Goal: Task Accomplishment & Management: Complete application form

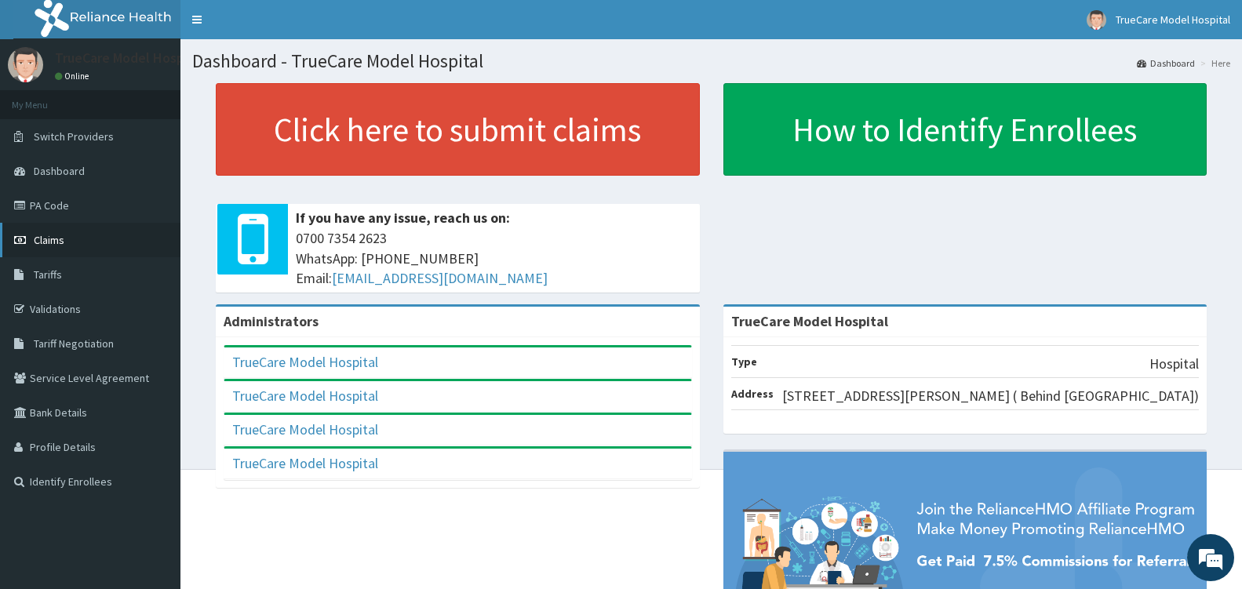
click at [43, 239] on span "Claims" at bounding box center [49, 240] width 31 height 14
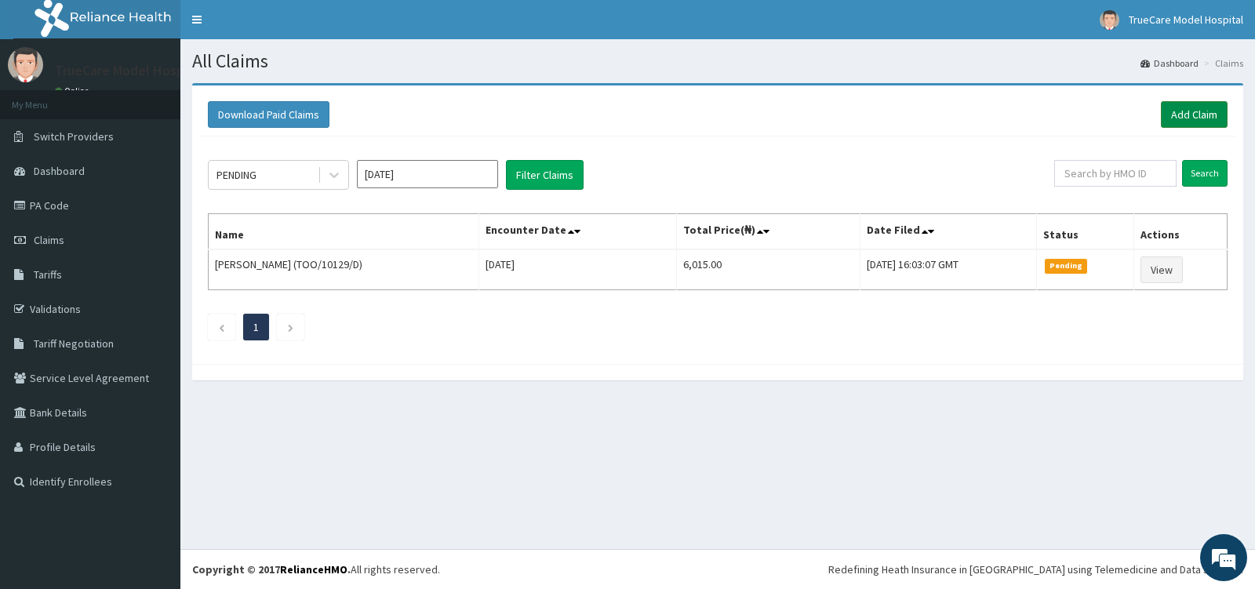
click at [1209, 111] on link "Add Claim" at bounding box center [1194, 114] width 67 height 27
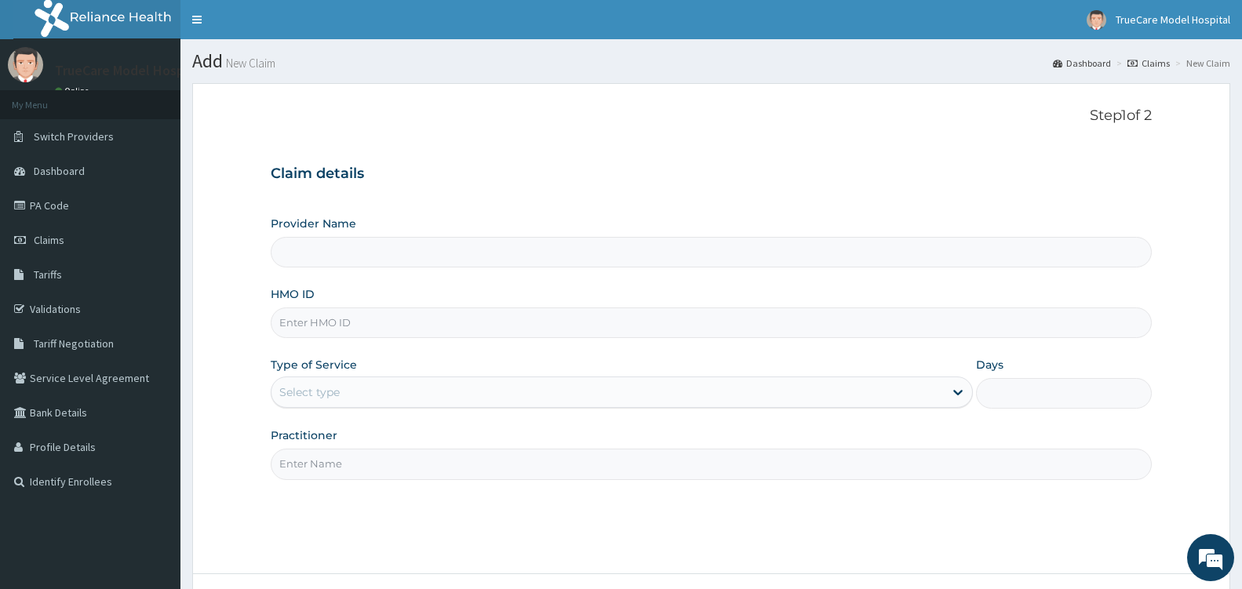
type input "TrueCare Model Hospital"
click at [499, 322] on input "HMO ID" at bounding box center [711, 322] width 881 height 31
type input "1"
type input "VGC/10008/D"
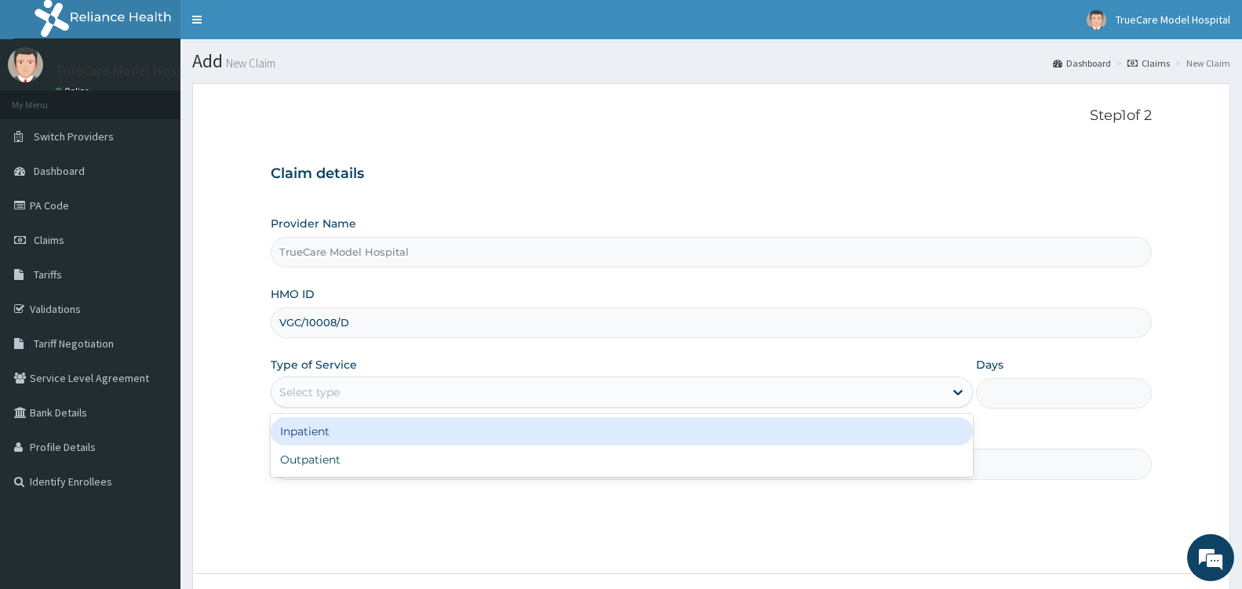
click at [440, 395] on div "Select type" at bounding box center [607, 392] width 672 height 25
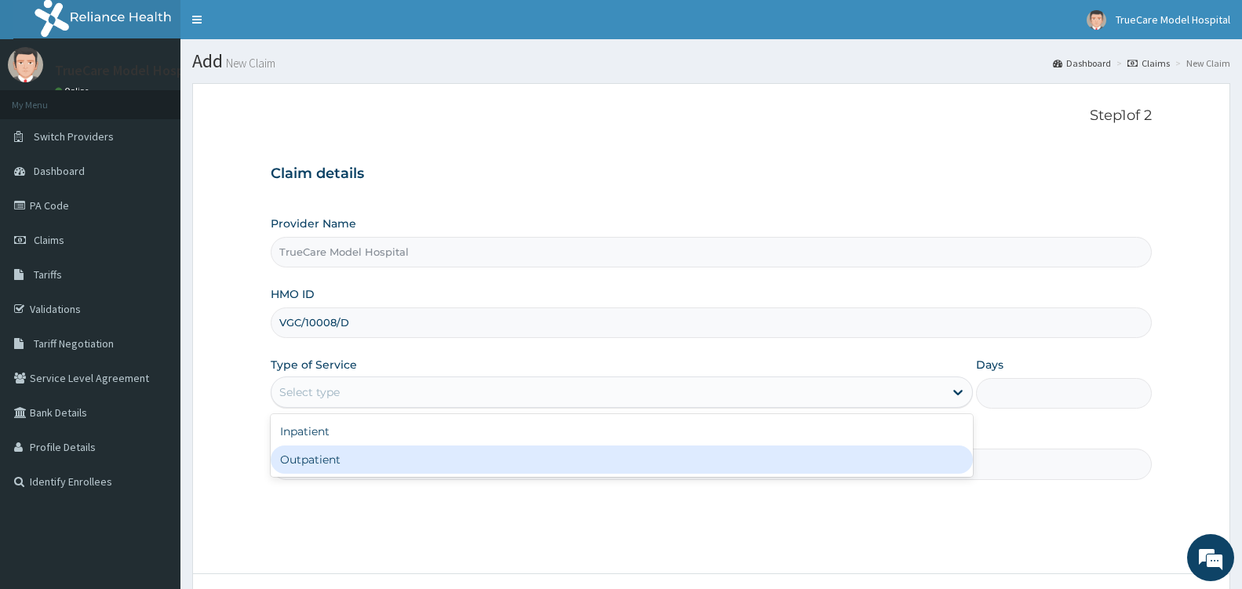
click at [382, 467] on div "Outpatient" at bounding box center [622, 459] width 702 height 28
type input "1"
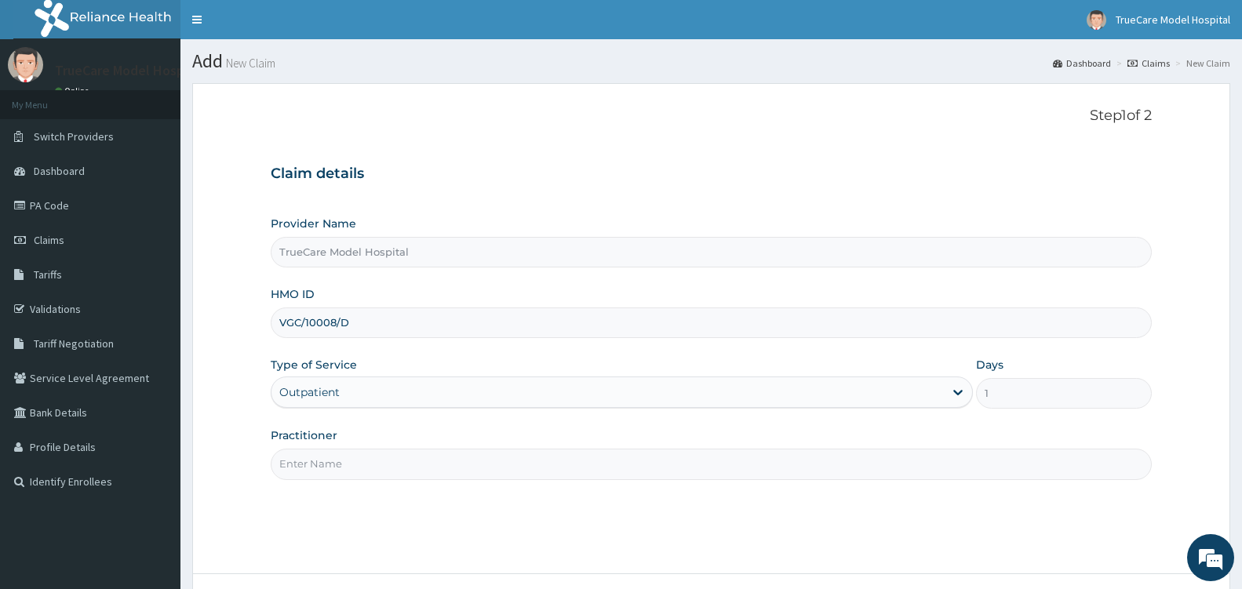
click at [382, 465] on input "Practitioner" at bounding box center [711, 464] width 881 height 31
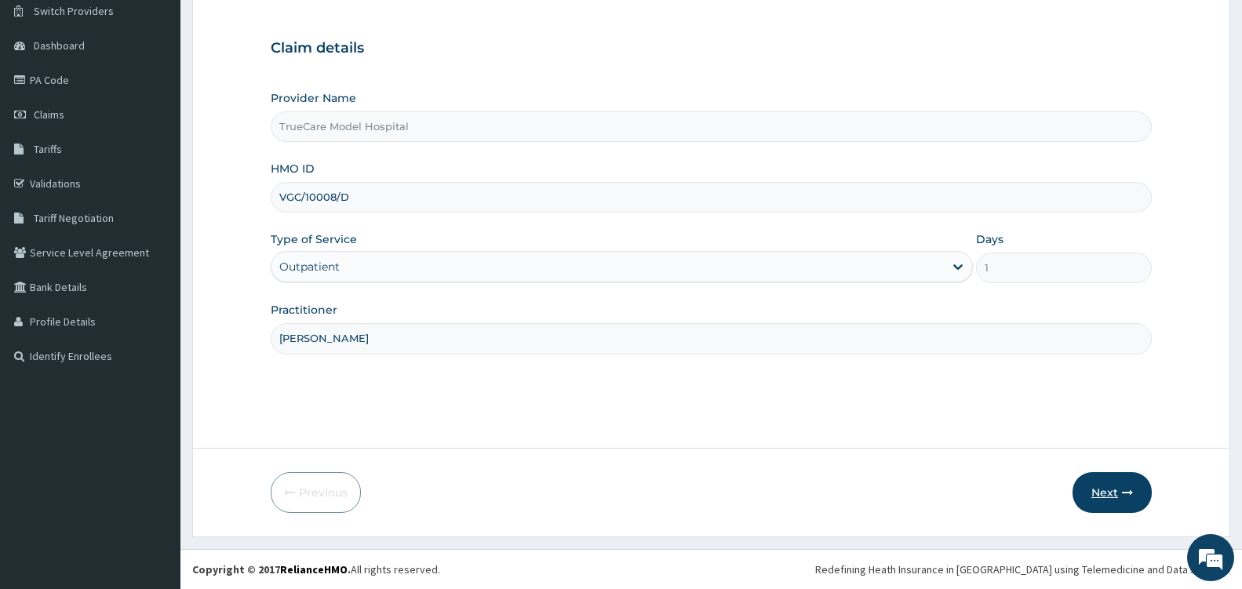
type input "DR ABBEY"
click at [1100, 493] on button "Next" at bounding box center [1111, 492] width 79 height 41
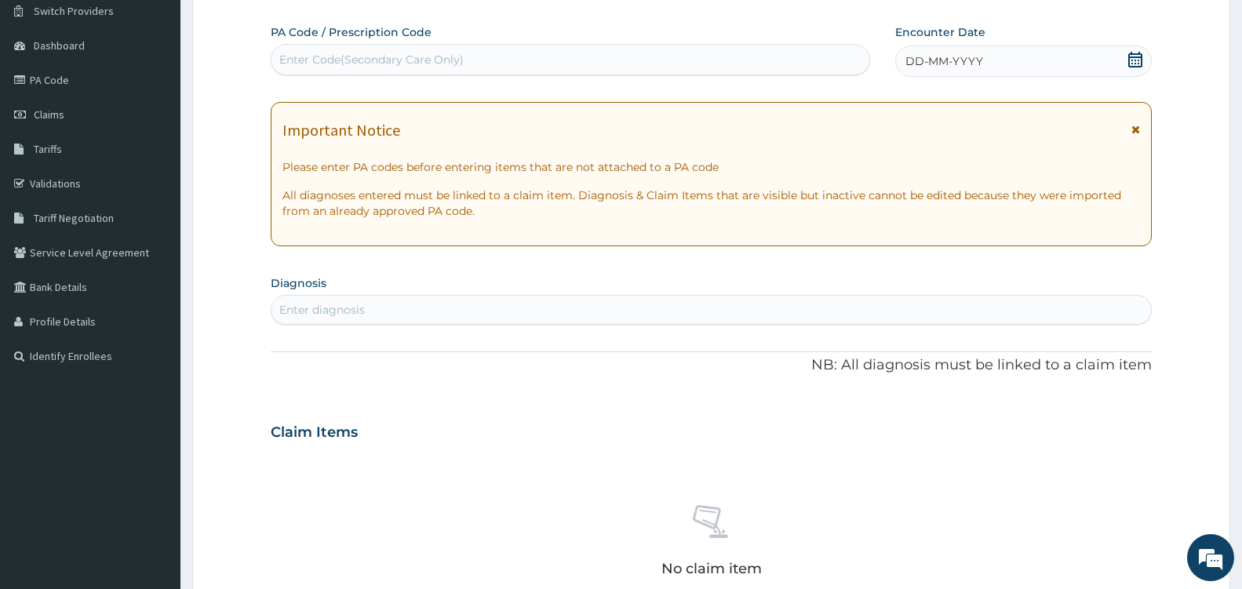
click at [1133, 63] on icon at bounding box center [1135, 60] width 16 height 16
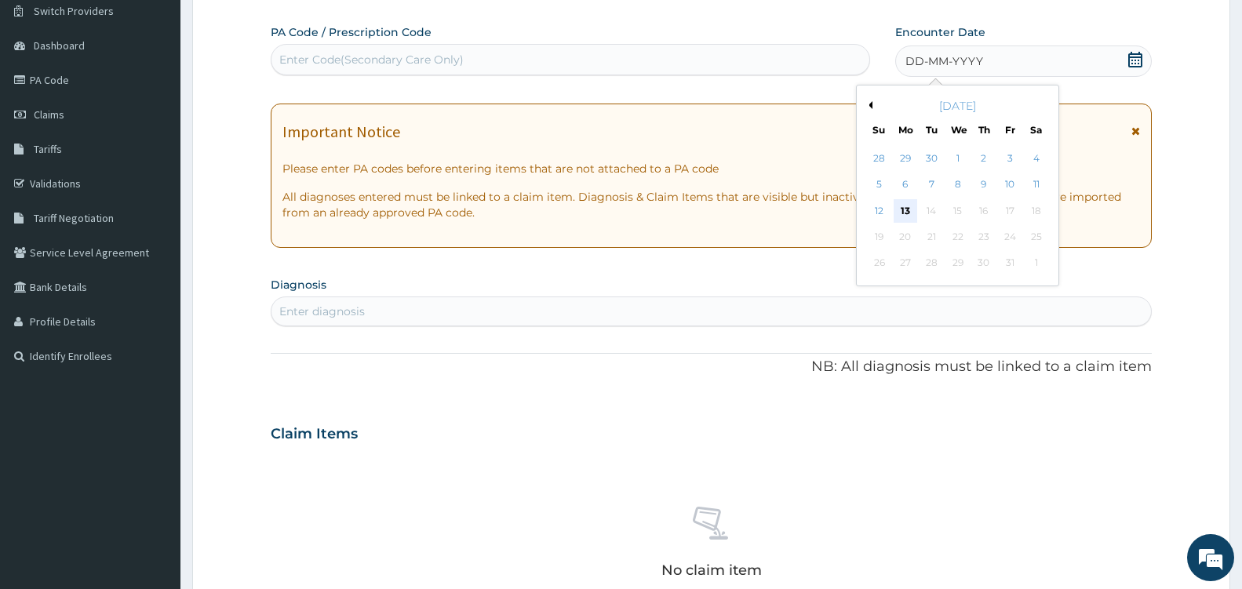
click at [904, 207] on div "13" at bounding box center [905, 211] width 24 height 24
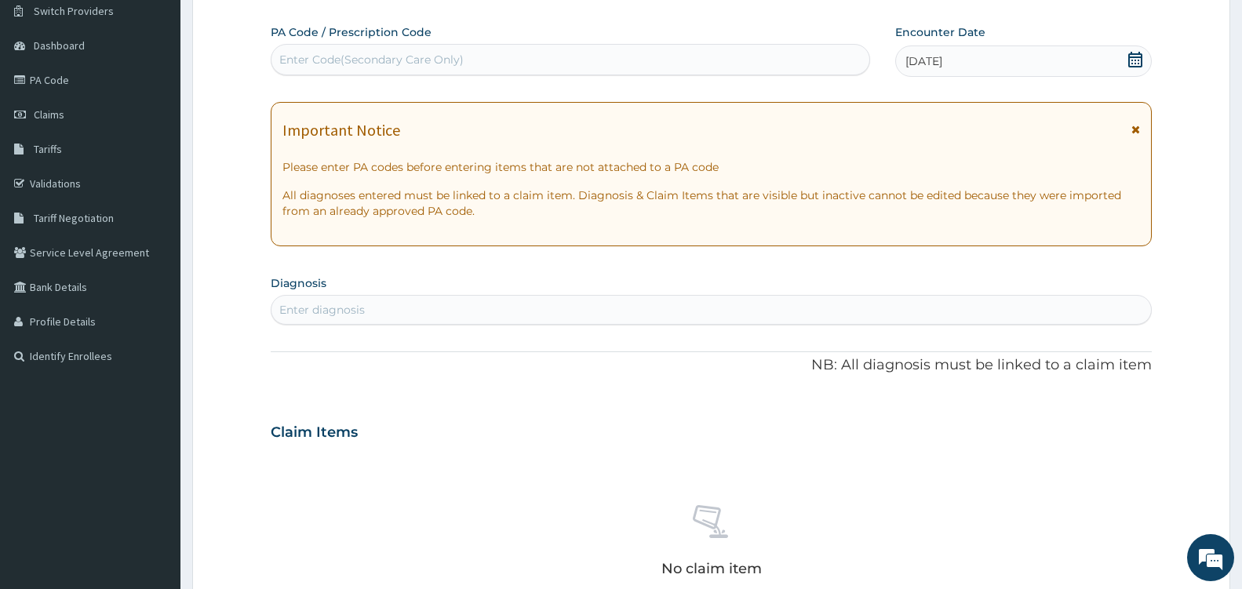
click at [353, 309] on div "Enter diagnosis" at bounding box center [321, 310] width 85 height 16
type input "DERMAT"
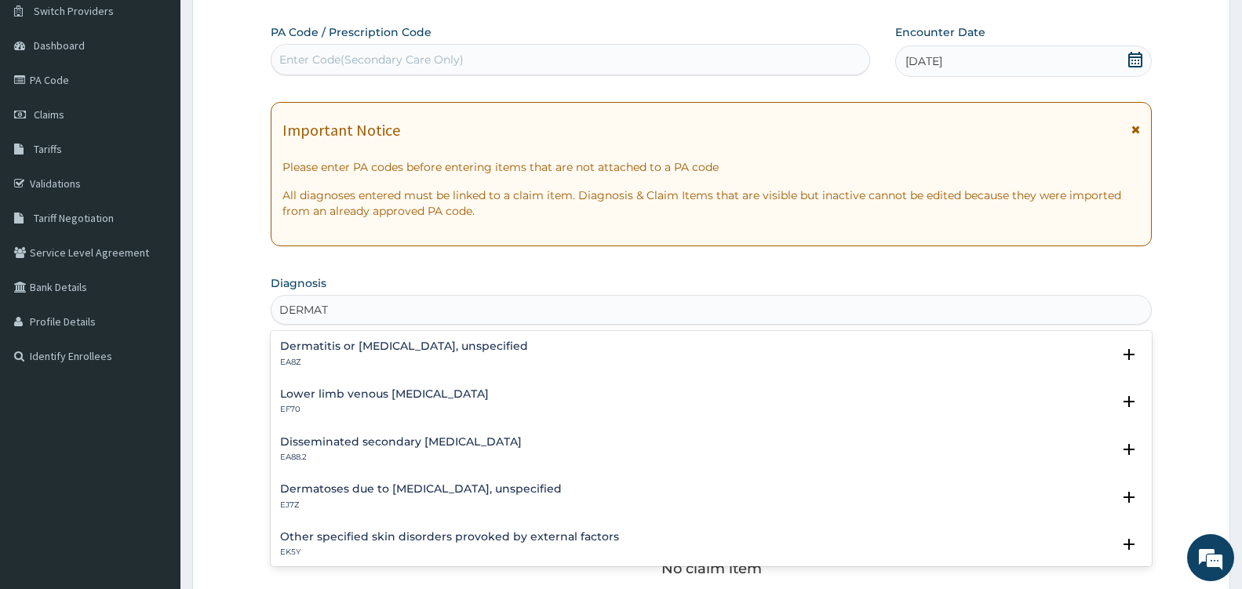
click at [367, 351] on h4 "Dermatitis or eczema, unspecified" at bounding box center [404, 346] width 248 height 12
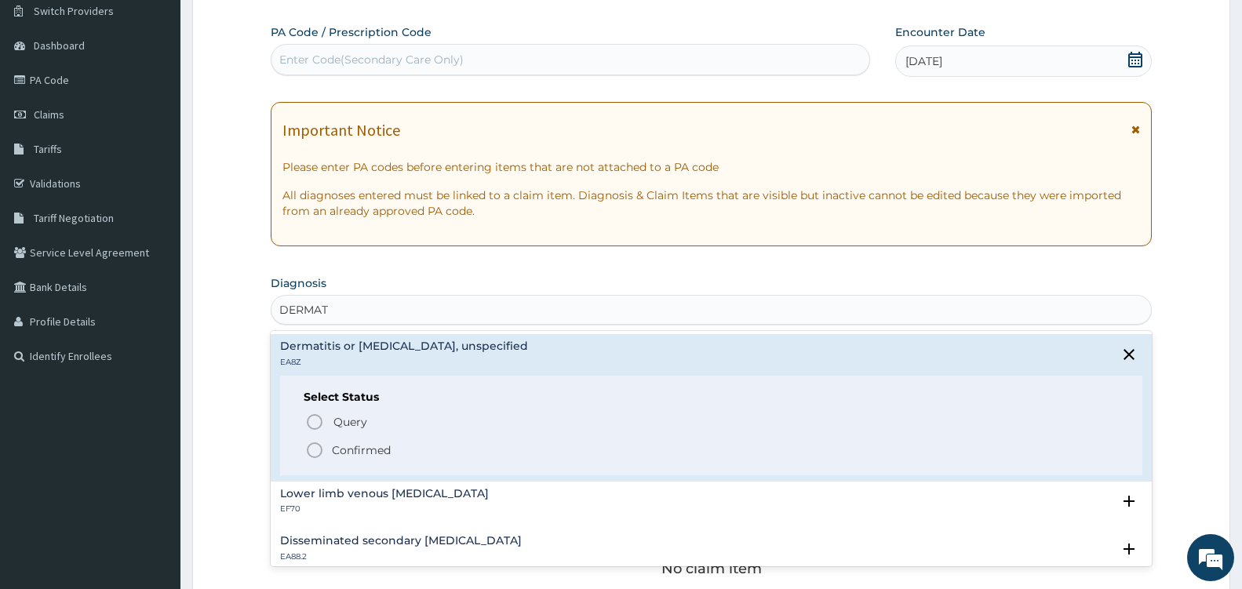
click at [309, 452] on icon "status option filled" at bounding box center [314, 450] width 19 height 19
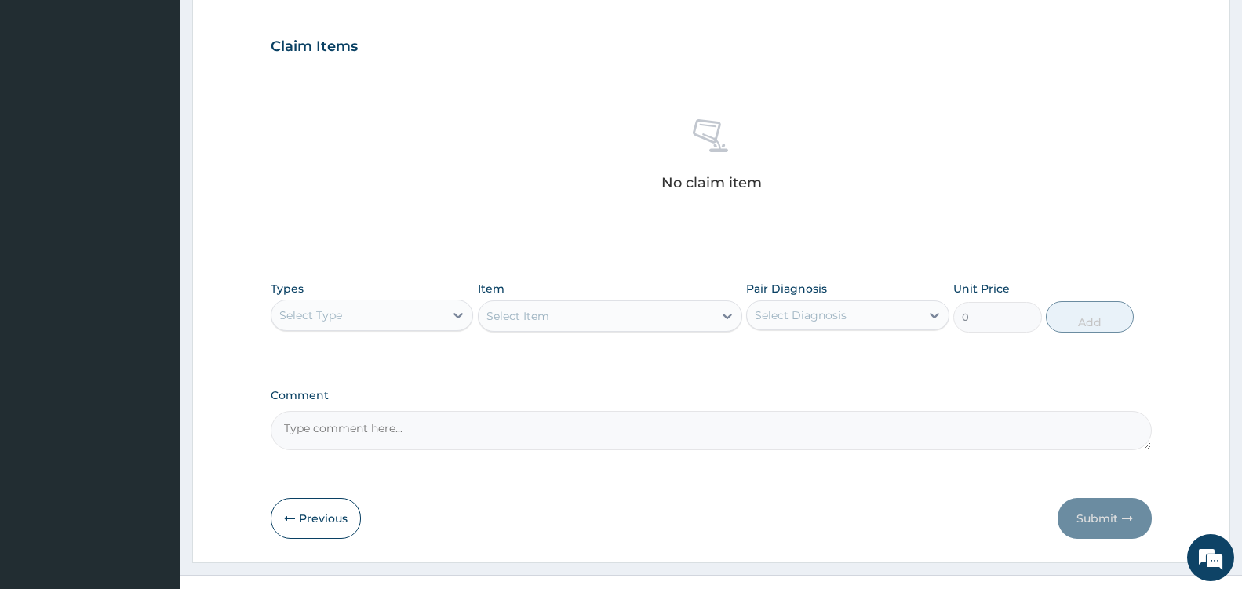
scroll to position [542, 0]
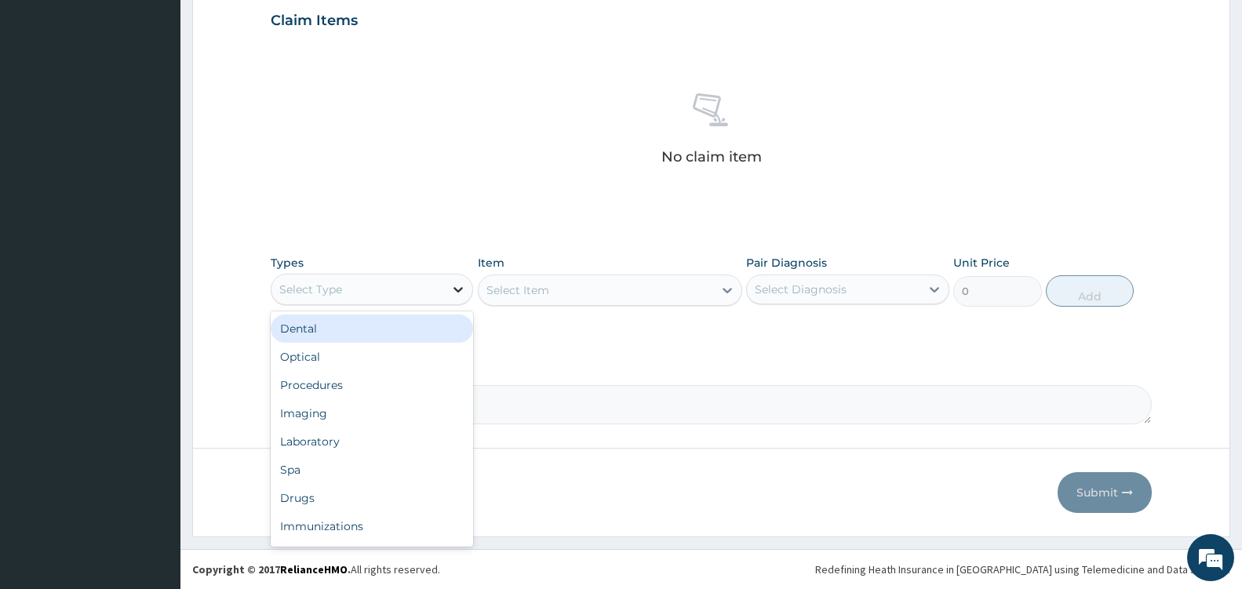
click at [450, 289] on icon at bounding box center [458, 290] width 16 height 16
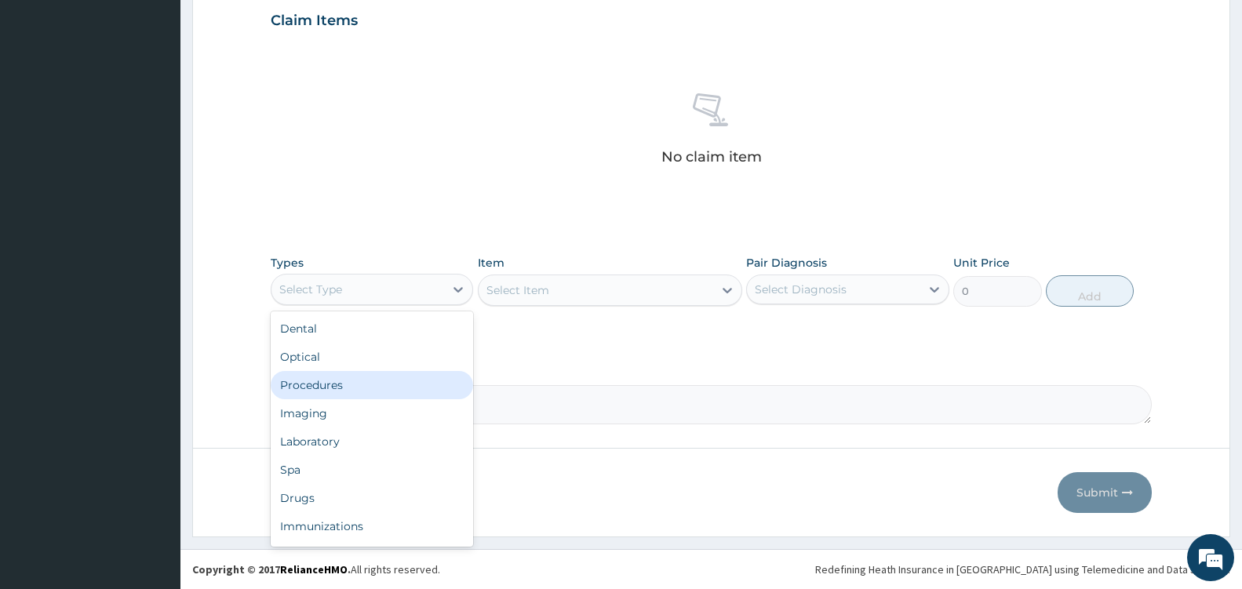
click at [300, 386] on div "Procedures" at bounding box center [372, 385] width 202 height 28
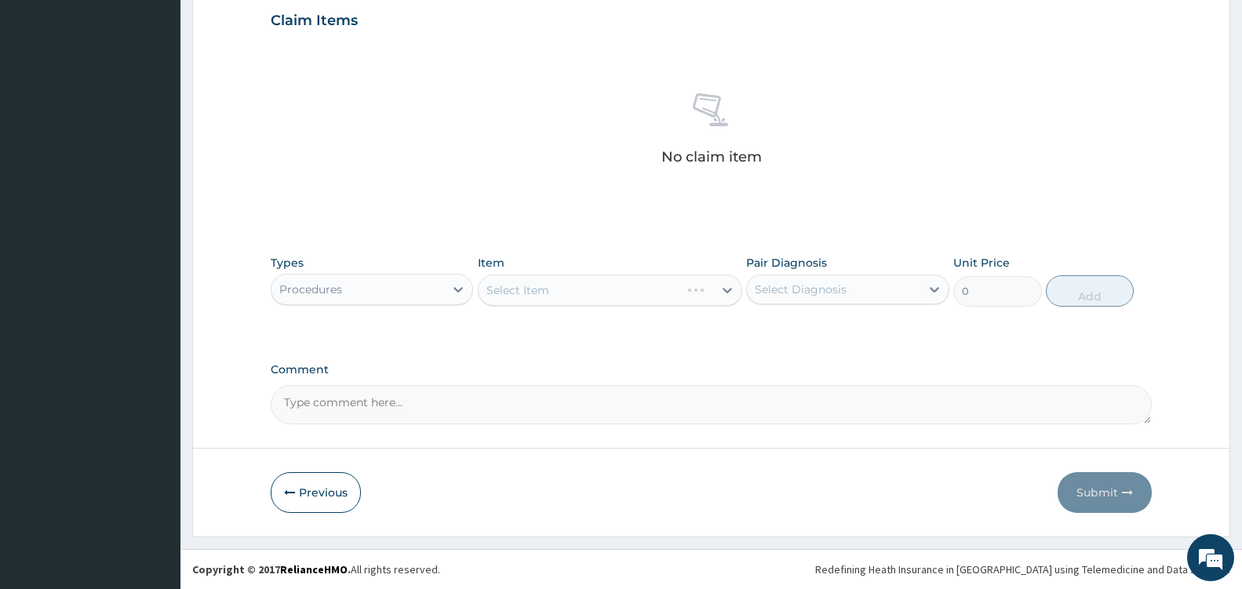
click at [730, 295] on div "Select Item" at bounding box center [610, 290] width 264 height 31
click at [726, 294] on icon at bounding box center [727, 290] width 16 height 16
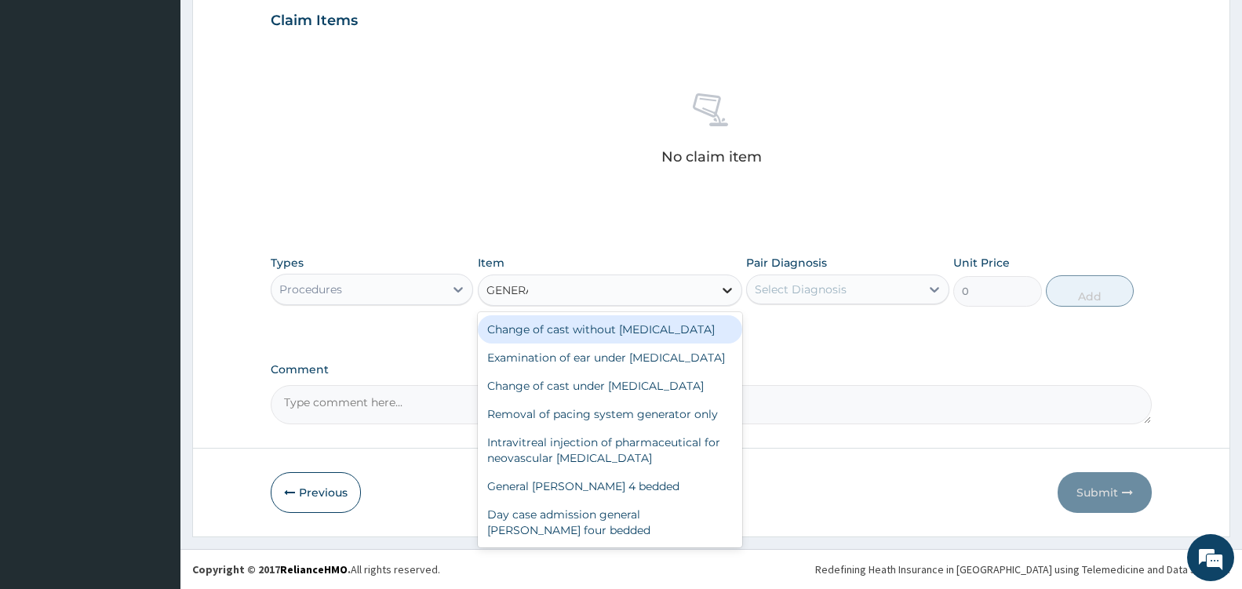
type input "GENERAL"
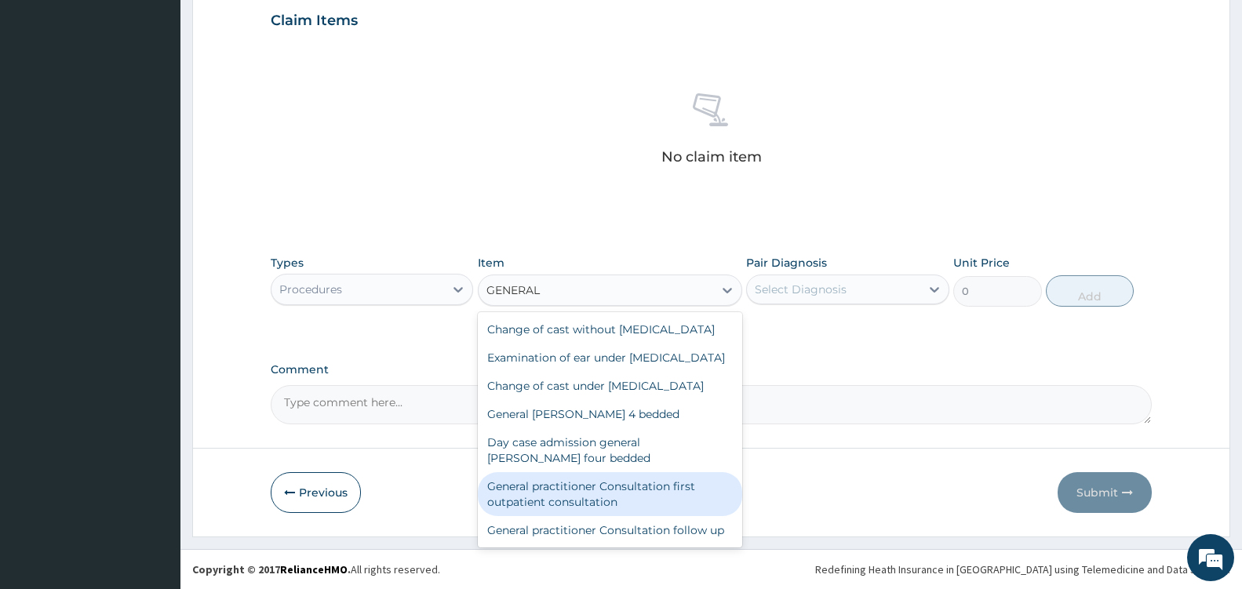
click at [657, 514] on div "General practitioner Consultation first outpatient consultation" at bounding box center [610, 494] width 264 height 44
type input "3600"
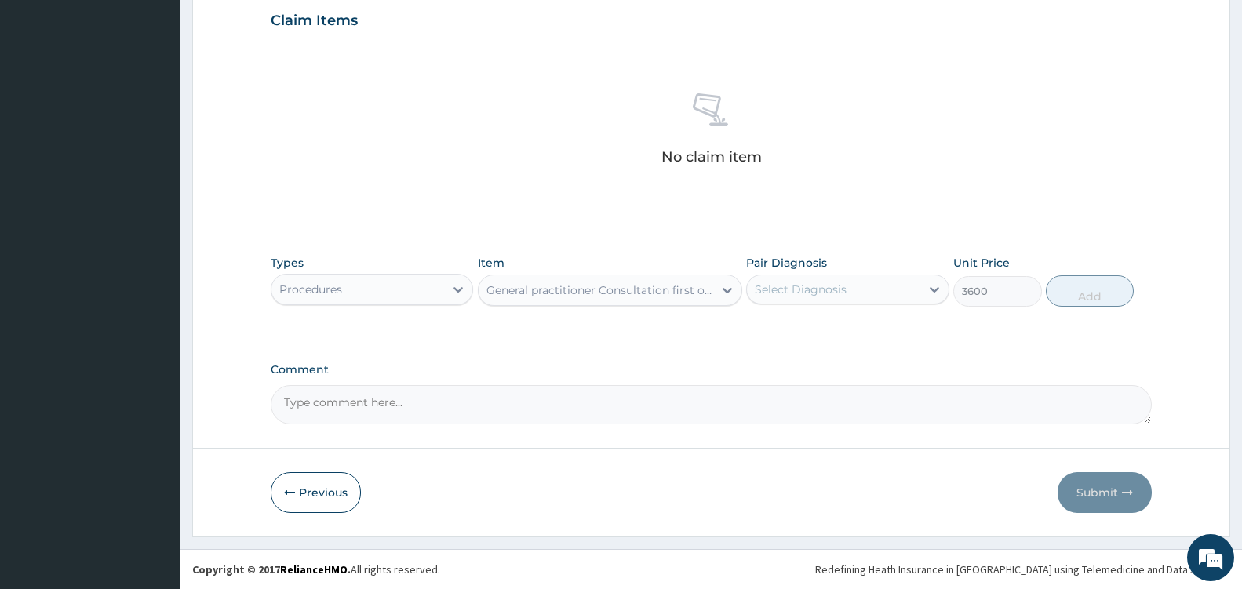
click at [914, 290] on div "Select Diagnosis" at bounding box center [833, 289] width 173 height 25
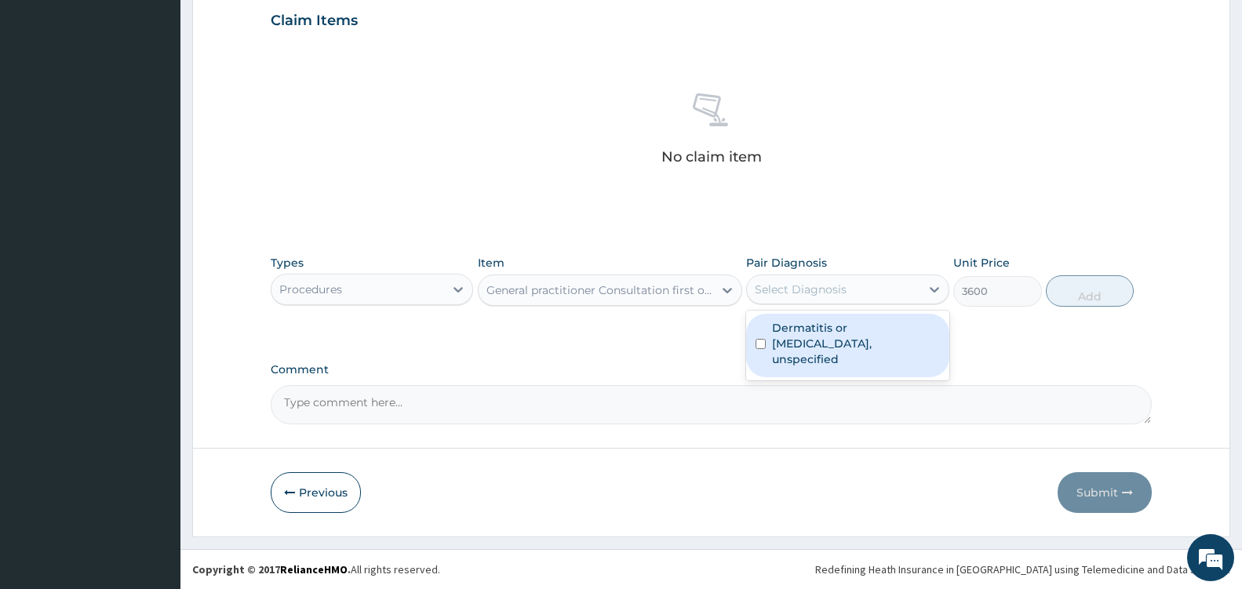
click at [838, 346] on label "Dermatitis or eczema, unspecified" at bounding box center [855, 343] width 167 height 47
checkbox input "true"
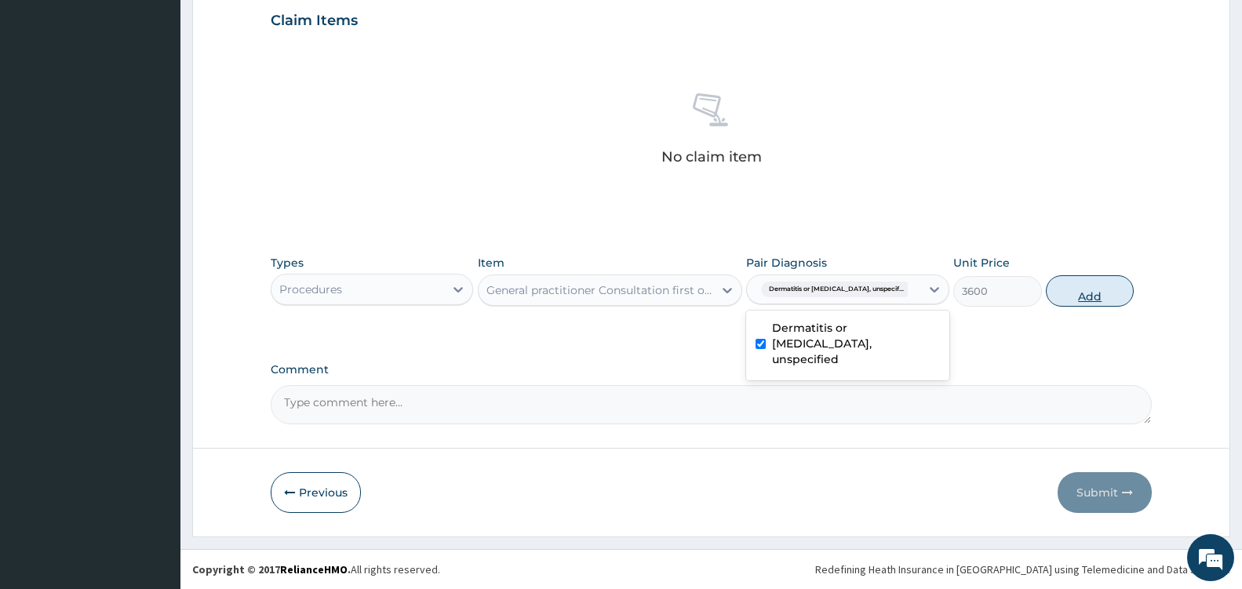
click at [1085, 297] on button "Add" at bounding box center [1089, 290] width 88 height 31
type input "0"
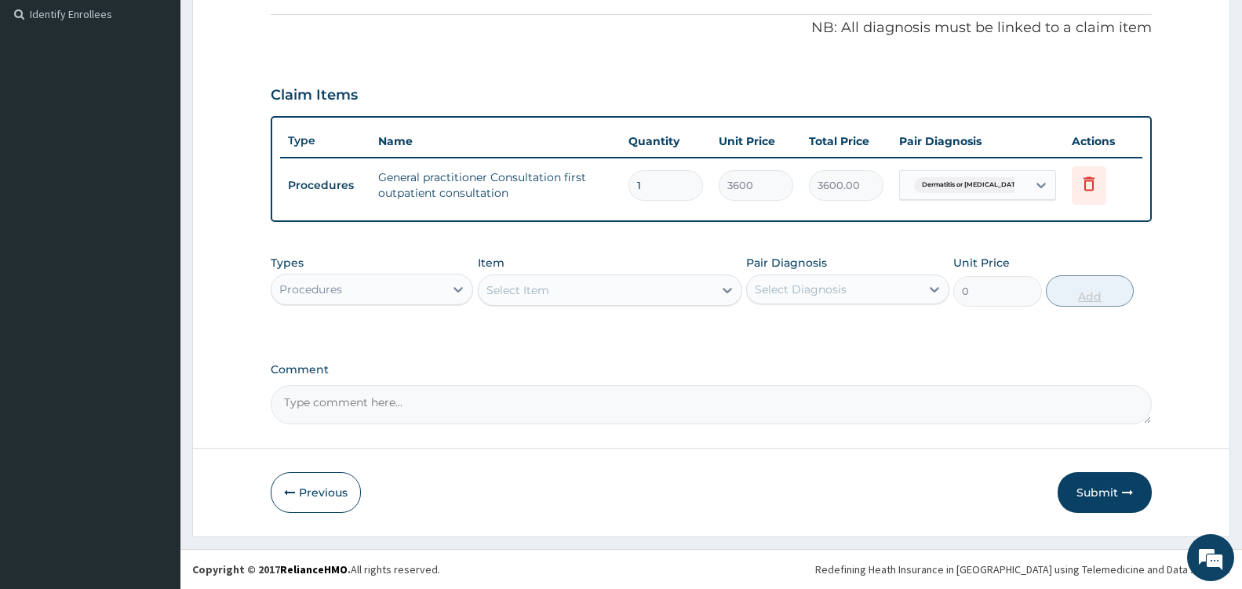
scroll to position [467, 0]
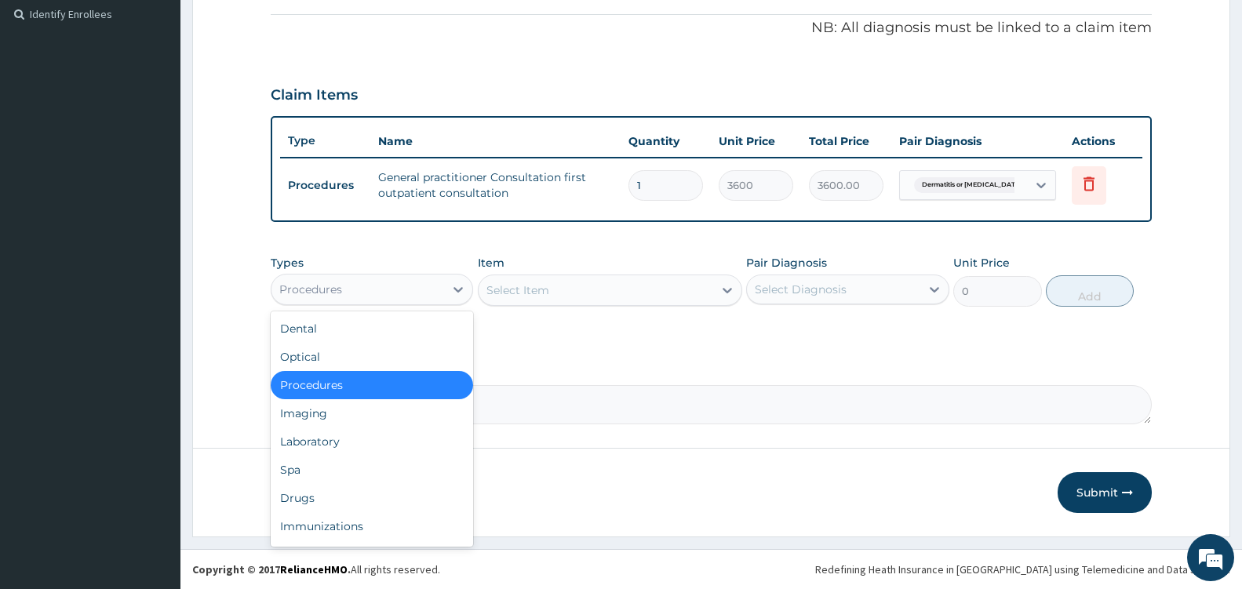
click at [420, 291] on div "Procedures" at bounding box center [357, 289] width 173 height 25
click at [331, 500] on div "Drugs" at bounding box center [372, 498] width 202 height 28
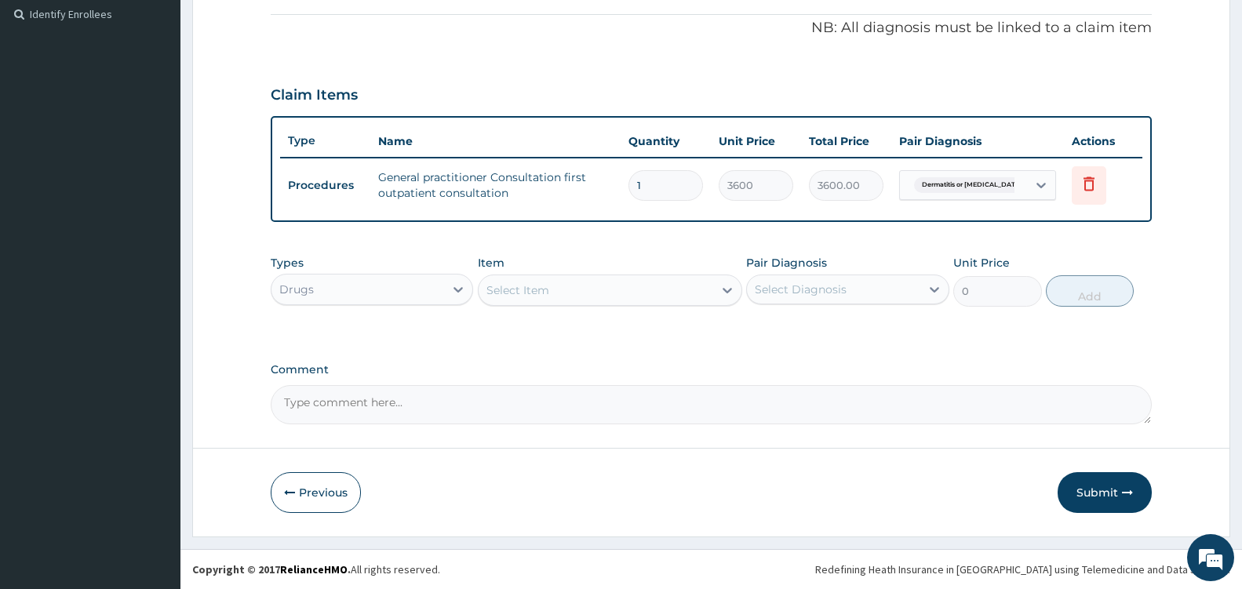
click at [722, 295] on icon at bounding box center [727, 290] width 16 height 16
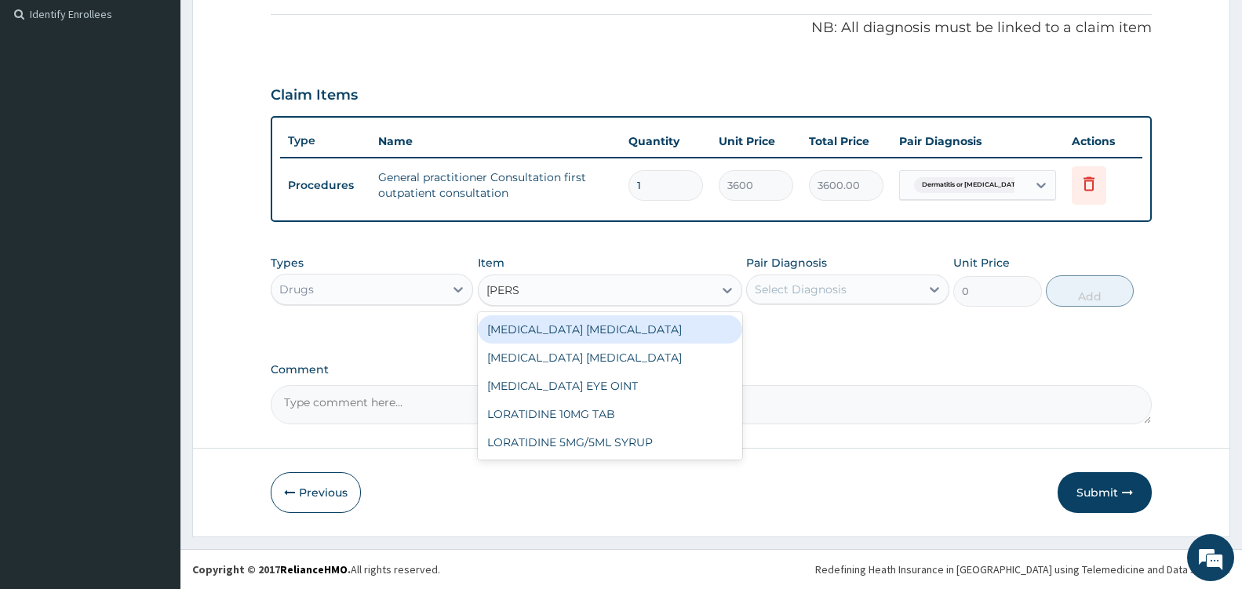
type input "LORAT"
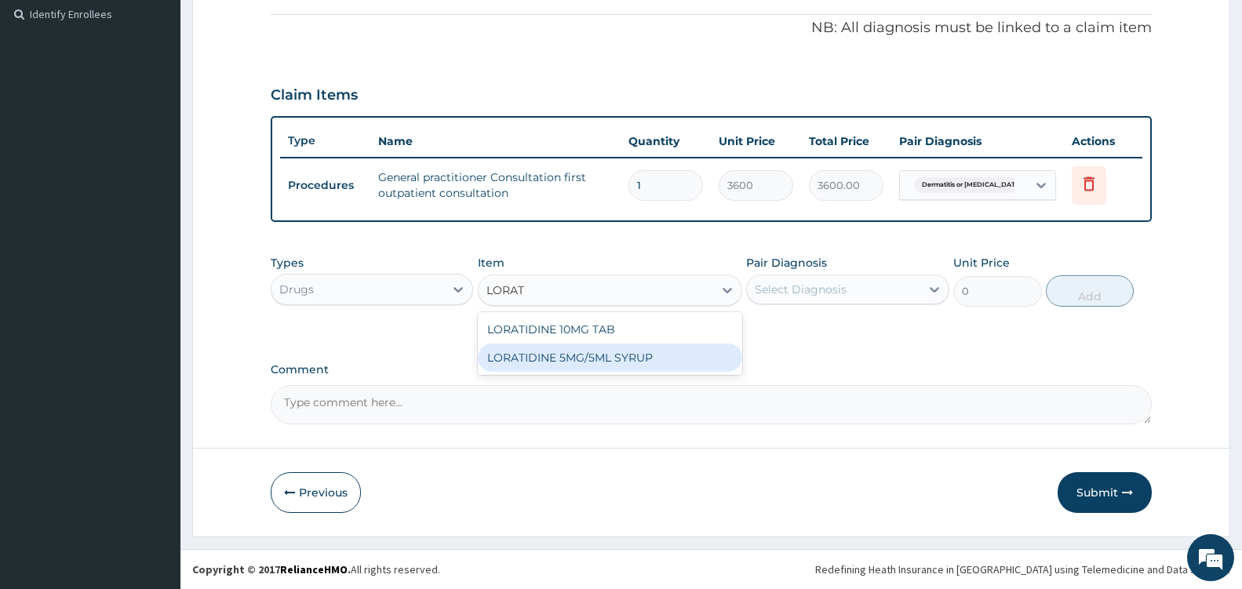
click at [653, 365] on div "LORATIDINE 5MG/5ML SYRUP" at bounding box center [610, 358] width 264 height 28
type input "630"
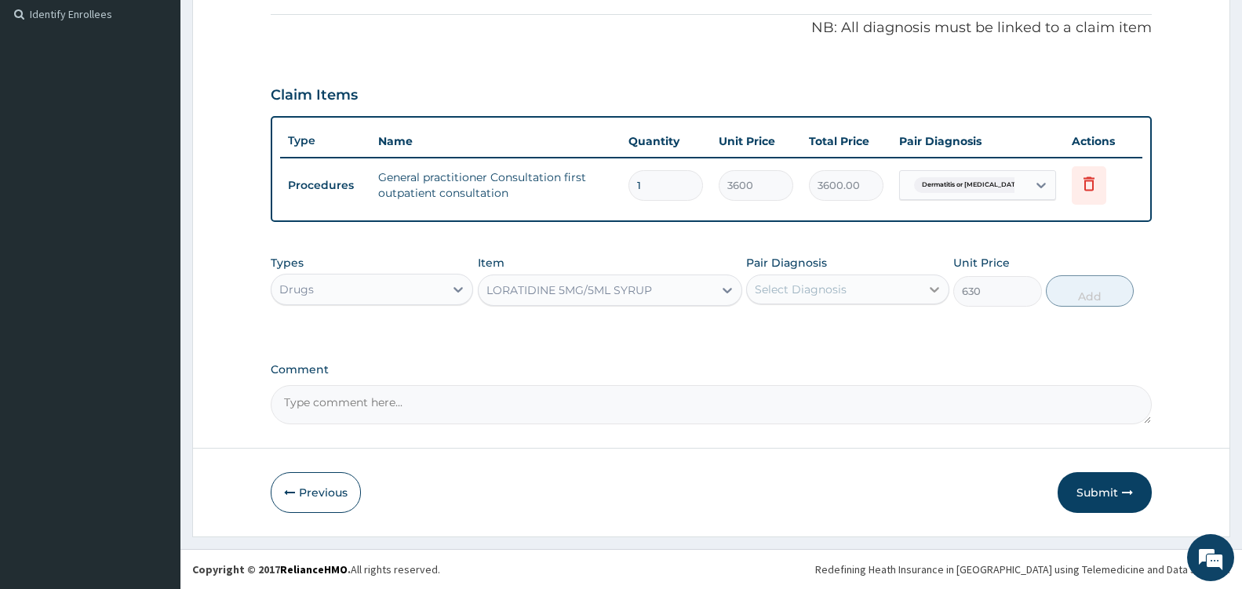
click at [931, 289] on icon at bounding box center [933, 289] width 9 height 5
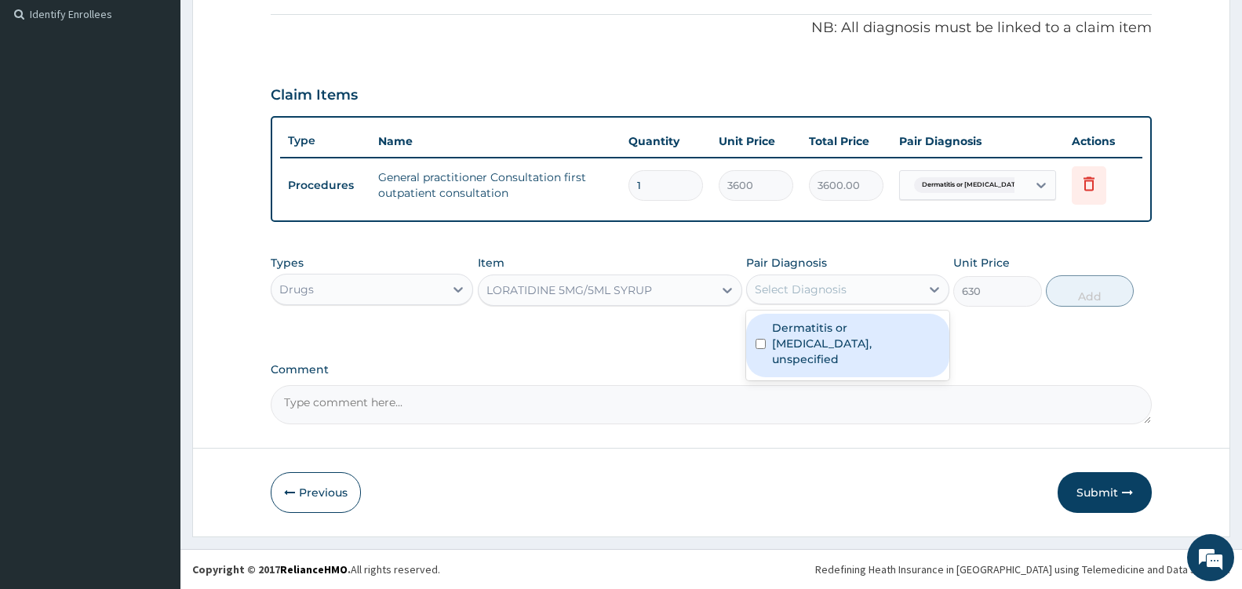
click at [876, 334] on label "Dermatitis or eczema, unspecified" at bounding box center [855, 343] width 167 height 47
checkbox input "true"
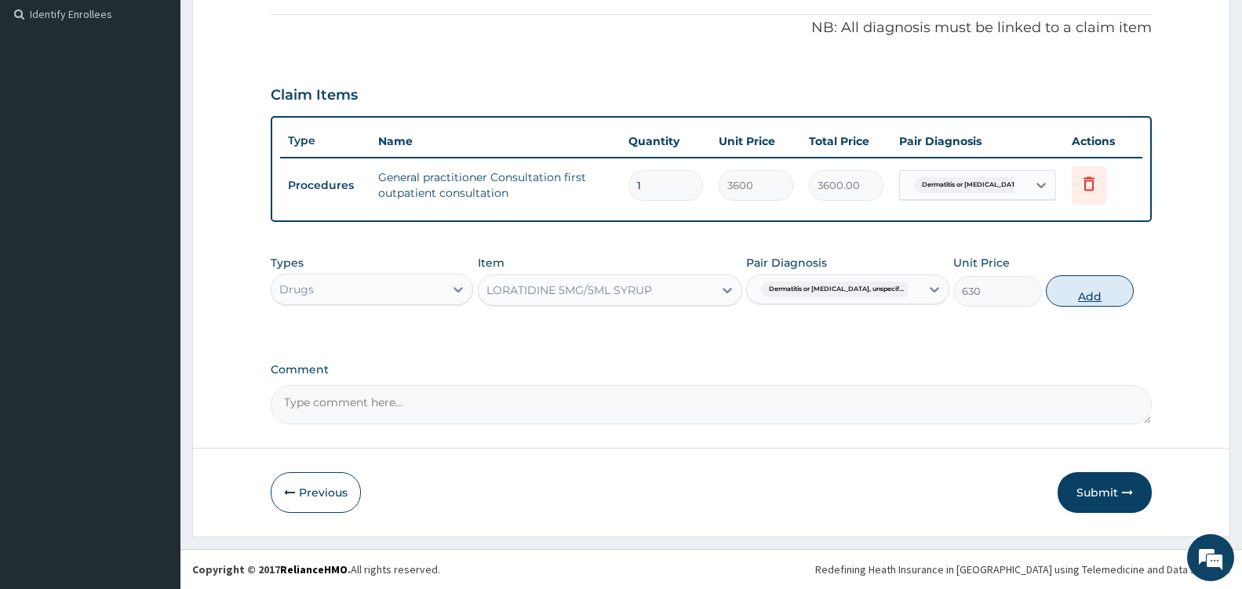
click at [1078, 295] on button "Add" at bounding box center [1089, 290] width 88 height 31
type input "0"
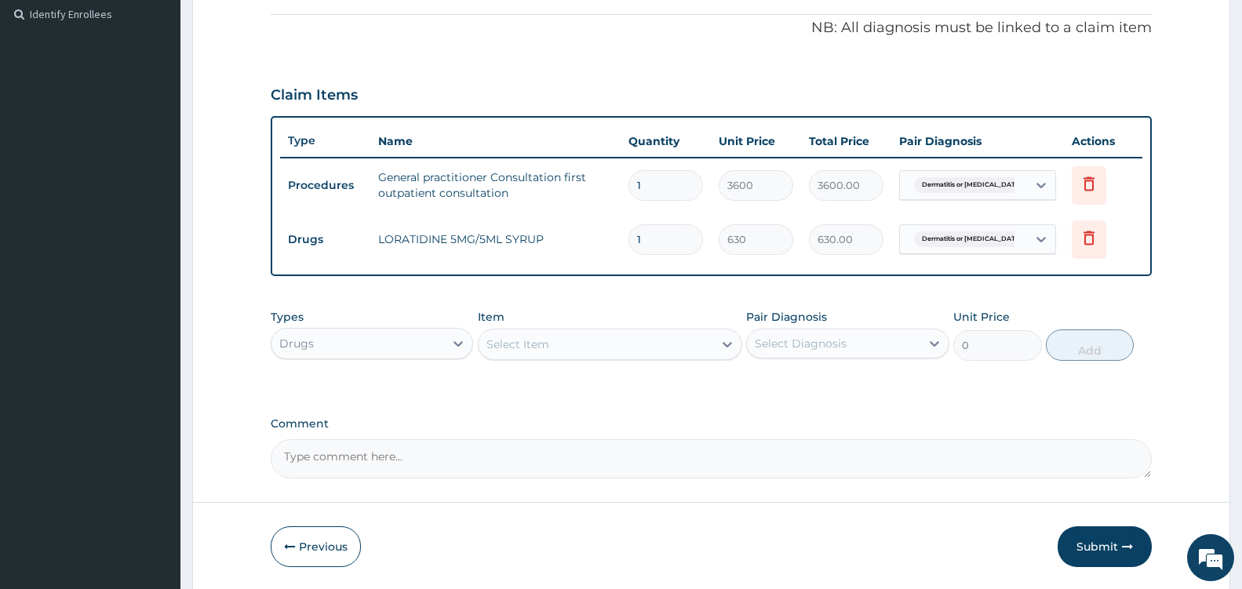
click at [672, 343] on div "Select Item" at bounding box center [595, 344] width 235 height 25
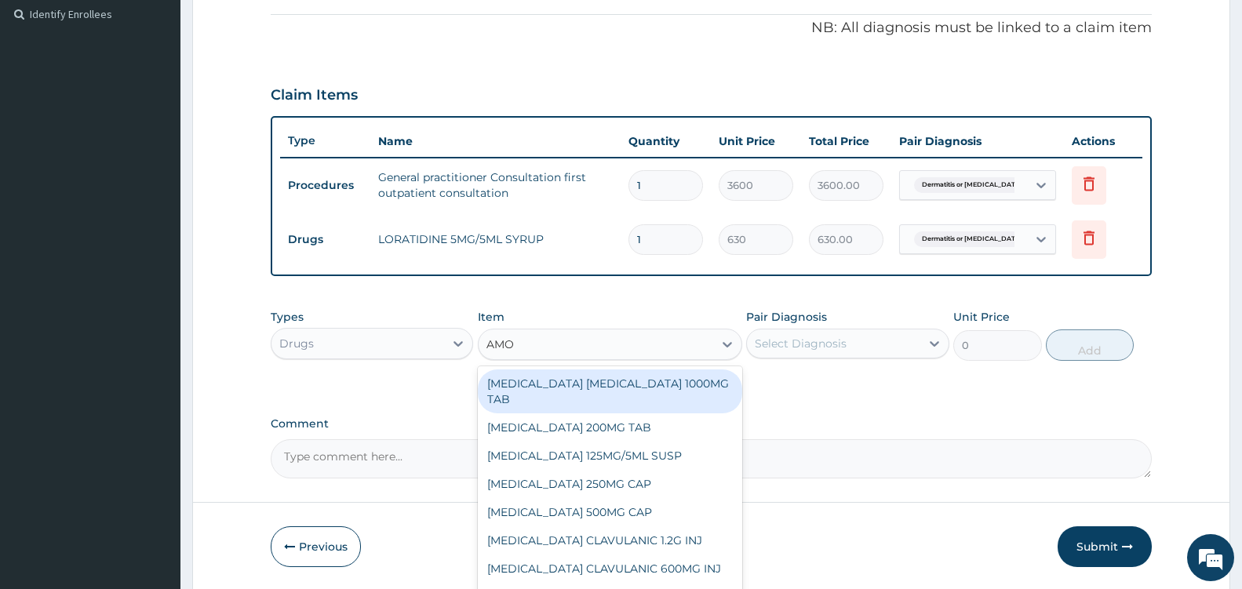
type input "AMOX"
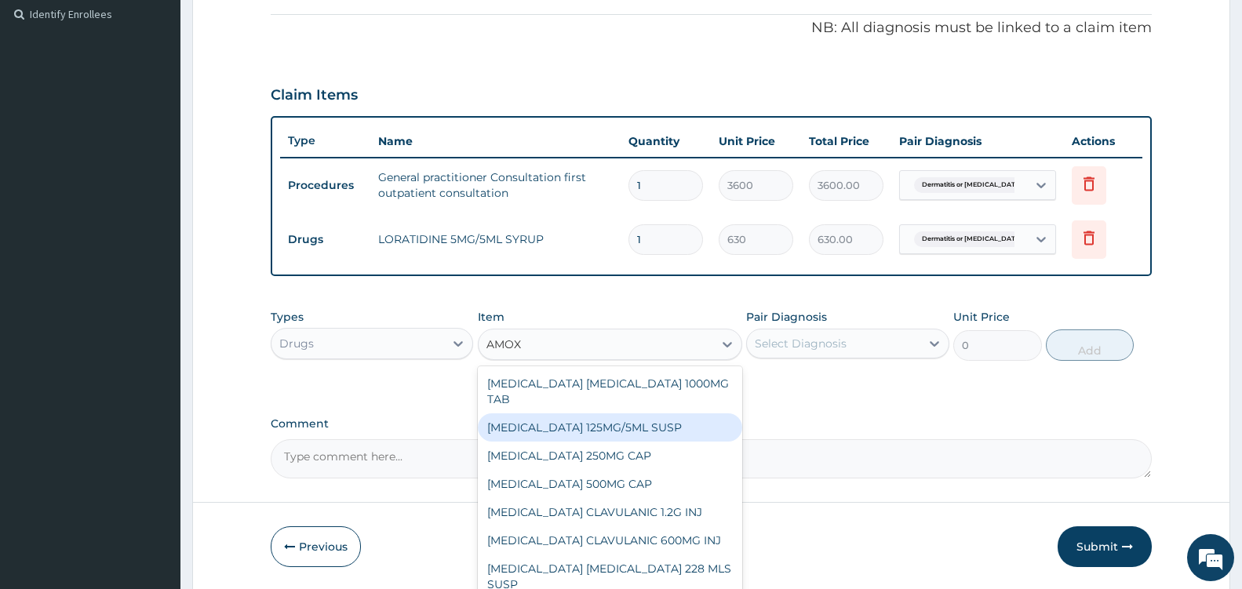
click at [656, 427] on div "AMOXICILLIN 125MG/5ML SUSP" at bounding box center [610, 427] width 264 height 28
type input "840"
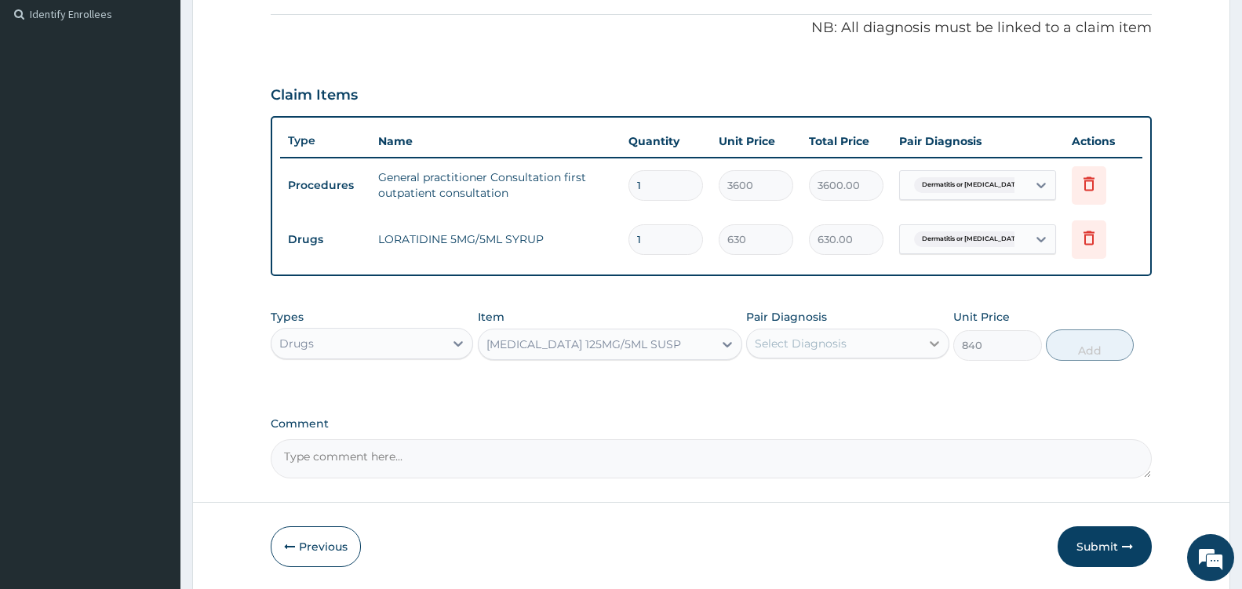
click at [927, 344] on icon at bounding box center [934, 344] width 16 height 16
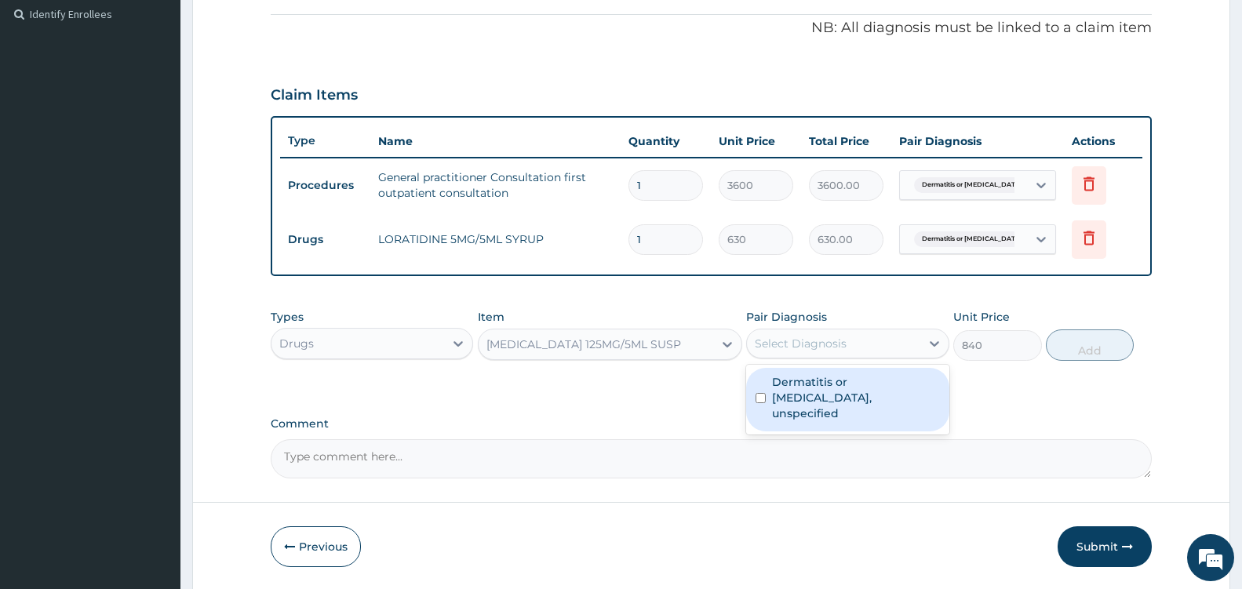
click at [879, 385] on label "Dermatitis or eczema, unspecified" at bounding box center [855, 397] width 167 height 47
checkbox input "true"
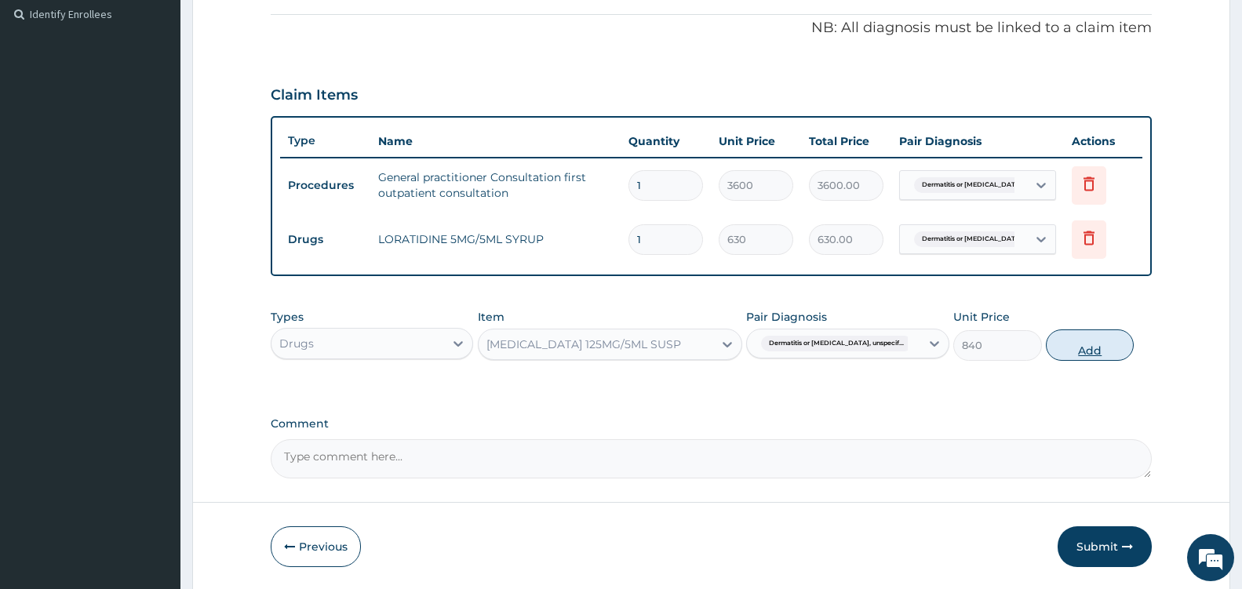
click at [1099, 353] on button "Add" at bounding box center [1089, 344] width 88 height 31
type input "0"
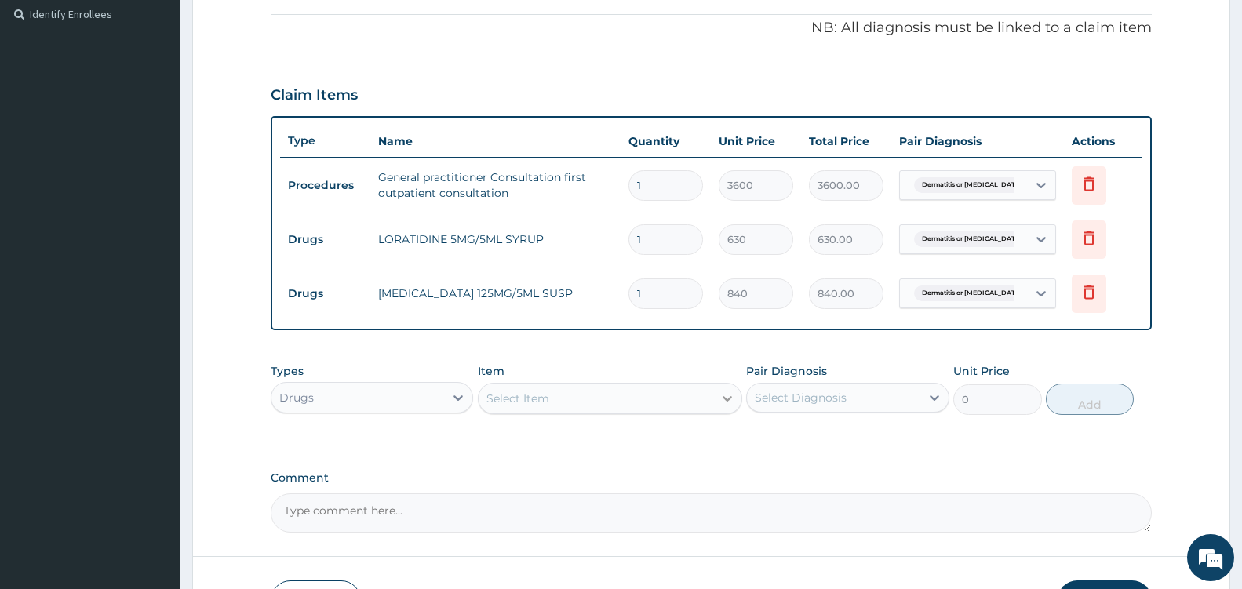
click at [717, 396] on div at bounding box center [727, 398] width 28 height 28
type input "CALAMIN"
click at [687, 438] on div "CALAMINE 100ML LOTION" at bounding box center [610, 438] width 264 height 28
type input "800"
click at [915, 395] on div "Select Diagnosis" at bounding box center [833, 397] width 173 height 25
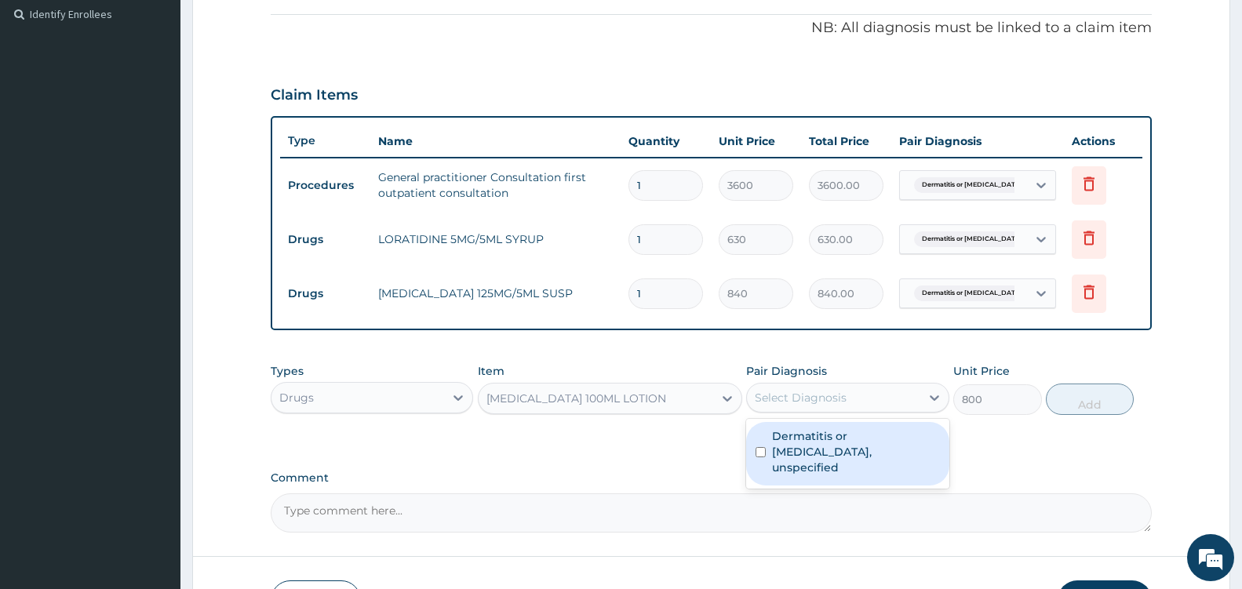
click at [845, 453] on label "Dermatitis or eczema, unspecified" at bounding box center [855, 451] width 167 height 47
checkbox input "true"
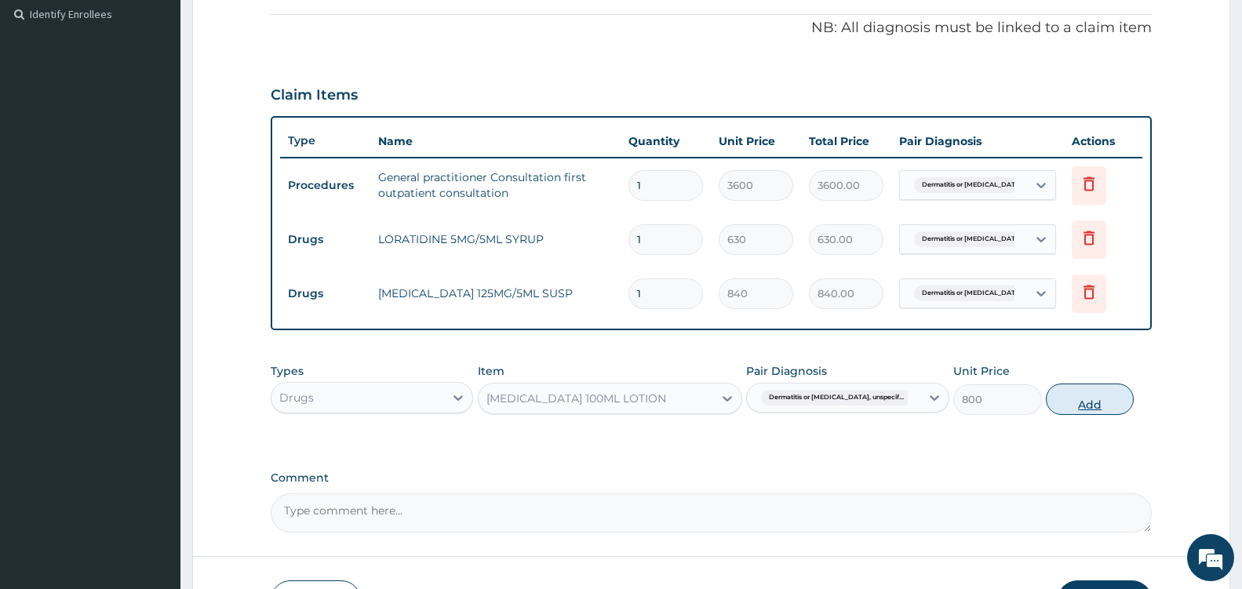
click at [1098, 399] on button "Add" at bounding box center [1089, 399] width 88 height 31
type input "0"
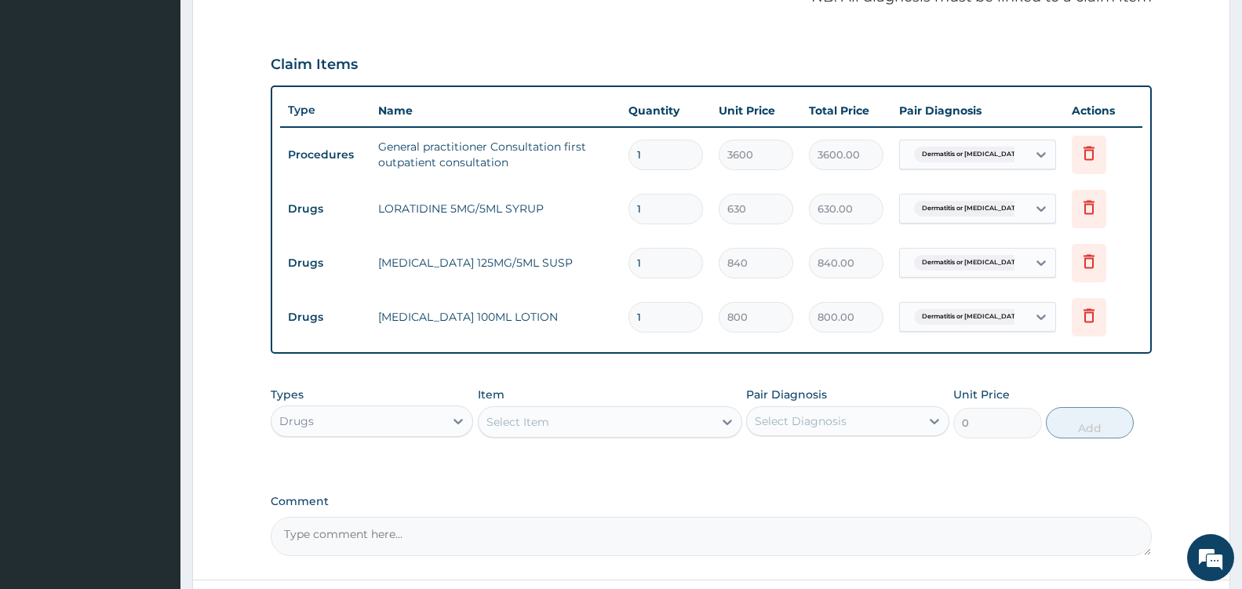
scroll to position [630, 0]
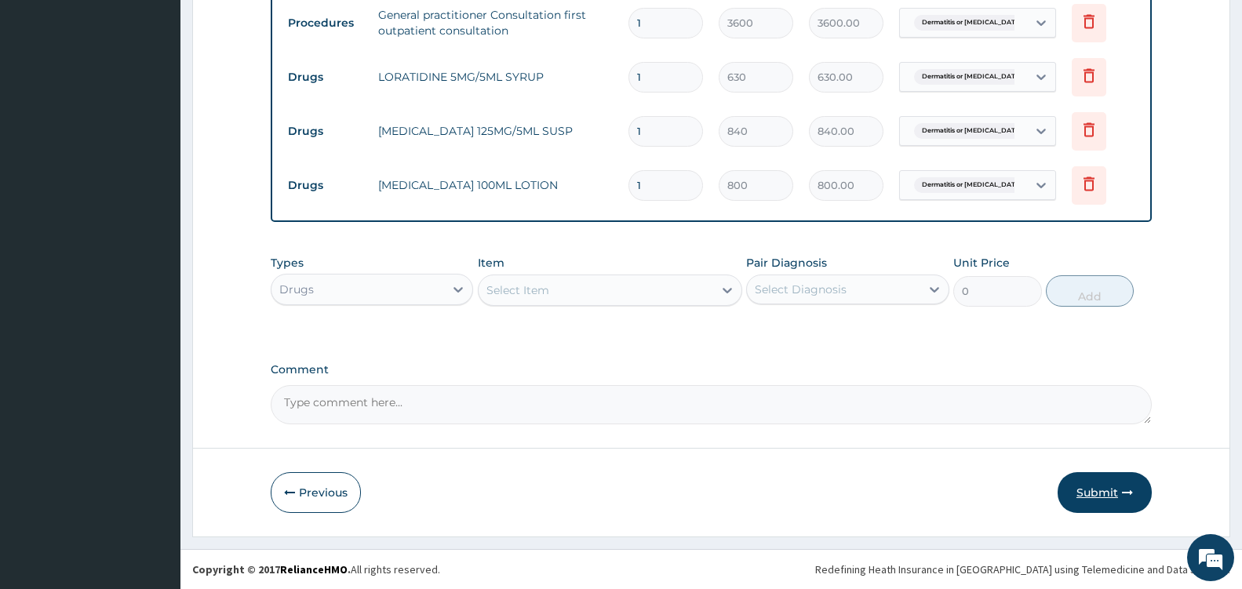
click at [1111, 490] on button "Submit" at bounding box center [1104, 492] width 94 height 41
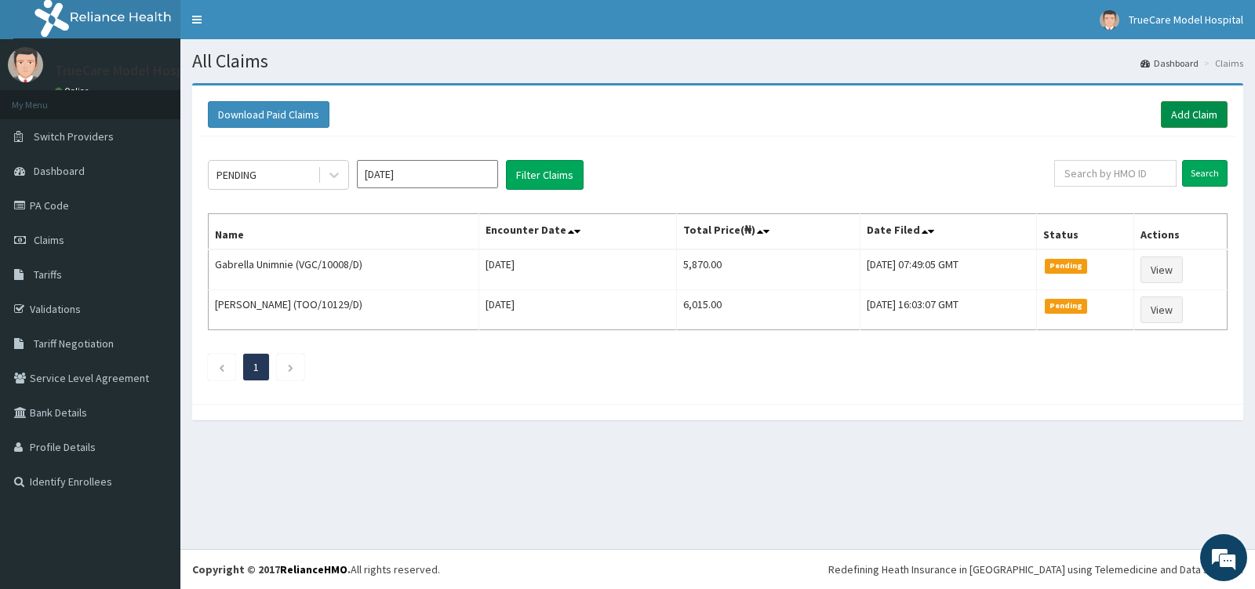
click at [1194, 111] on link "Add Claim" at bounding box center [1194, 114] width 67 height 27
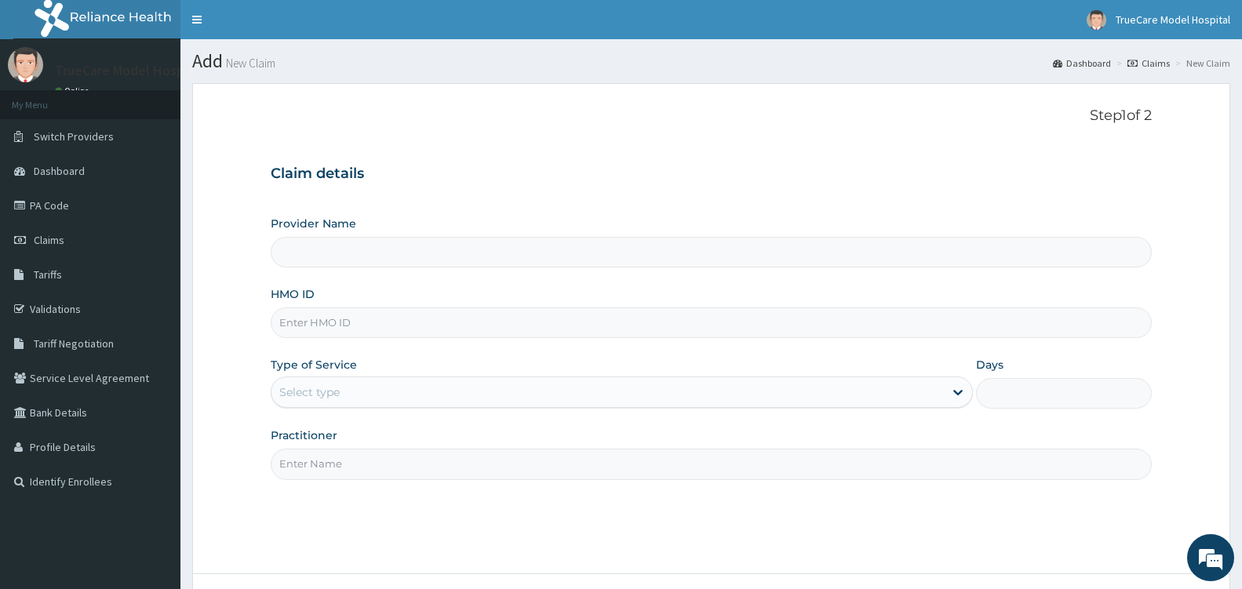
type input "TrueCare Model Hospital"
click at [384, 319] on input "HMO ID" at bounding box center [711, 322] width 881 height 31
type input "HMN/10031/C"
click at [446, 384] on div "Select type" at bounding box center [607, 392] width 672 height 25
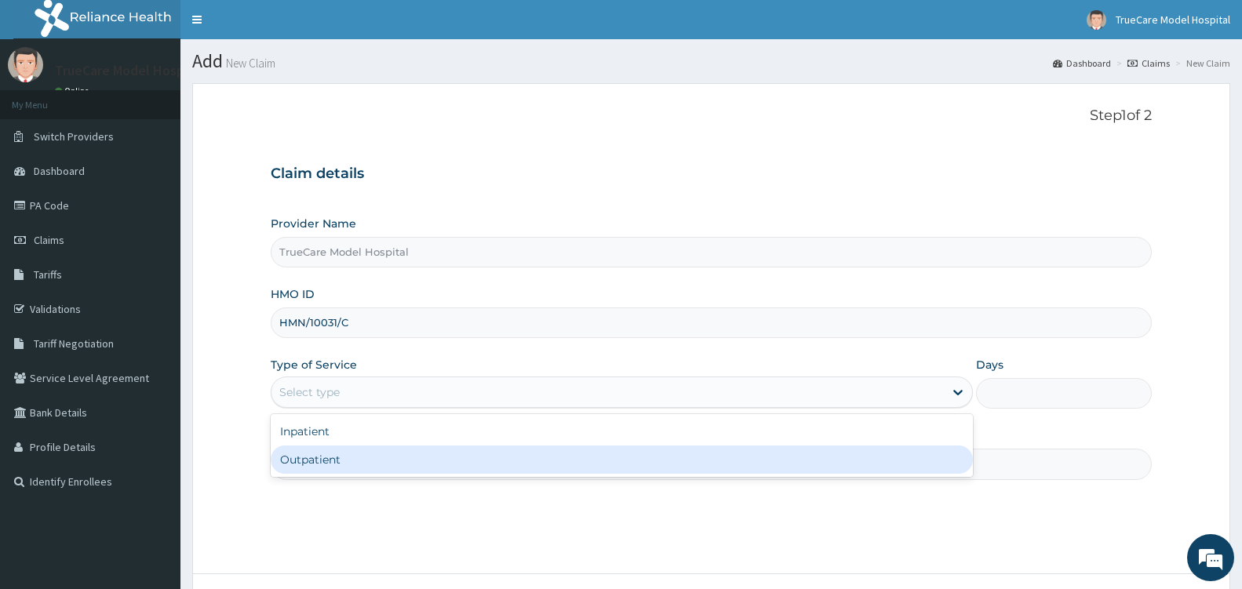
click at [380, 471] on div "Outpatient" at bounding box center [622, 459] width 702 height 28
type input "1"
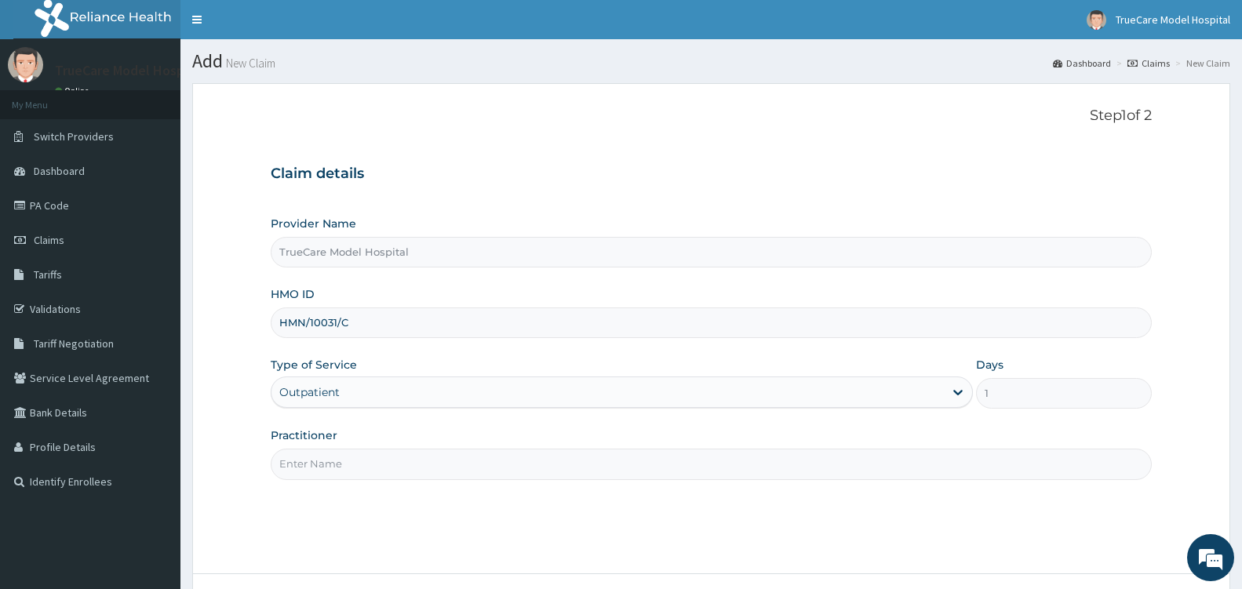
click at [388, 461] on input "Practitioner" at bounding box center [711, 464] width 881 height 31
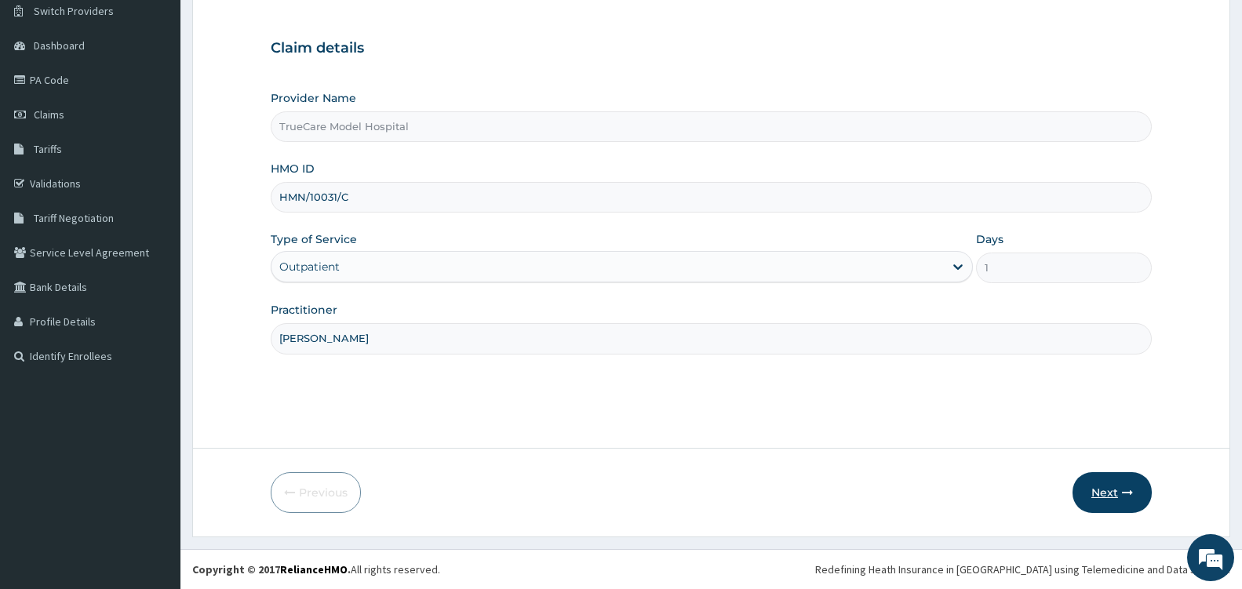
type input "DR ABBEY"
click at [1104, 485] on button "Next" at bounding box center [1111, 492] width 79 height 41
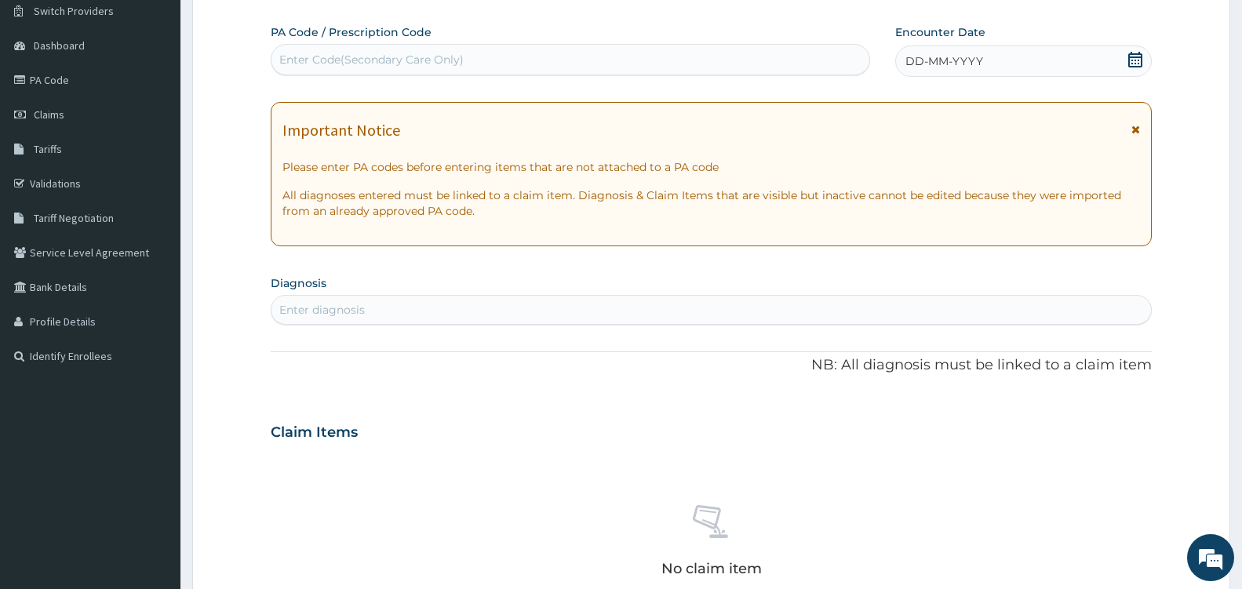
click at [1136, 60] on icon at bounding box center [1135, 60] width 16 height 16
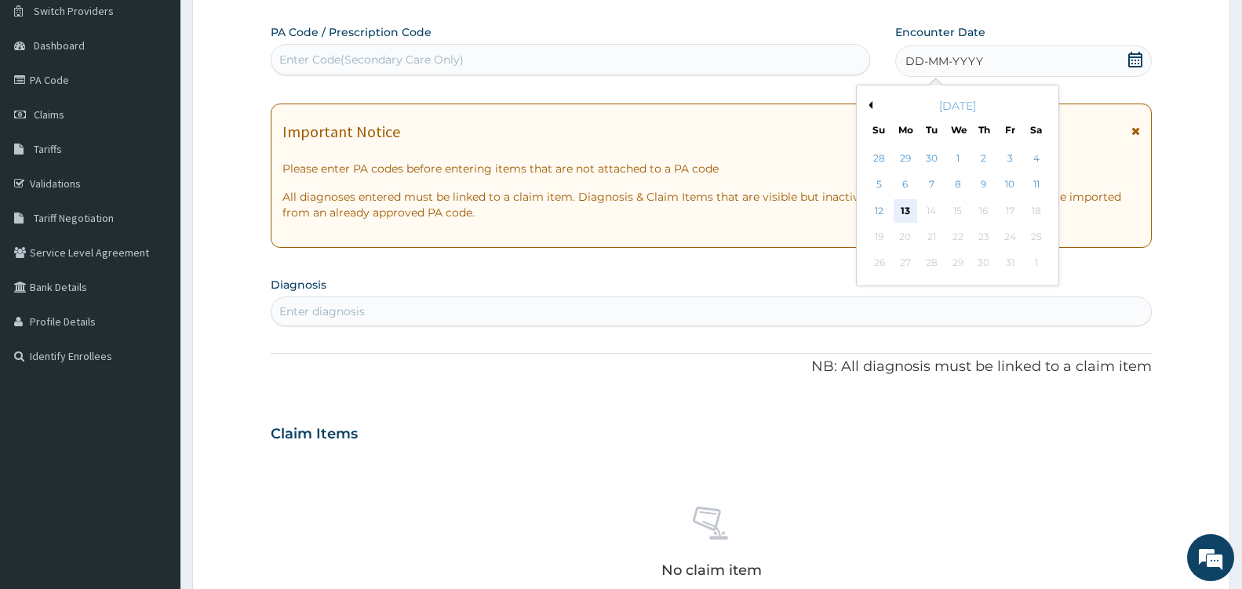
click at [897, 213] on div "13" at bounding box center [905, 211] width 24 height 24
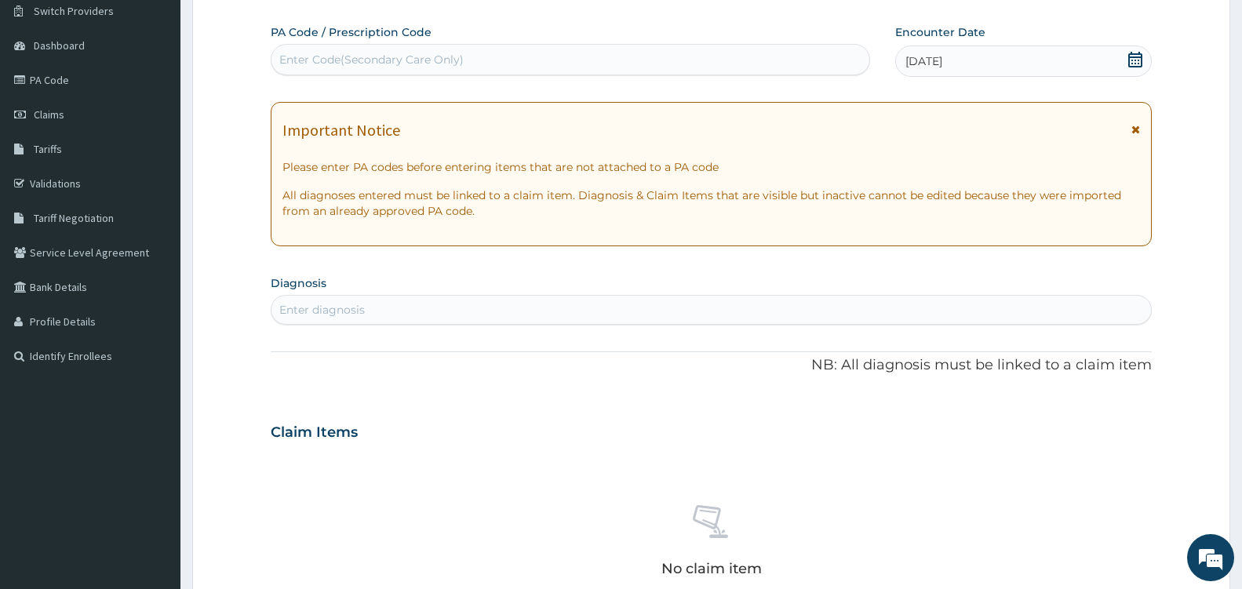
click at [452, 310] on div "Enter diagnosis" at bounding box center [710, 309] width 879 height 25
type input "MALARIA"
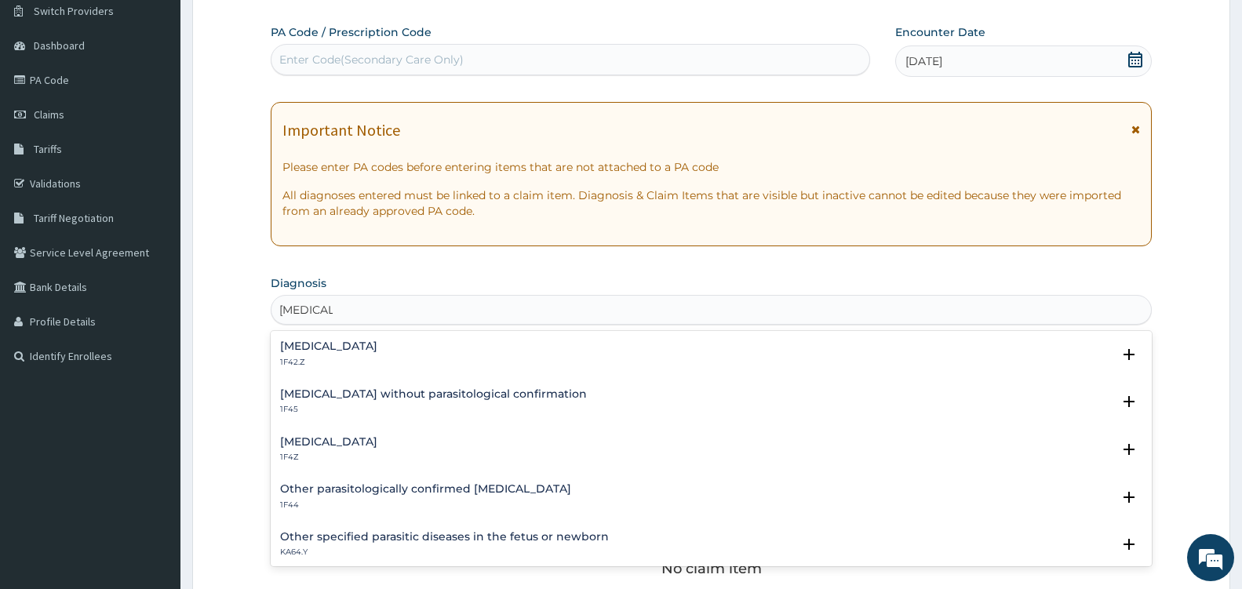
click at [391, 439] on div "Malaria, unspecified 1F4Z" at bounding box center [711, 449] width 862 height 27
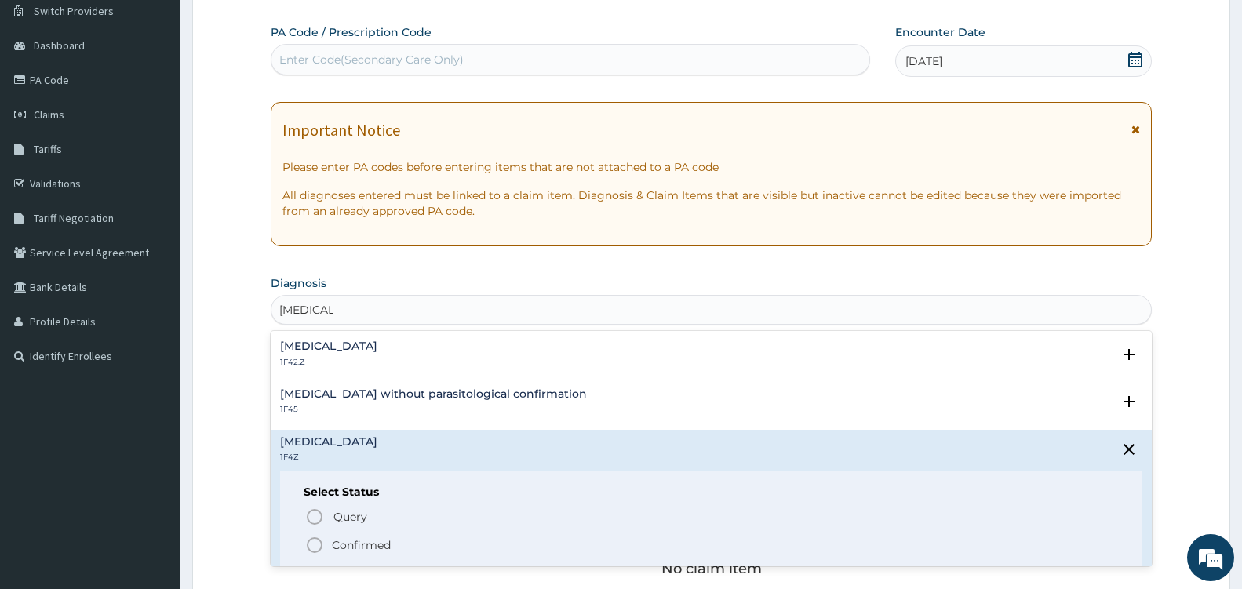
click at [313, 544] on icon "status option filled" at bounding box center [314, 545] width 19 height 19
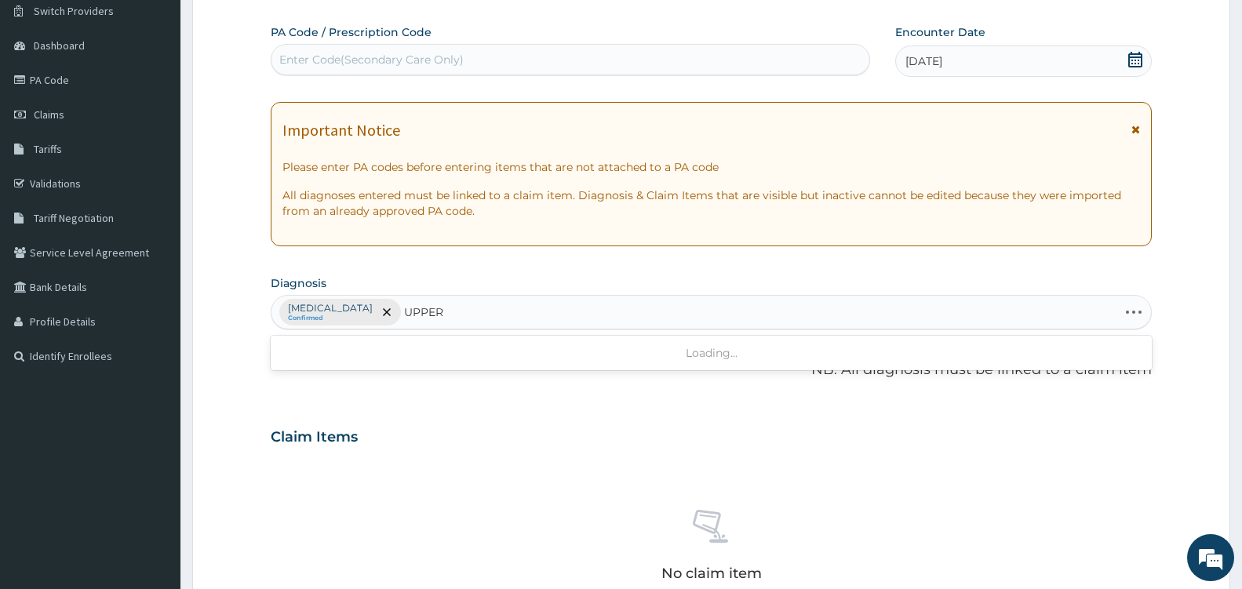
type input "UPPER"
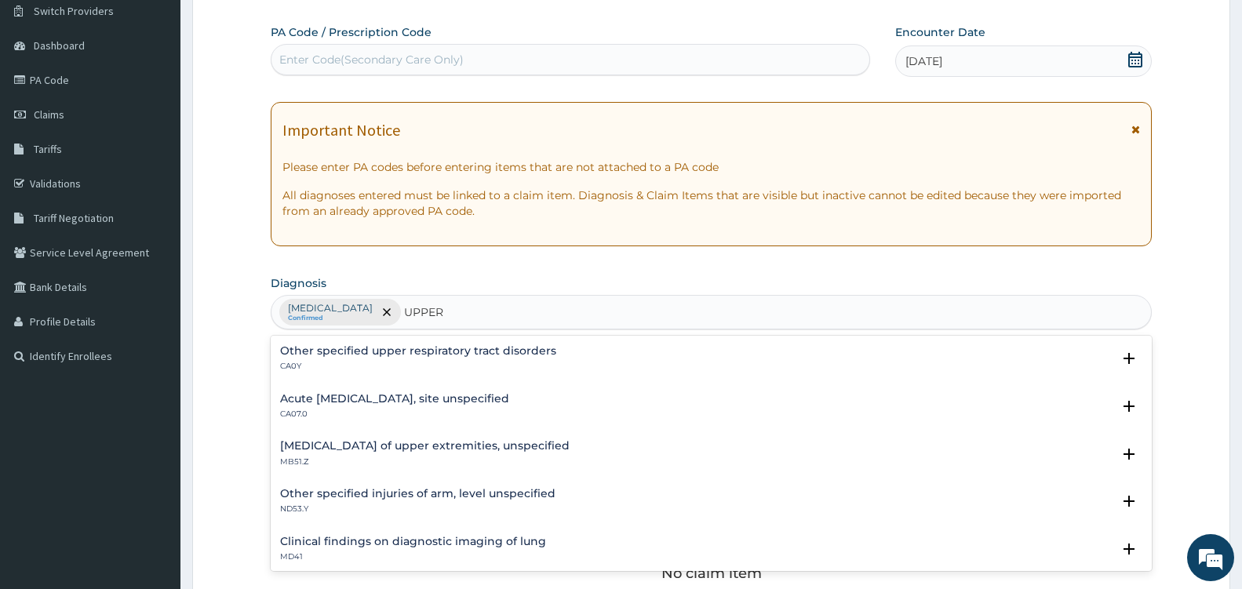
click at [457, 403] on h4 "Acute upper respiratory infection, site unspecified" at bounding box center [394, 399] width 229 height 12
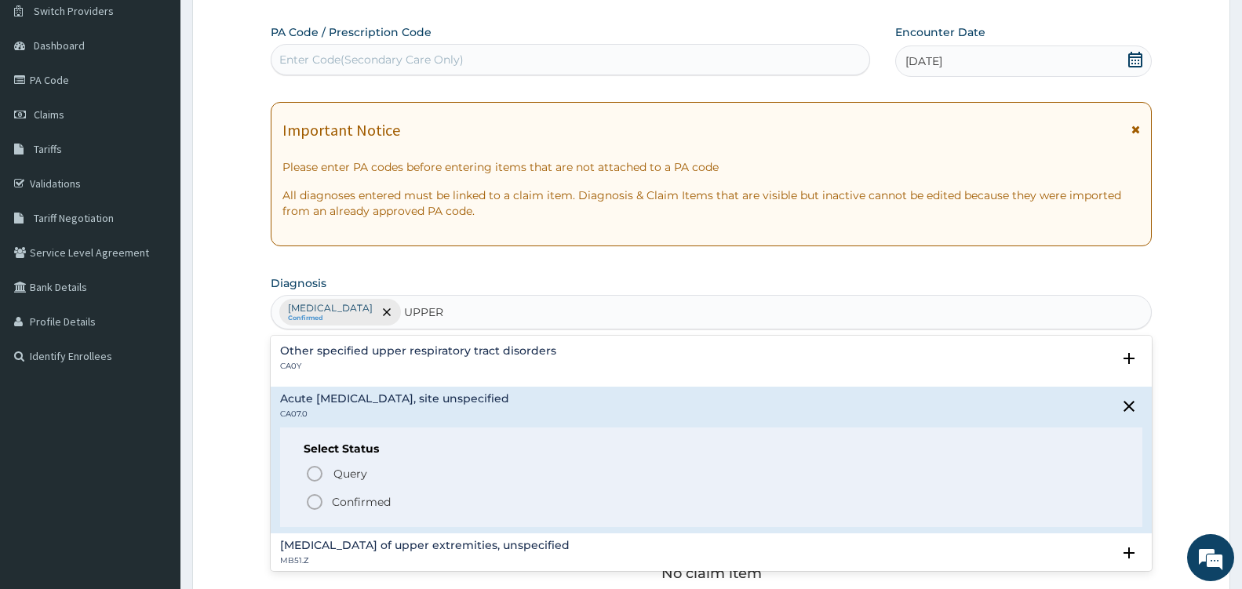
click at [319, 504] on icon "status option filled" at bounding box center [314, 502] width 19 height 19
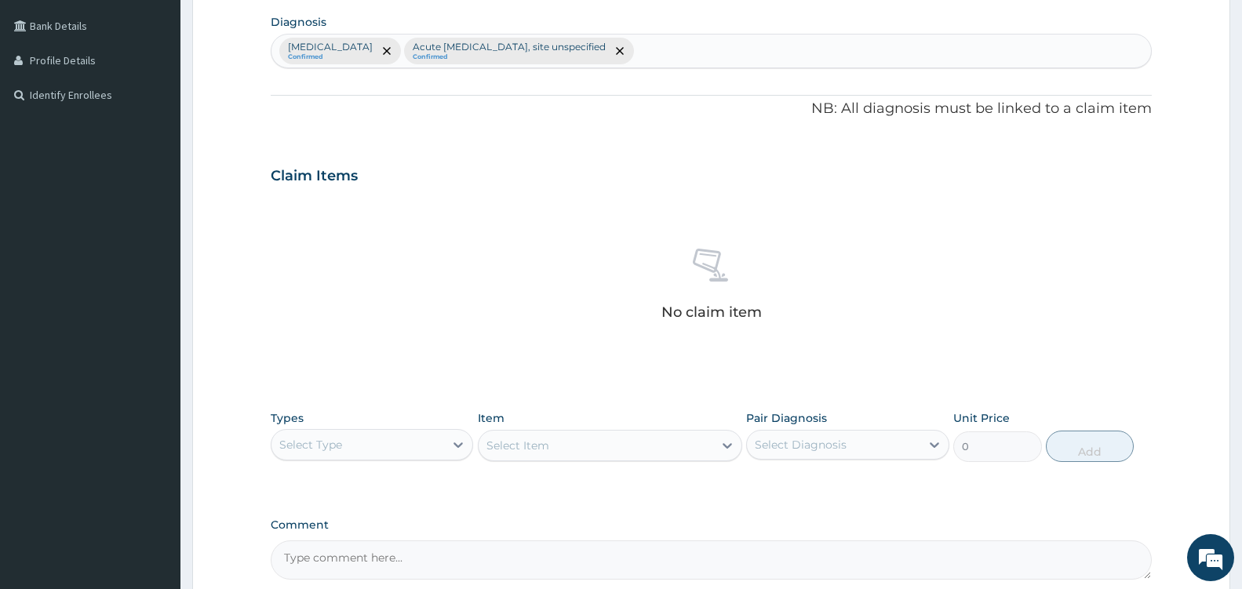
scroll to position [542, 0]
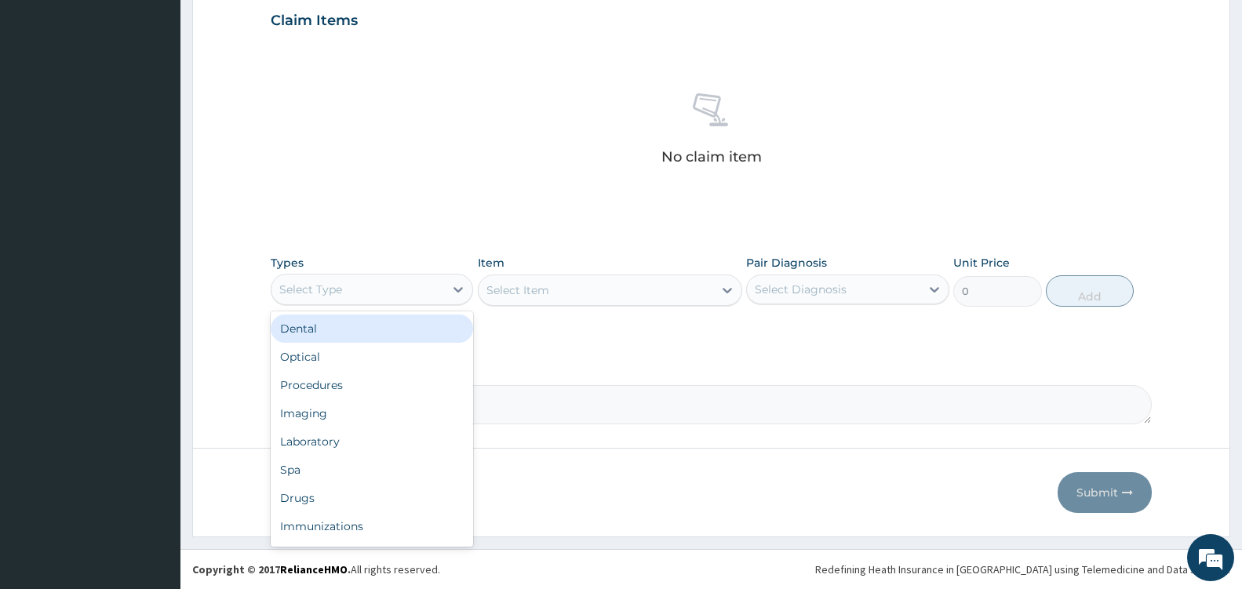
click at [443, 285] on div "Select Type" at bounding box center [357, 289] width 173 height 25
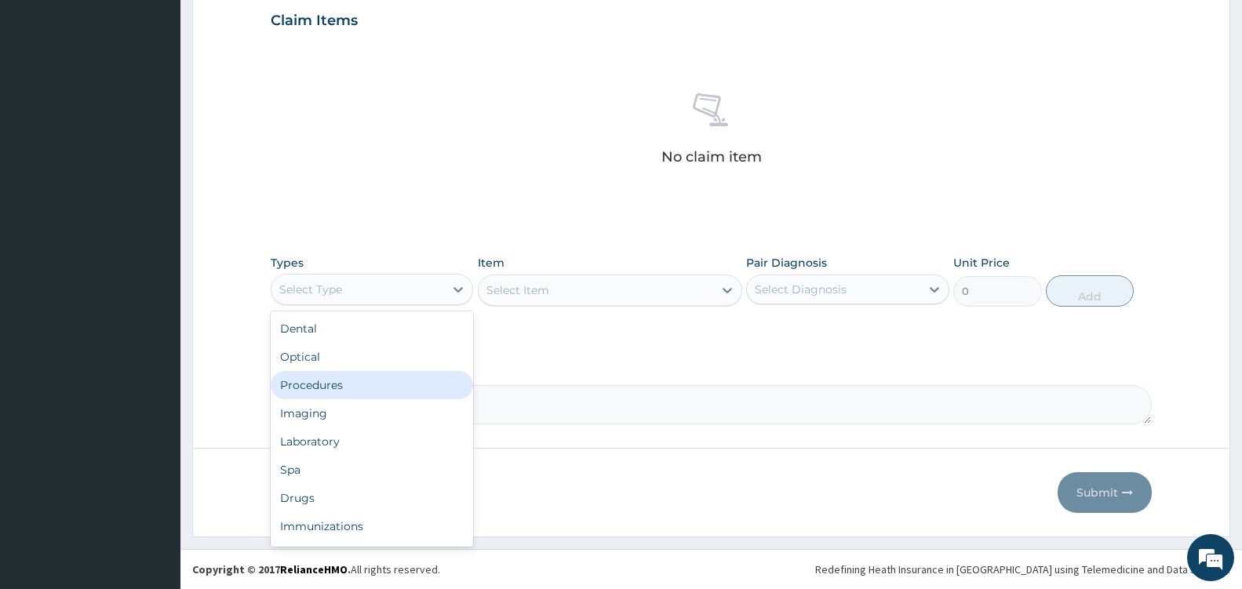
click at [338, 392] on div "Procedures" at bounding box center [372, 385] width 202 height 28
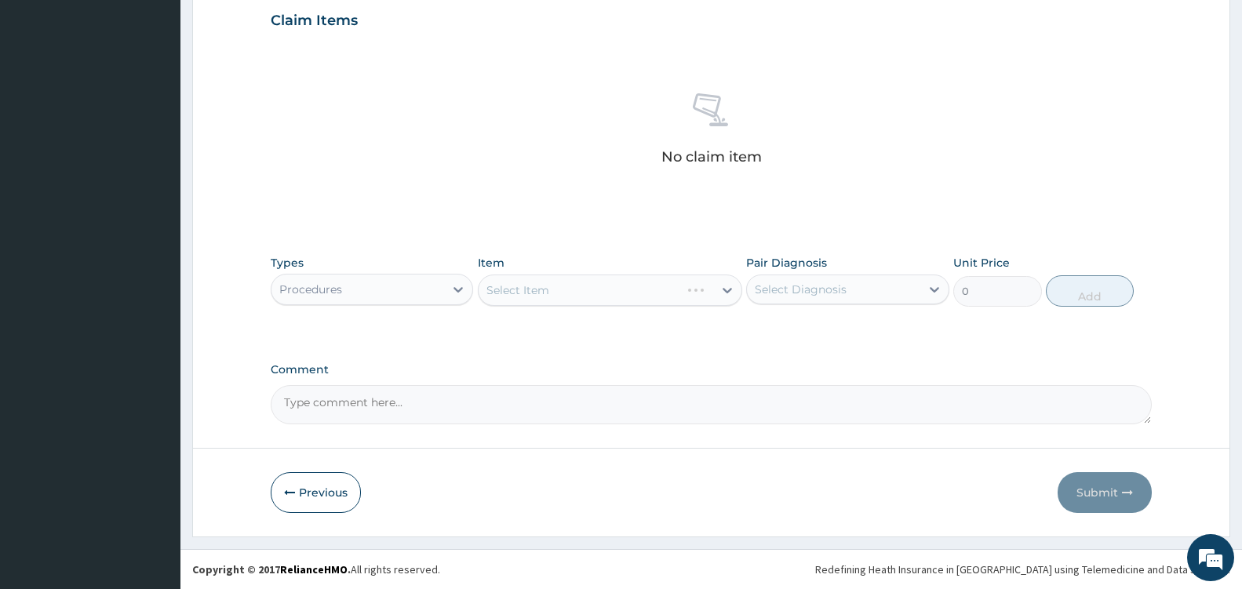
click at [715, 293] on div "Select Item" at bounding box center [610, 290] width 264 height 31
click at [715, 293] on div at bounding box center [727, 290] width 28 height 28
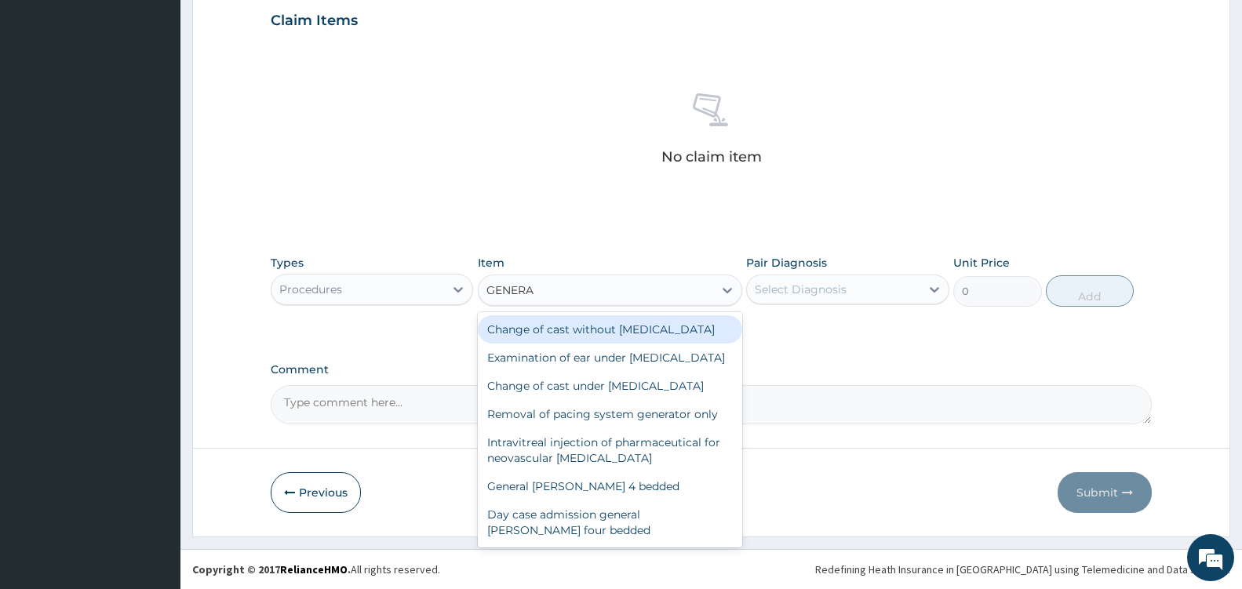
type input "GENERAL"
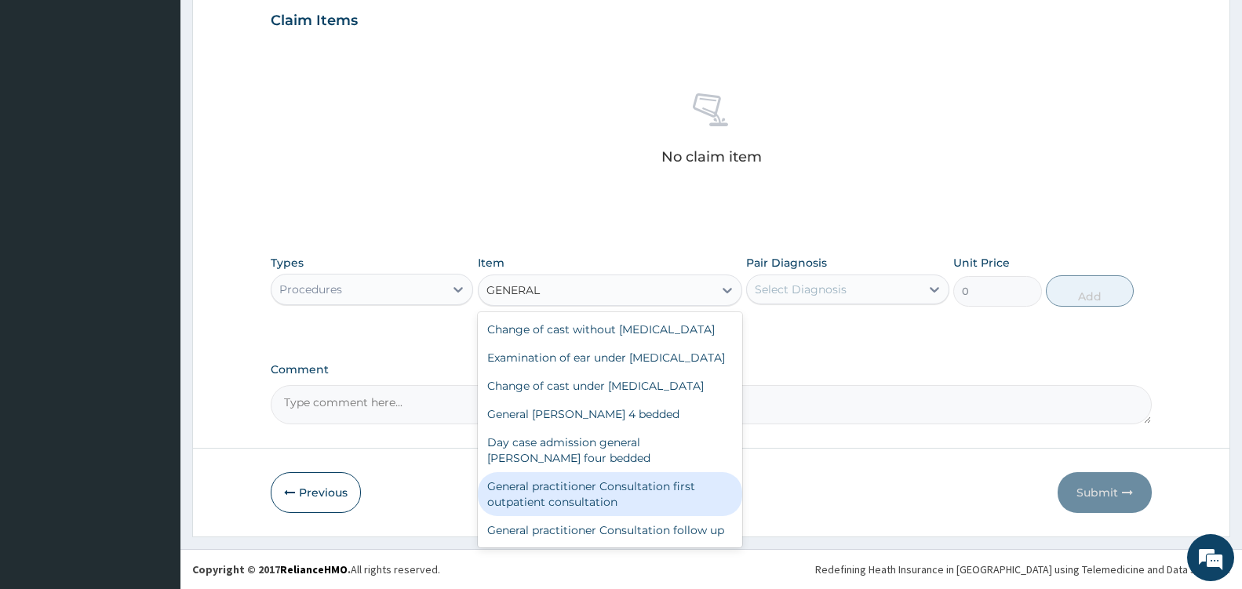
click at [640, 516] on div "General practitioner Consultation first outpatient consultation" at bounding box center [610, 494] width 264 height 44
type input "3600"
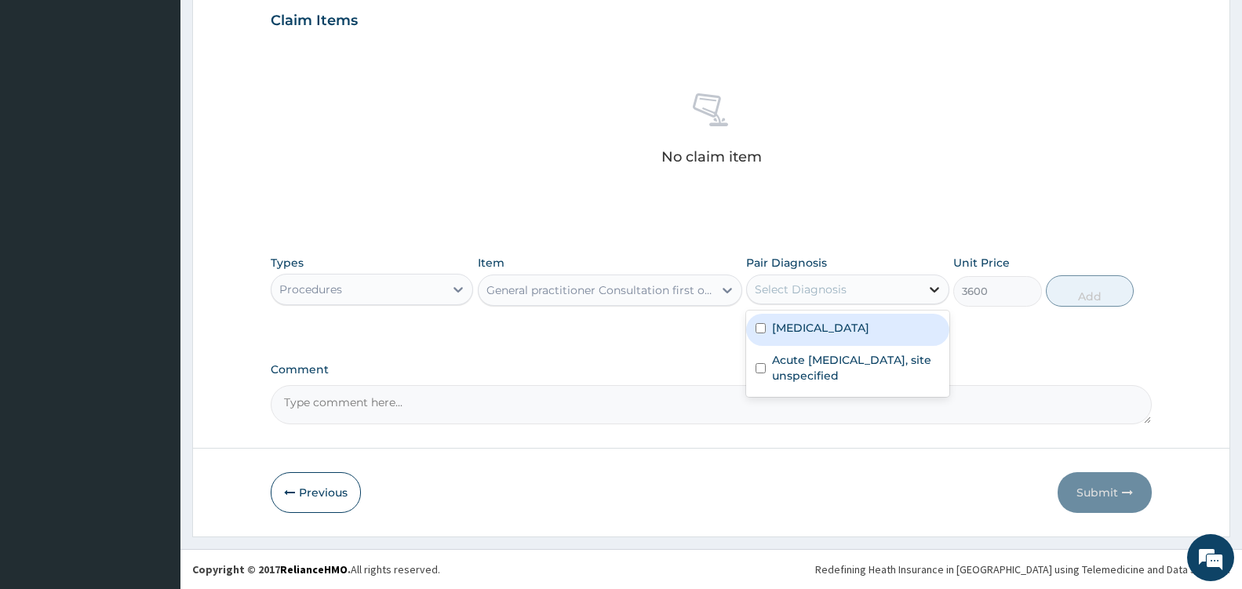
click at [922, 279] on div at bounding box center [934, 289] width 28 height 28
click at [891, 320] on div "Malaria, unspecified" at bounding box center [847, 330] width 202 height 32
checkbox input "true"
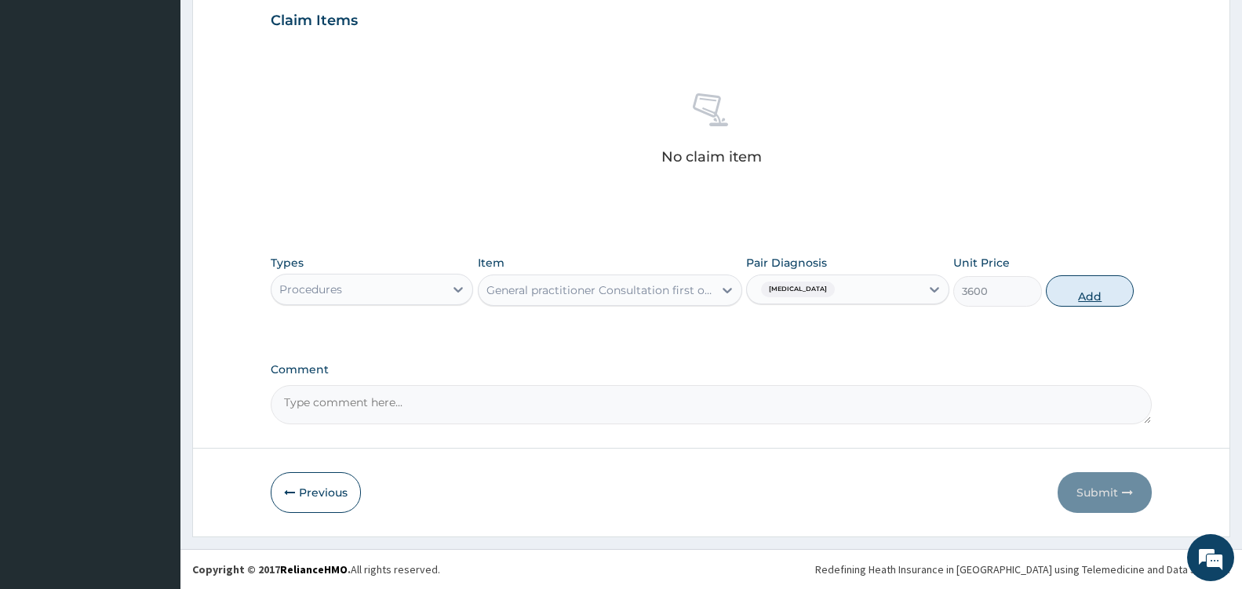
click at [1122, 295] on button "Add" at bounding box center [1089, 290] width 88 height 31
type input "0"
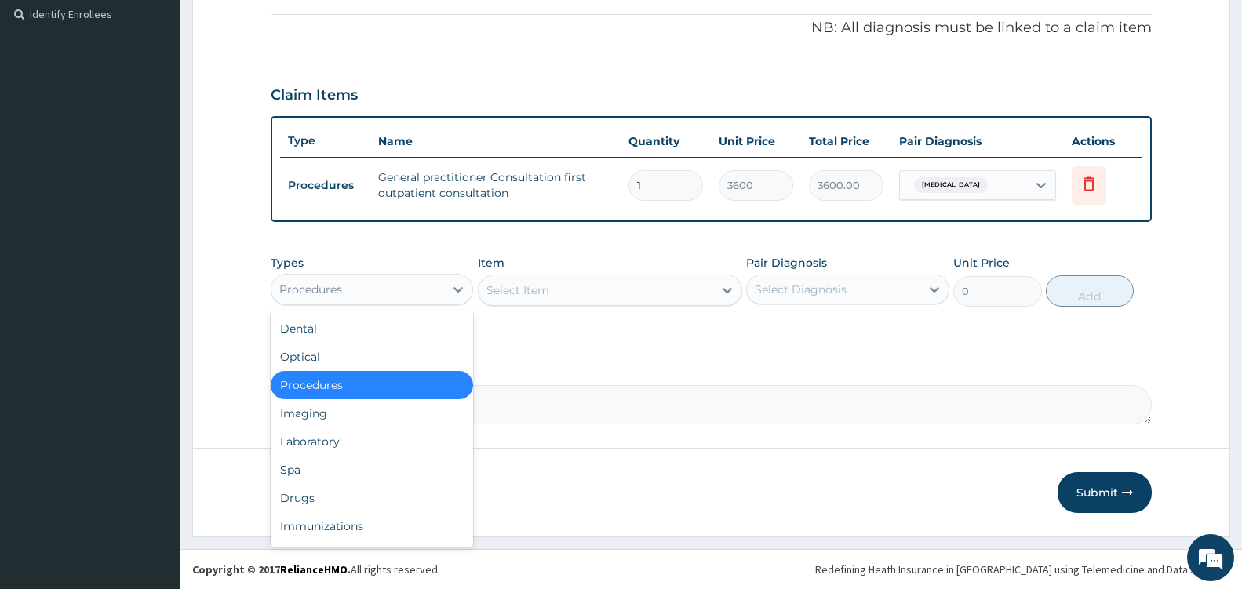
click at [390, 290] on div "Procedures" at bounding box center [357, 289] width 173 height 25
click at [304, 496] on div "Drugs" at bounding box center [372, 498] width 202 height 28
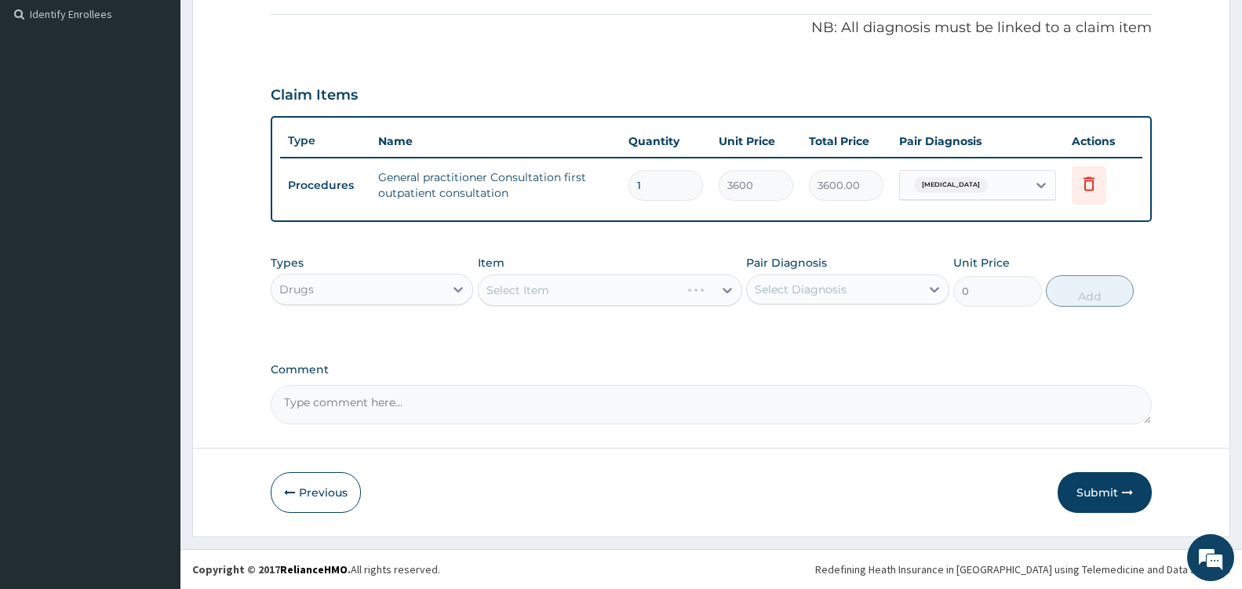
click at [713, 295] on div "Select Item" at bounding box center [610, 290] width 264 height 31
click at [713, 295] on div at bounding box center [727, 290] width 28 height 28
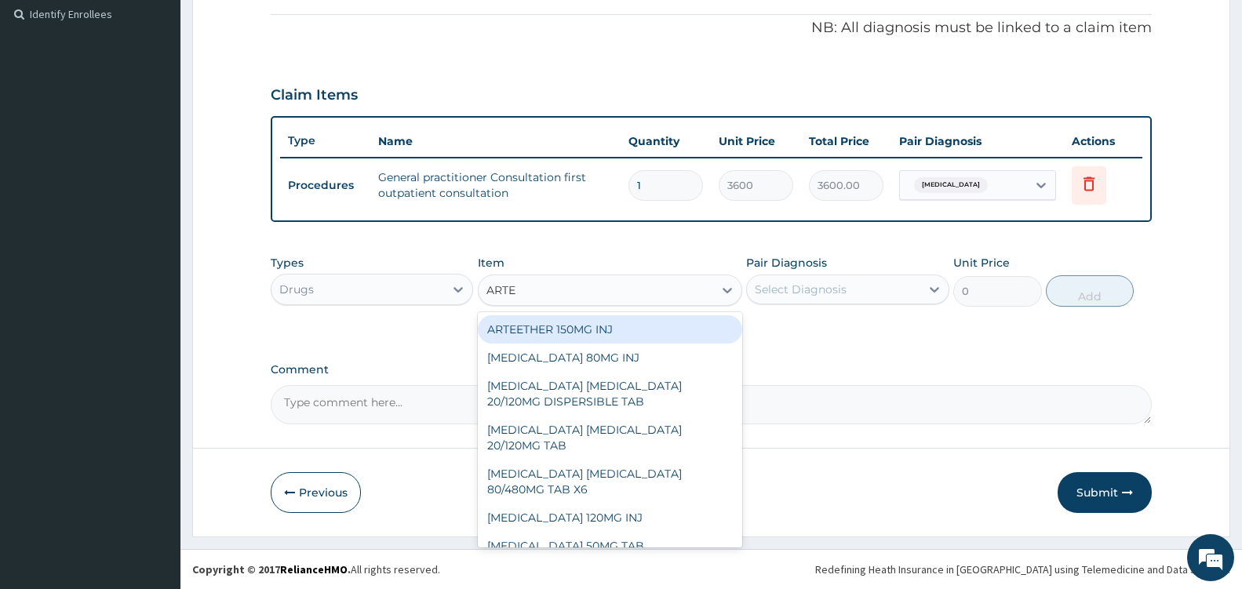
type input "ARTEM"
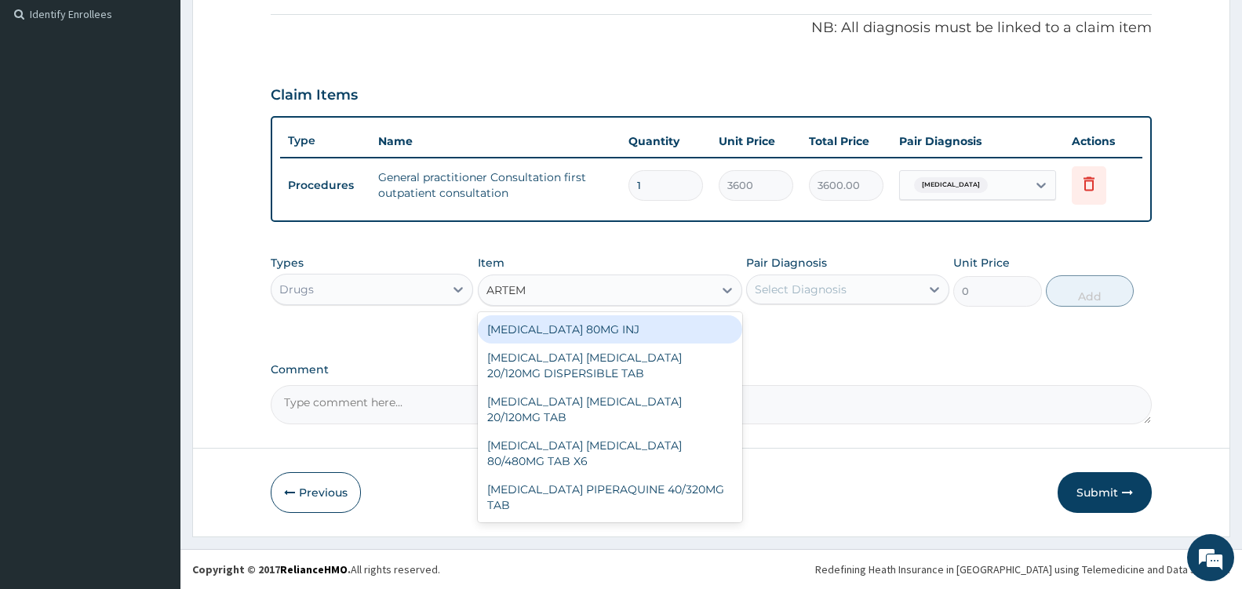
click at [664, 325] on div "ARTEMETHER 80MG INJ" at bounding box center [610, 329] width 264 height 28
type input "1400"
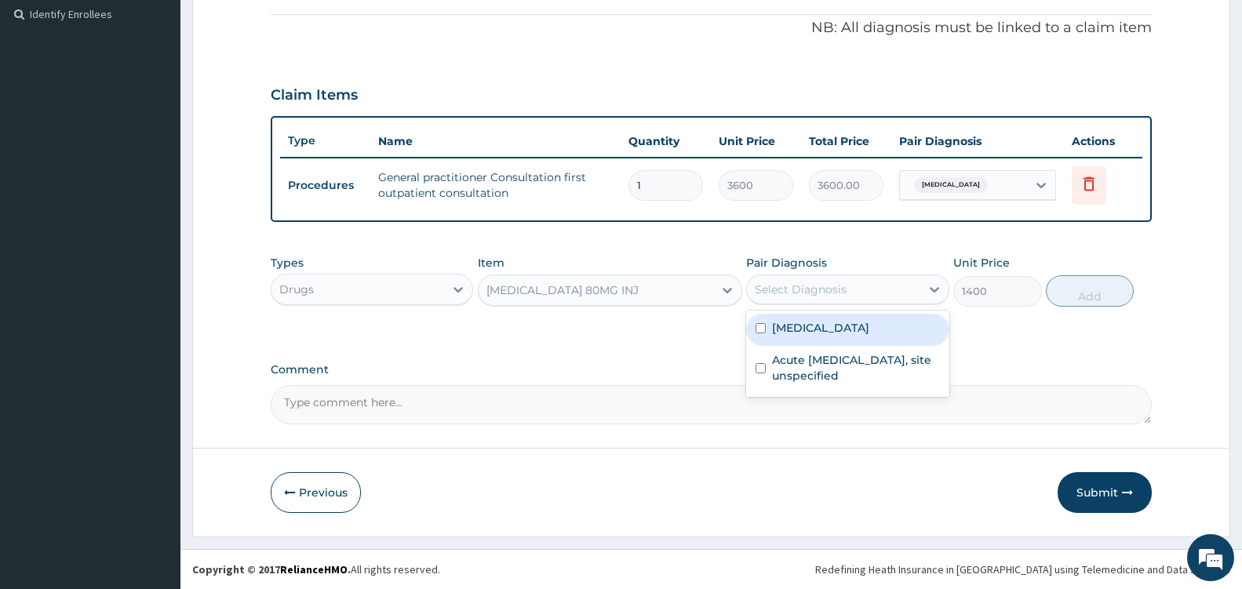
click at [918, 286] on div "Select Diagnosis" at bounding box center [833, 289] width 173 height 25
click at [865, 332] on label "Malaria, unspecified" at bounding box center [820, 328] width 97 height 16
checkbox input "true"
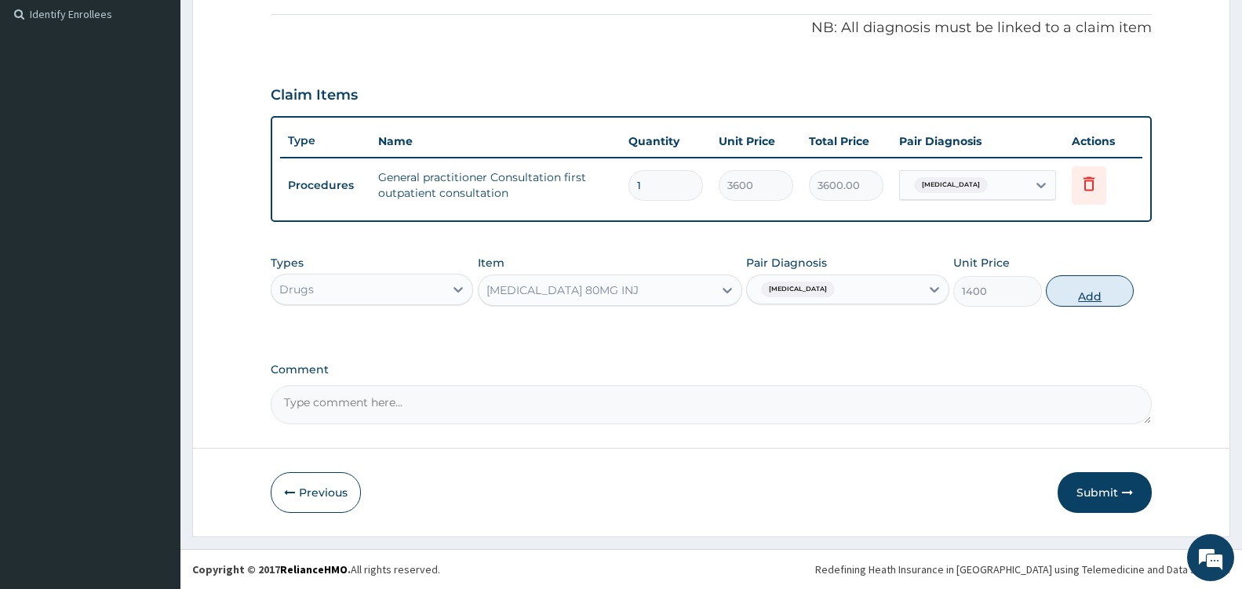
click at [1084, 293] on button "Add" at bounding box center [1089, 290] width 88 height 31
type input "0"
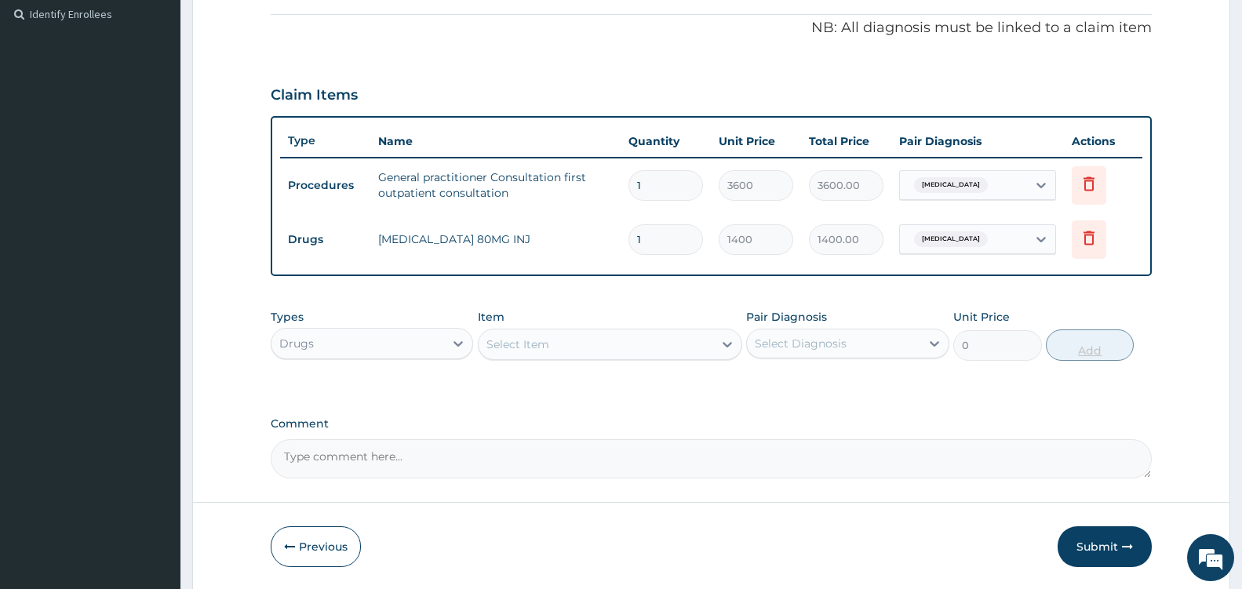
type input "0.00"
type input "6"
type input "8400.00"
type input "6"
click at [721, 340] on icon at bounding box center [727, 344] width 16 height 16
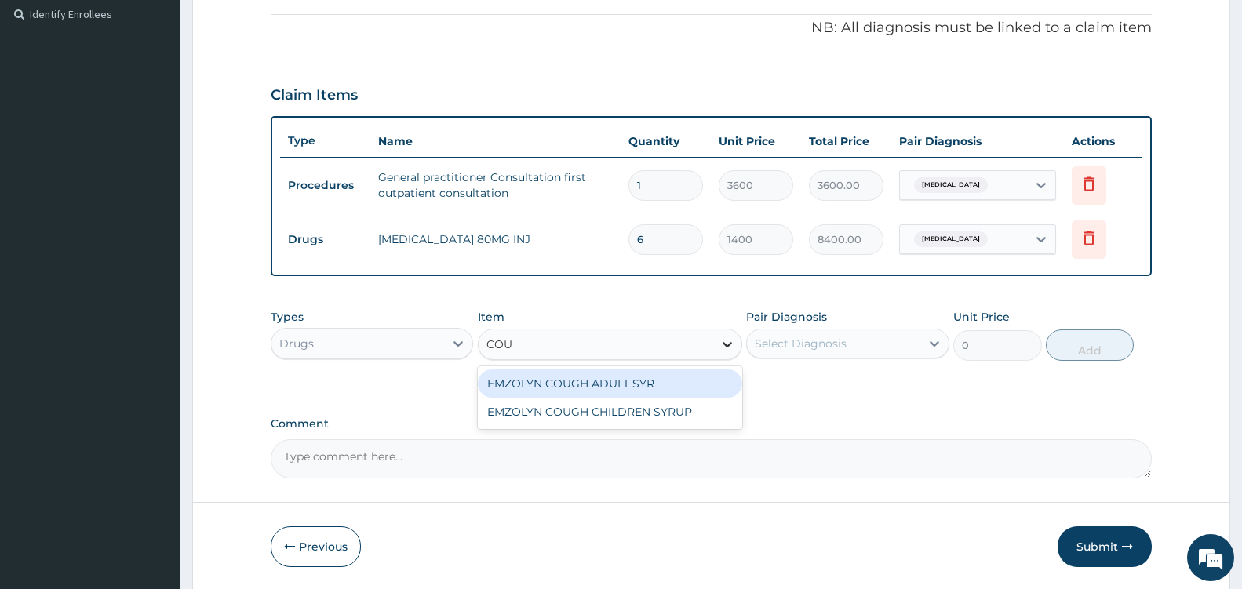
type input "COUG"
click at [684, 384] on div "EMZOLYN COUGH ADULT SYR" at bounding box center [610, 383] width 264 height 28
type input "735"
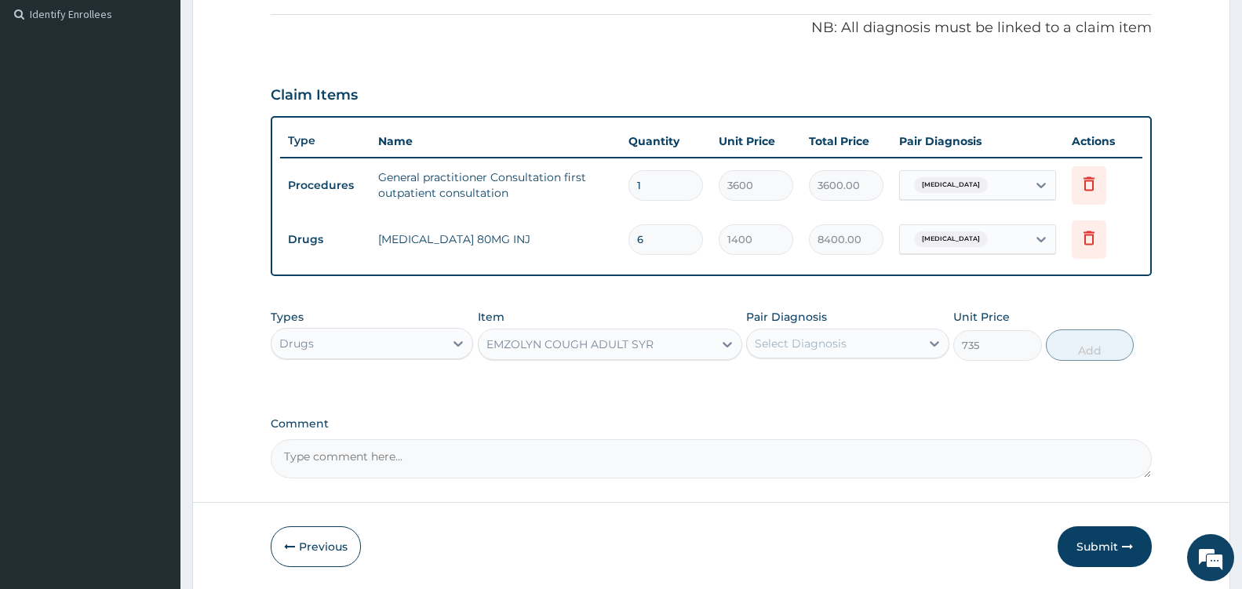
click at [911, 353] on div "Select Diagnosis" at bounding box center [833, 343] width 173 height 25
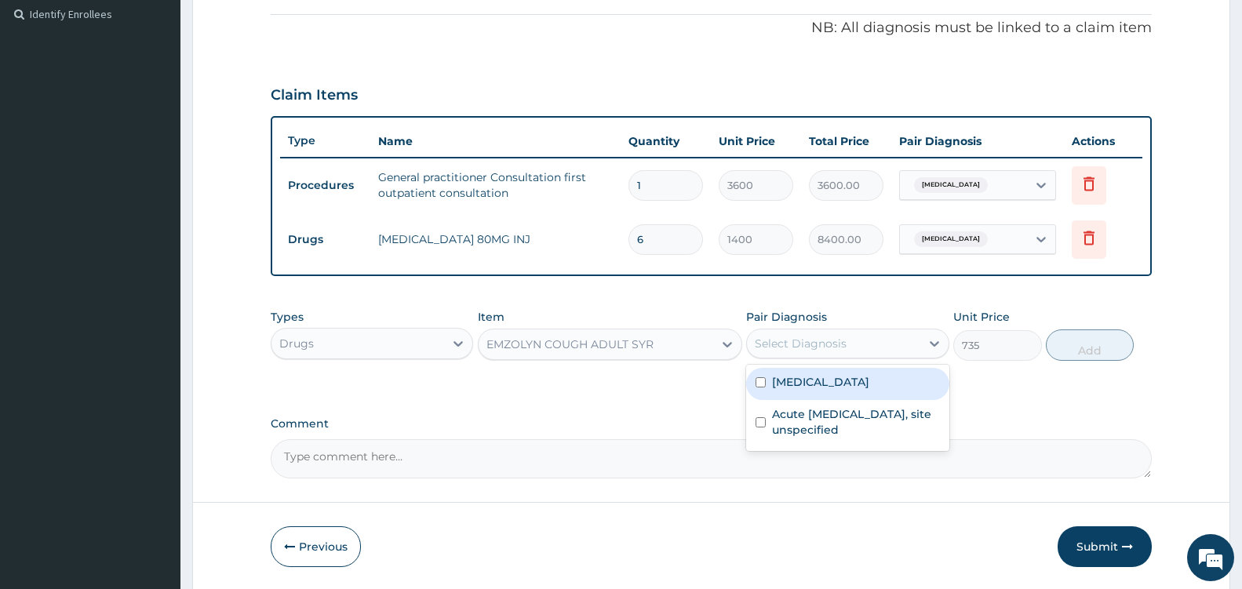
click at [874, 373] on div "Malaria, unspecified" at bounding box center [847, 384] width 202 height 32
checkbox input "true"
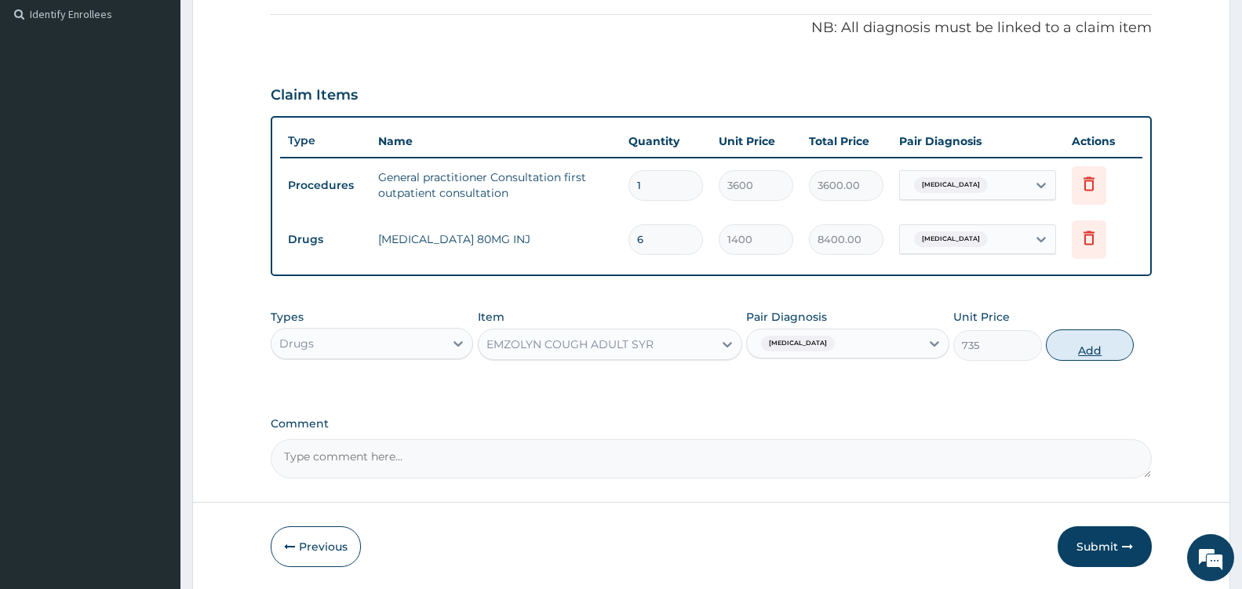
click at [1075, 347] on button "Add" at bounding box center [1089, 344] width 88 height 31
type input "0"
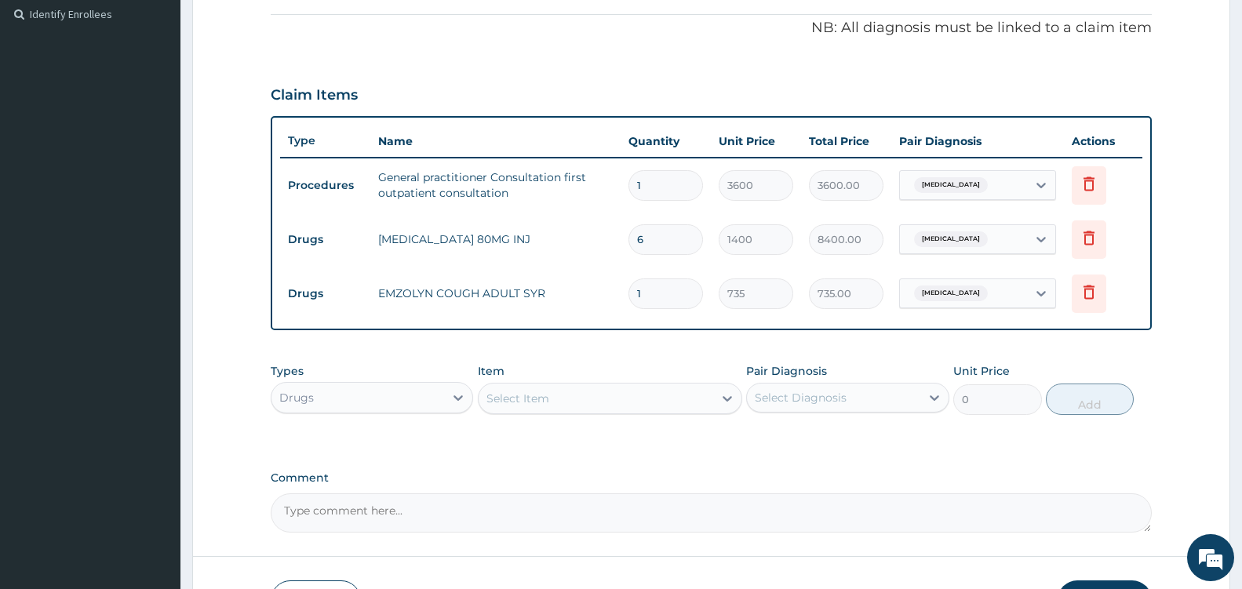
click at [704, 395] on div "Select Item" at bounding box center [595, 398] width 235 height 25
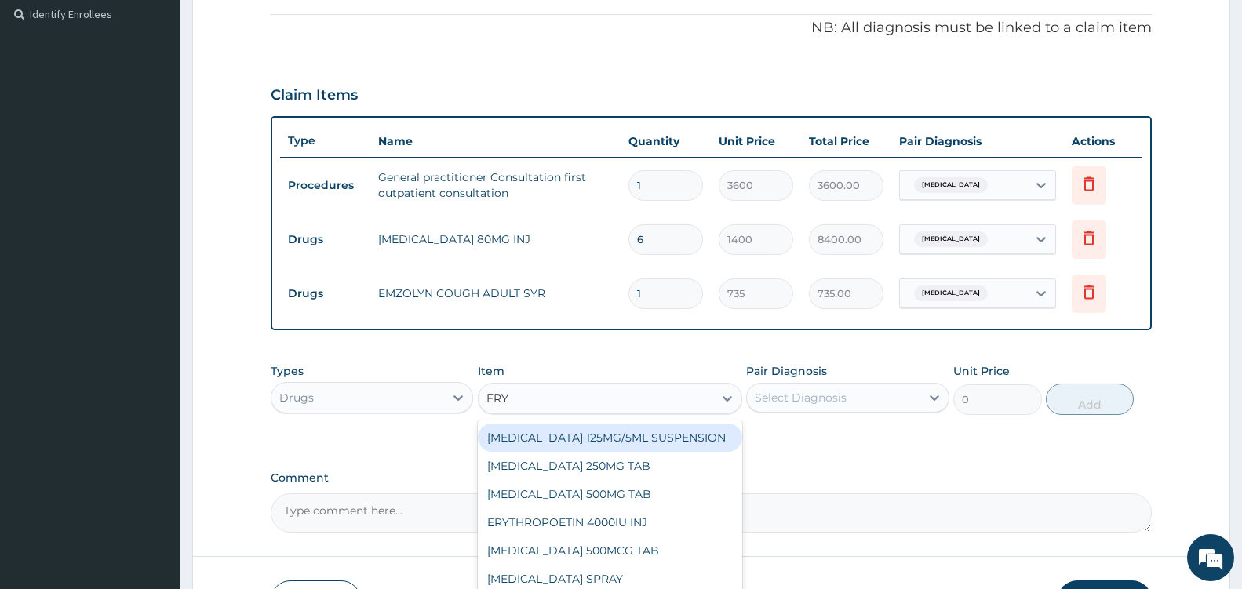
type input "ERYT"
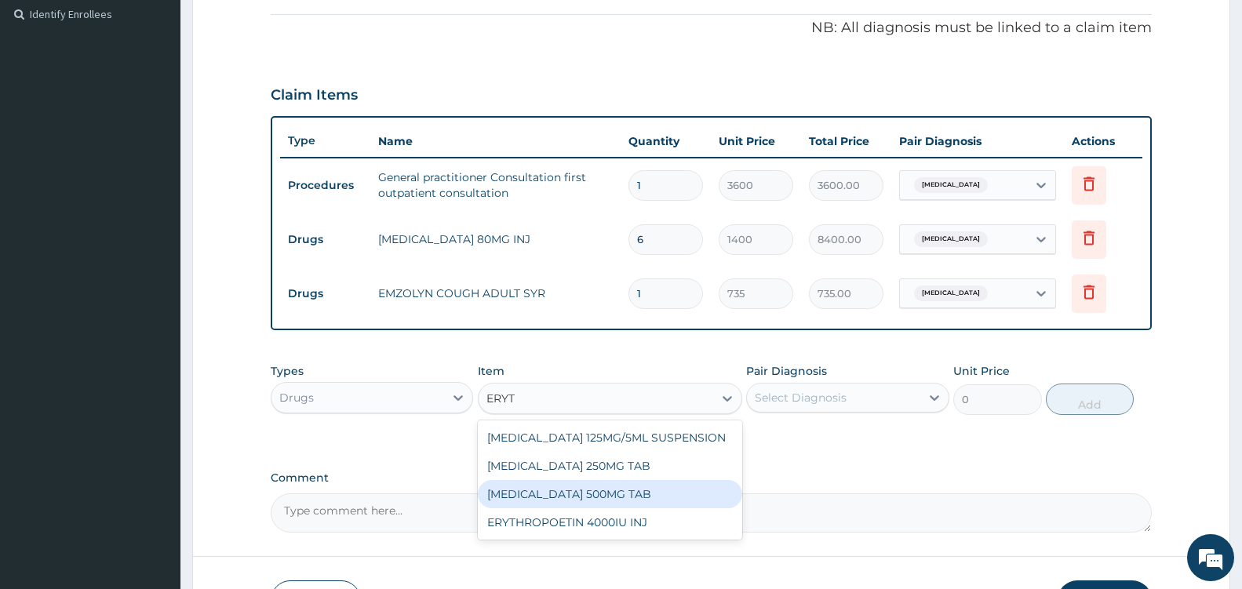
click at [642, 492] on div "ERYTHROMYCIN 500MG TAB" at bounding box center [610, 494] width 264 height 28
type input "99.225"
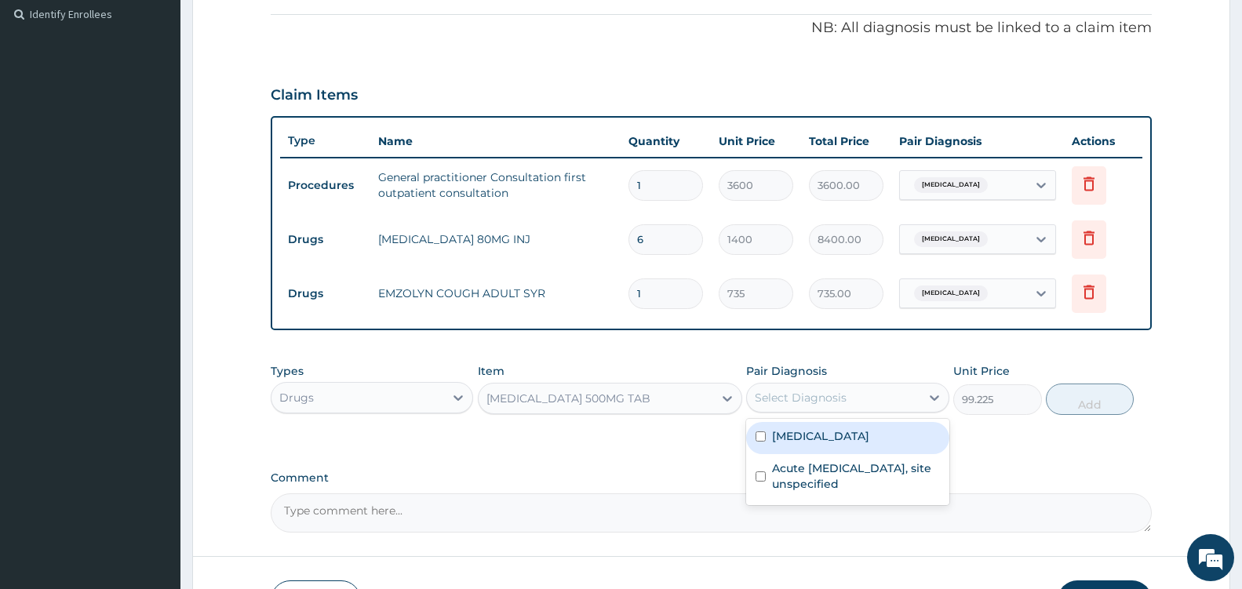
click at [914, 401] on div "Select Diagnosis" at bounding box center [833, 397] width 173 height 25
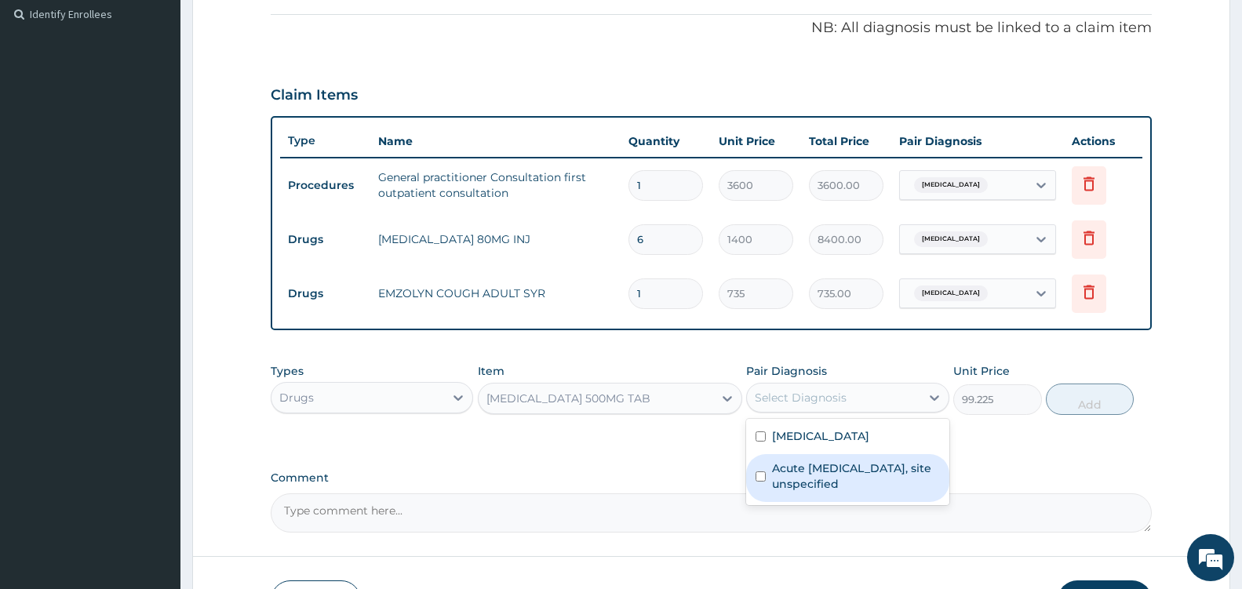
click at [846, 490] on label "Acute upper respiratory infection, site unspecified" at bounding box center [855, 475] width 167 height 31
checkbox input "true"
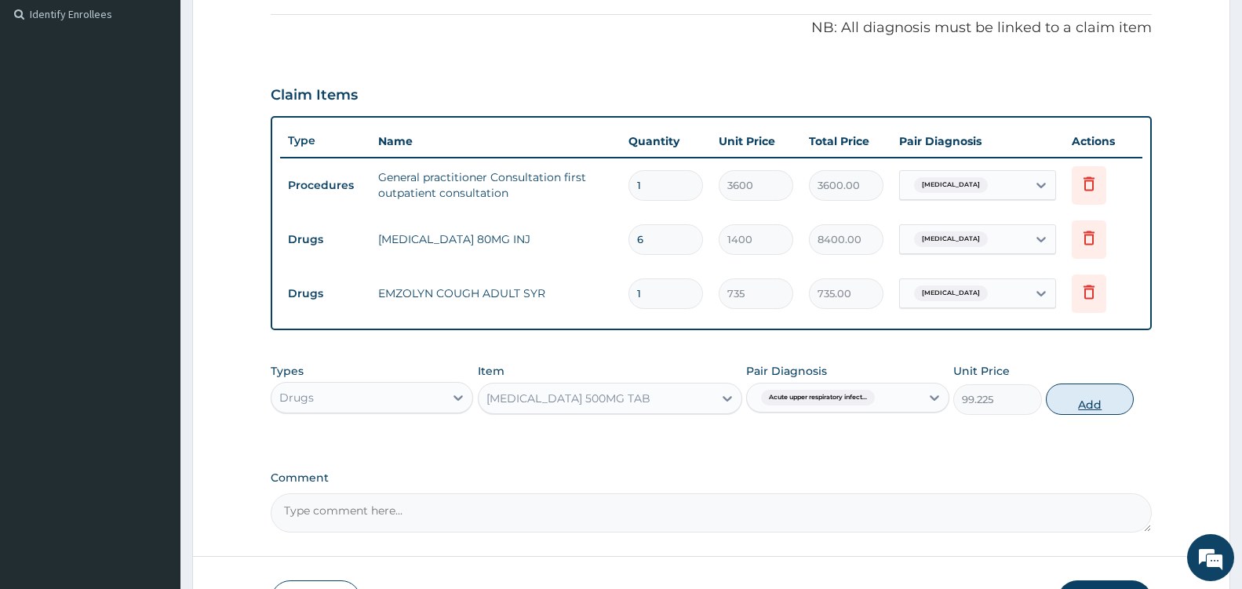
click at [1101, 406] on button "Add" at bounding box center [1089, 399] width 88 height 31
type input "0"
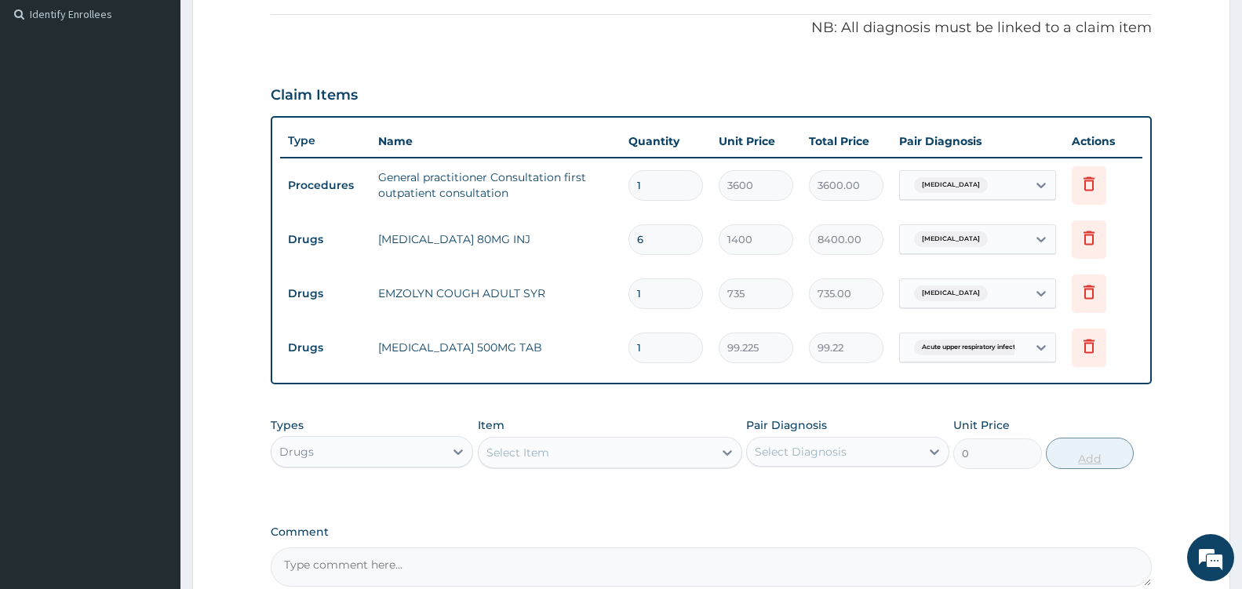
type input "15"
type input "1488.38"
type input "15"
click at [718, 459] on div at bounding box center [727, 452] width 28 height 28
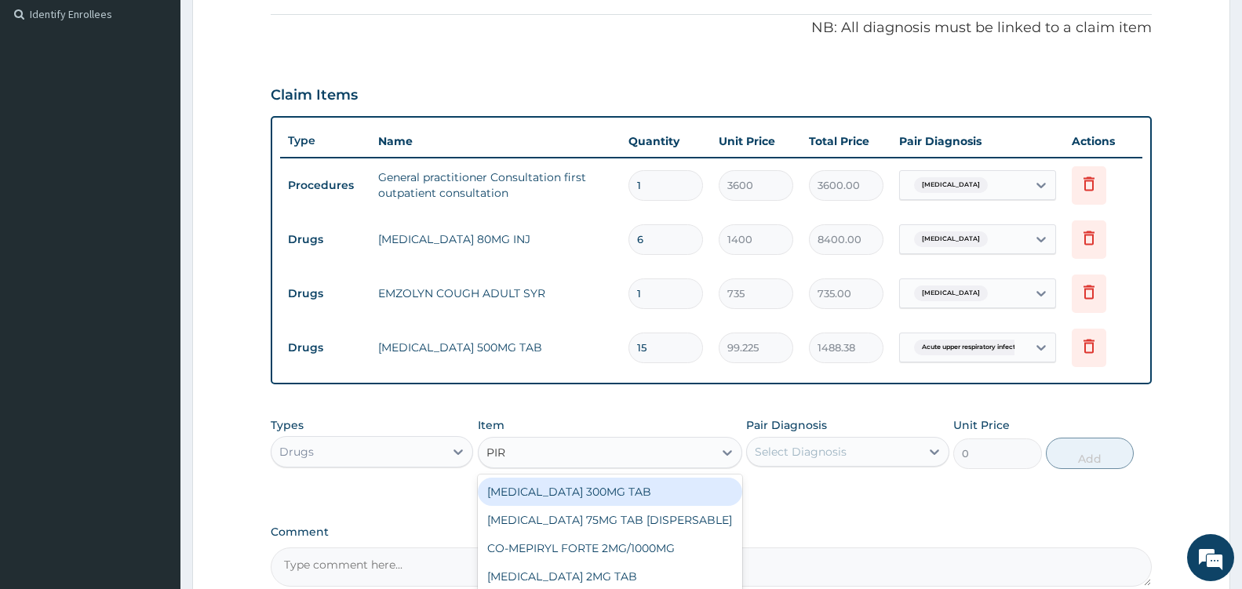
scroll to position [630, 0]
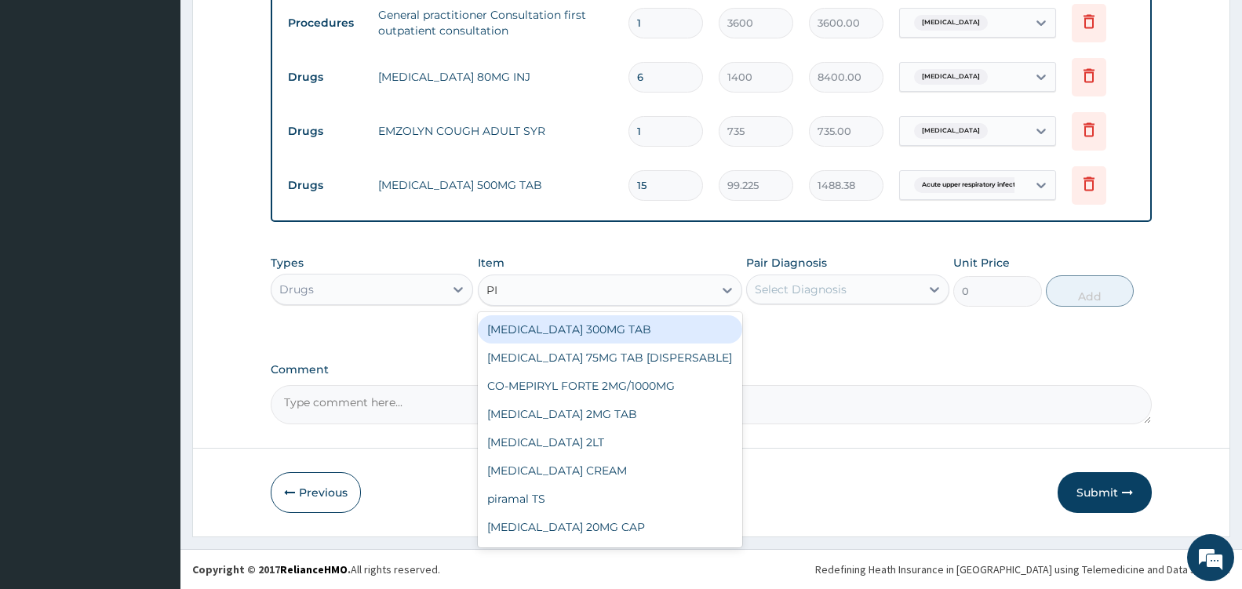
type input "P"
type input "CHLORP"
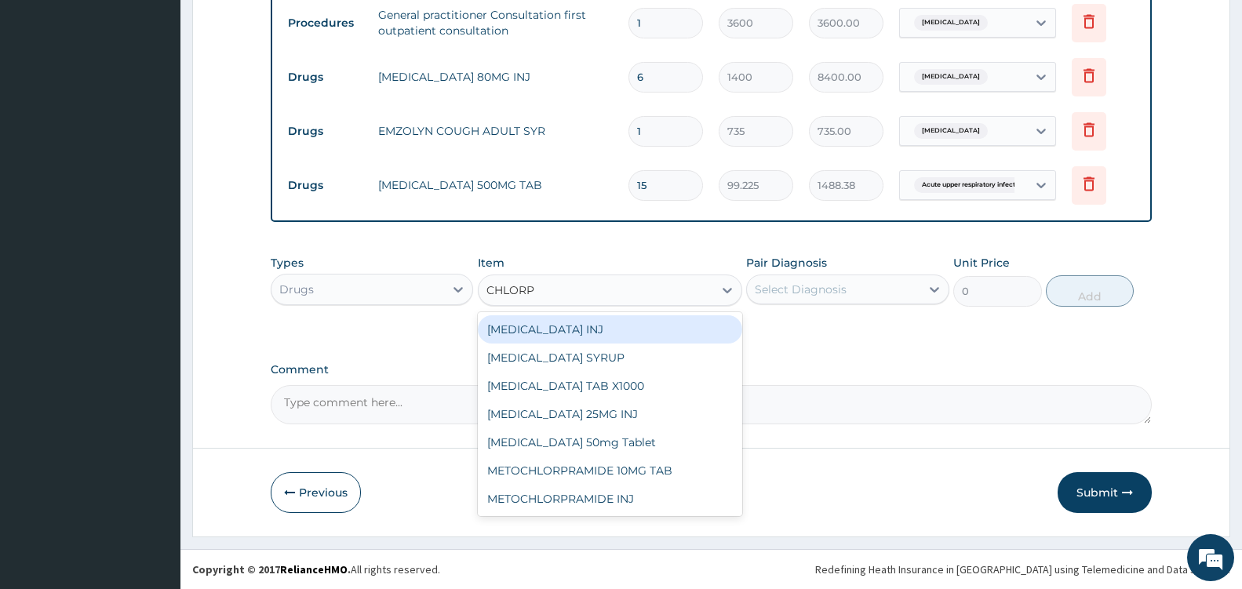
click at [638, 340] on div "CHLORPHENIRAMINE INJ" at bounding box center [610, 329] width 264 height 28
type input "700"
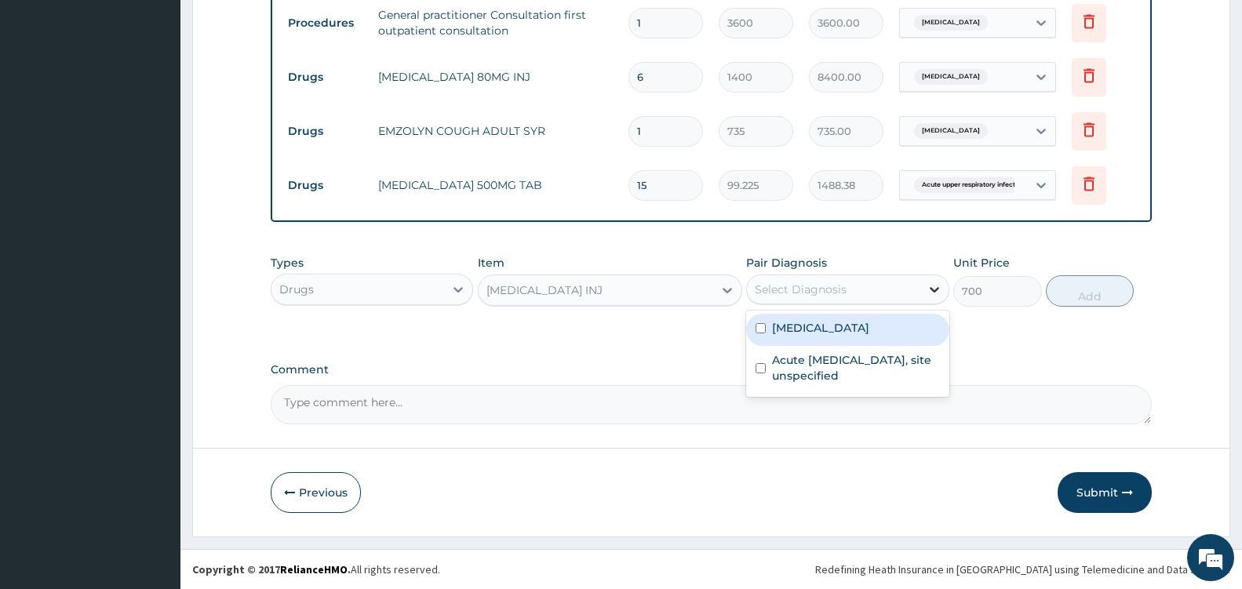
click at [930, 296] on icon at bounding box center [934, 290] width 16 height 16
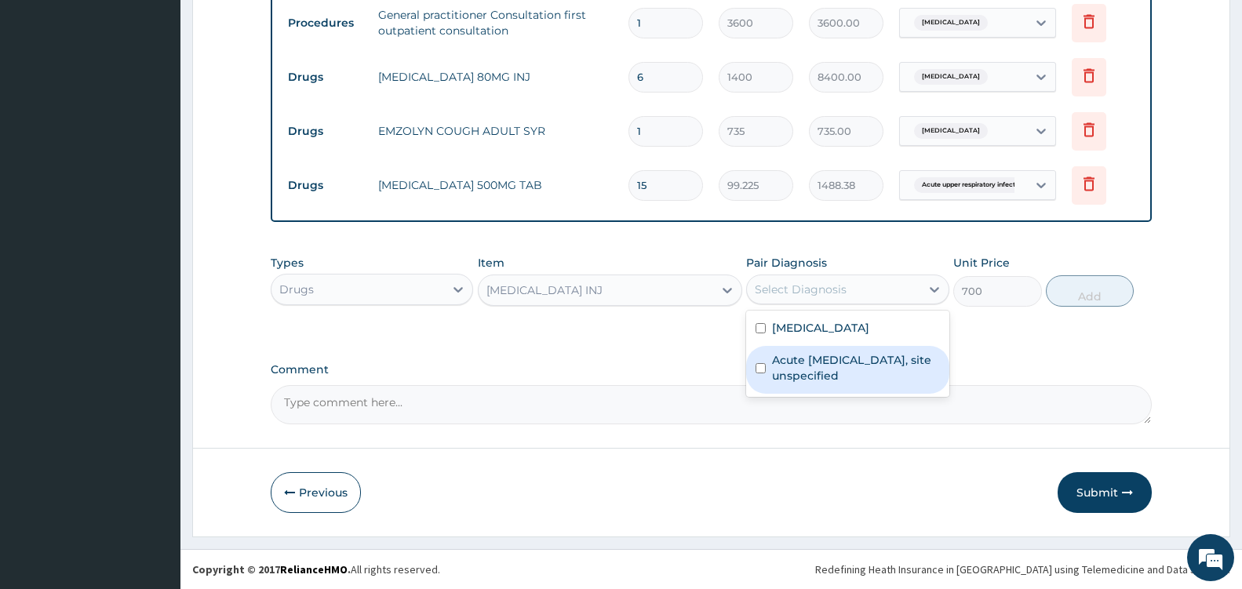
click at [855, 376] on label "Acute upper respiratory infection, site unspecified" at bounding box center [855, 367] width 167 height 31
checkbox input "true"
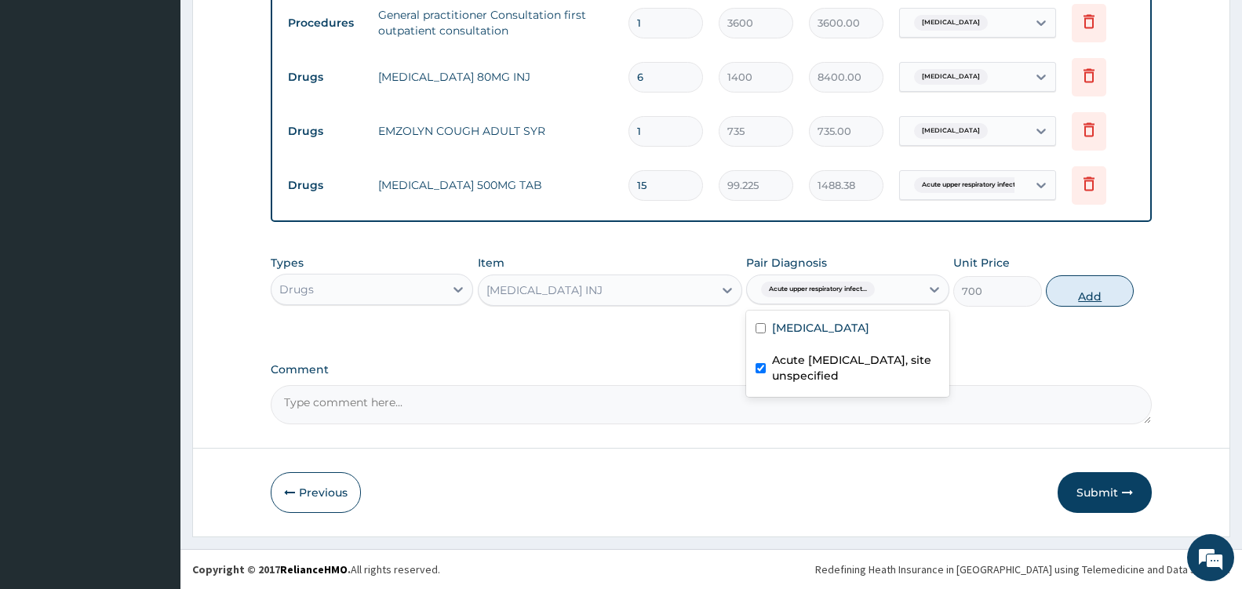
click at [1098, 294] on button "Add" at bounding box center [1089, 290] width 88 height 31
type input "0"
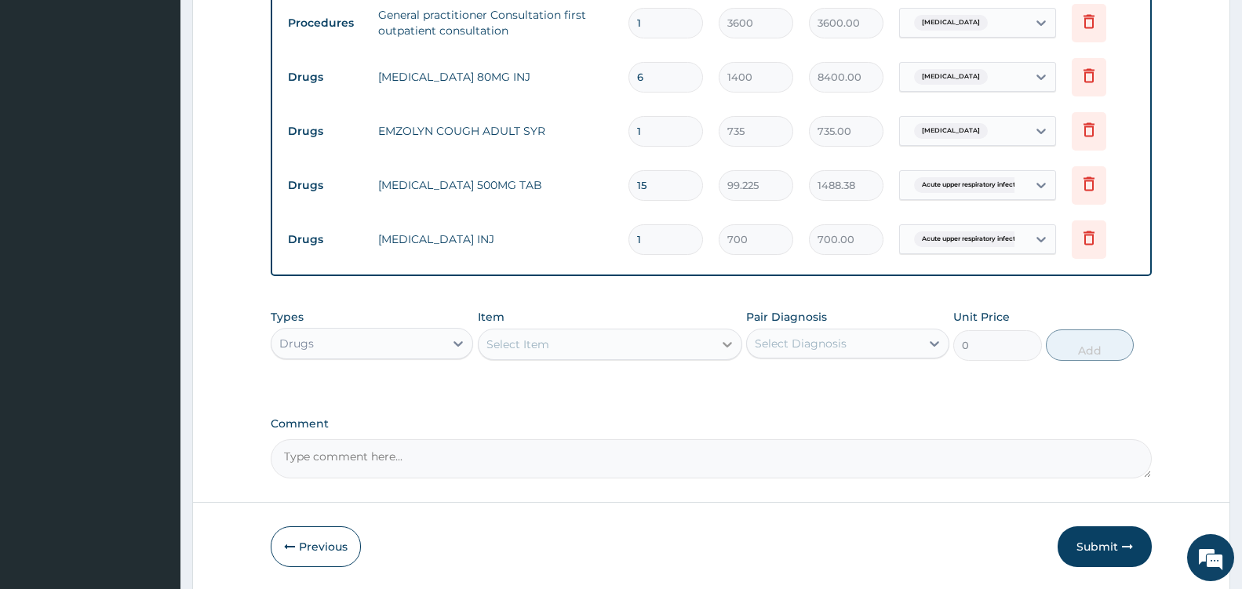
click at [719, 336] on icon at bounding box center [727, 344] width 16 height 16
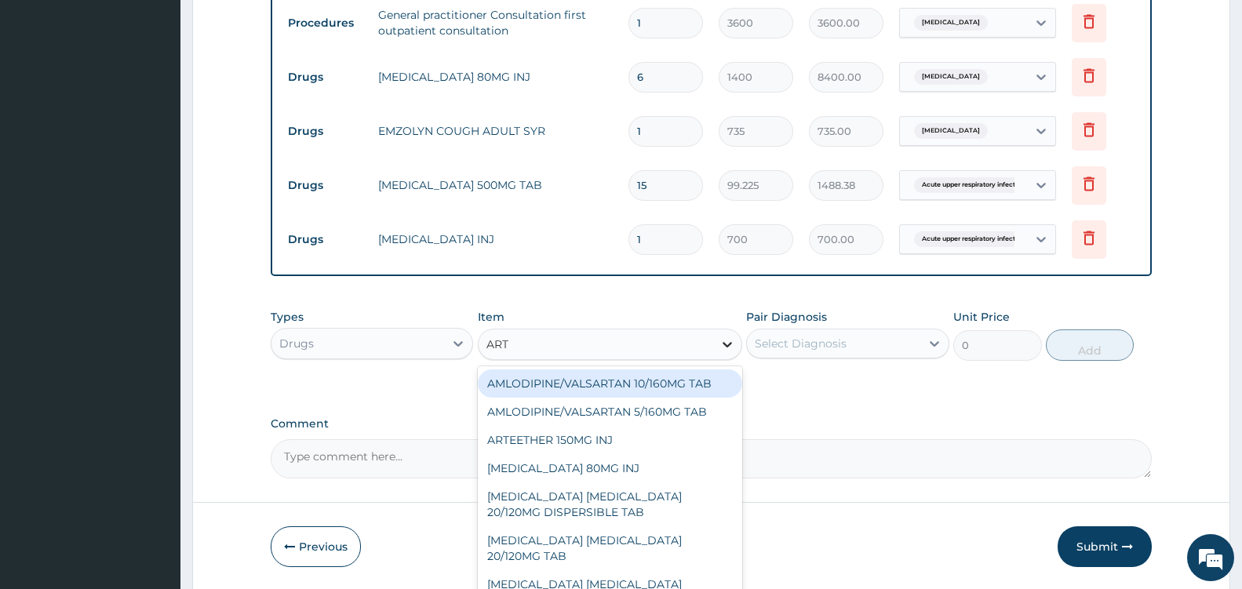
type input "ARTE"
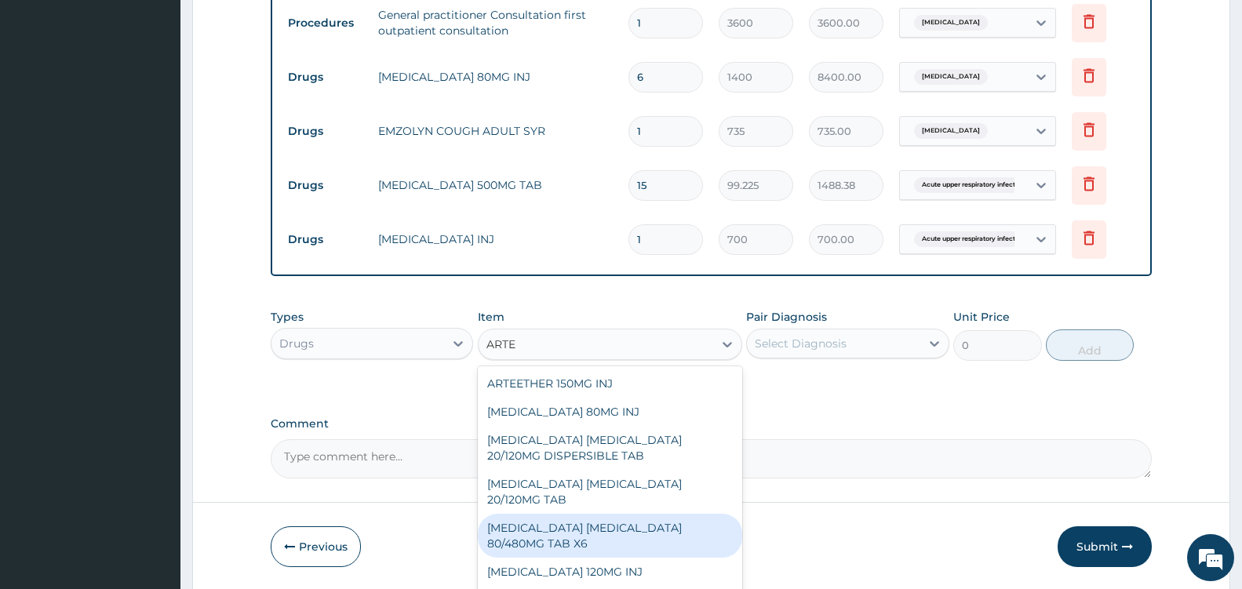
click at [686, 522] on div "ARTEMETHER LUMEFANTRINE 80/480MG TAB X6" at bounding box center [610, 536] width 264 height 44
type input "262.5"
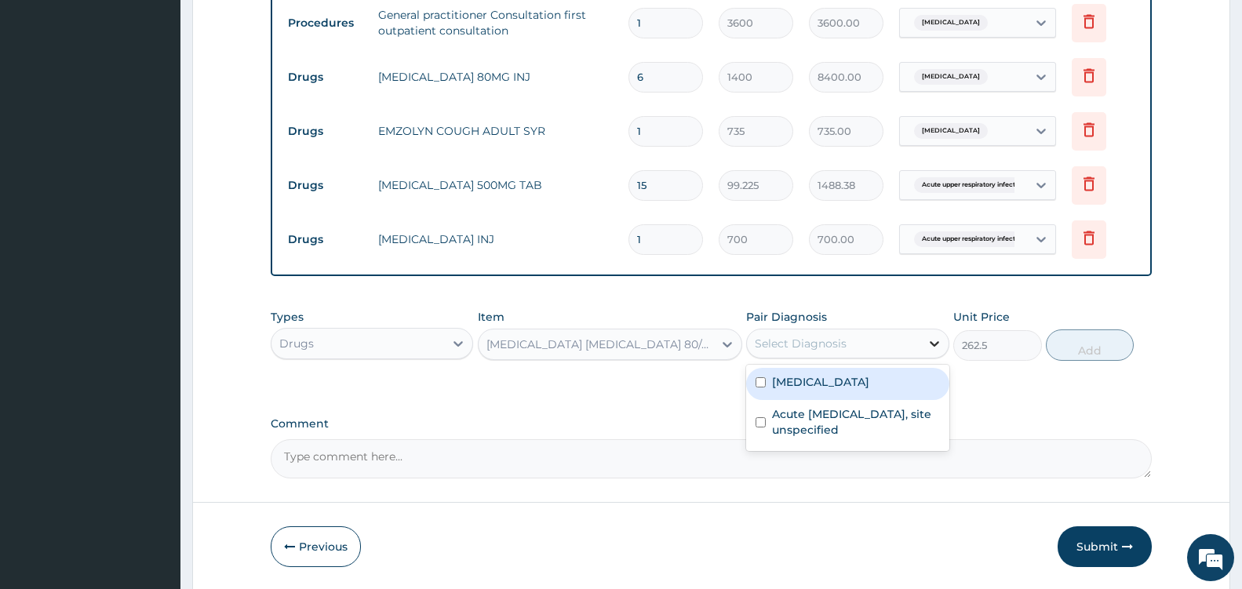
click at [928, 344] on icon at bounding box center [934, 344] width 16 height 16
click at [861, 391] on div "Malaria, unspecified" at bounding box center [847, 384] width 202 height 32
checkbox input "true"
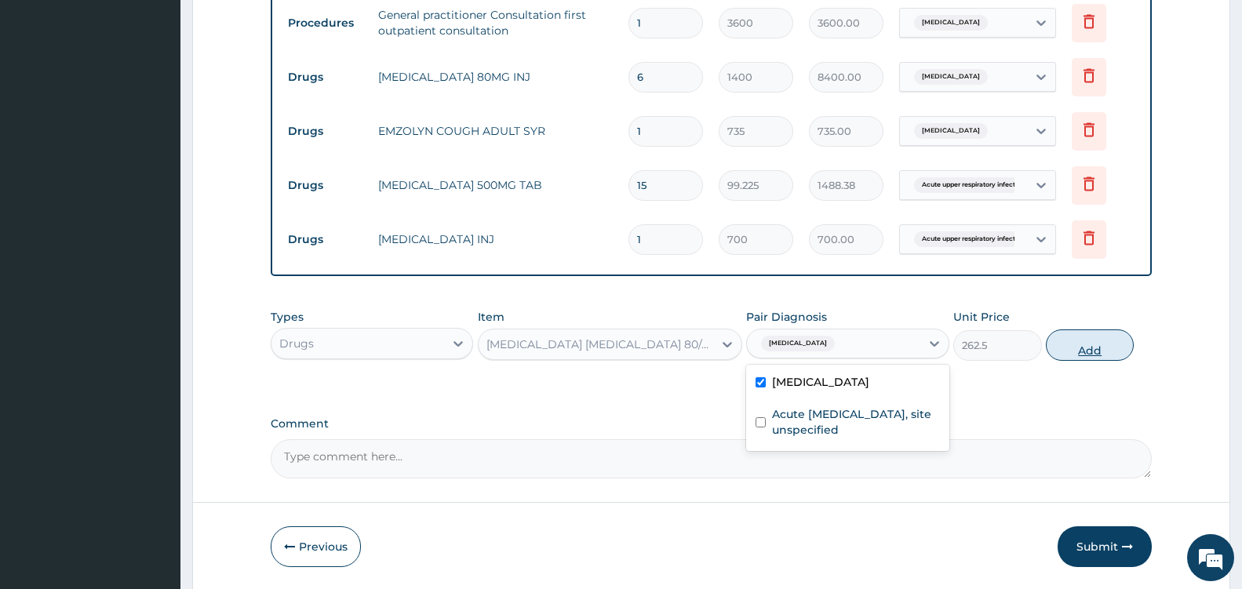
click at [1085, 353] on button "Add" at bounding box center [1089, 344] width 88 height 31
type input "0"
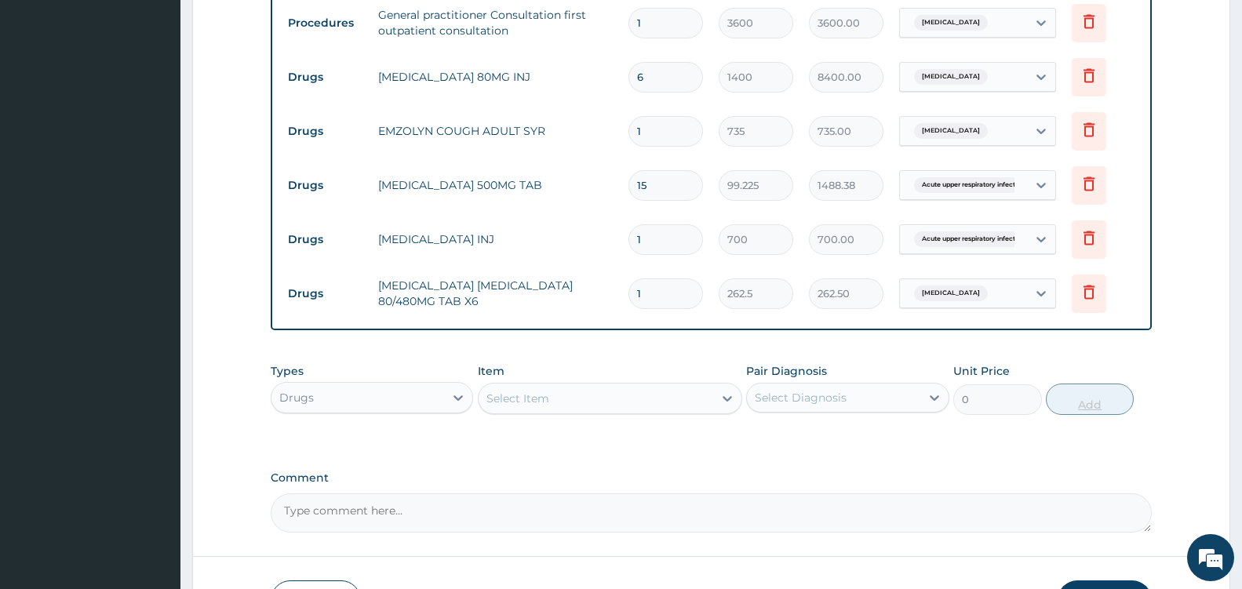
type input "0.00"
type input "6"
type input "1575.00"
type input "6"
click at [681, 396] on div "Select Item" at bounding box center [595, 398] width 235 height 25
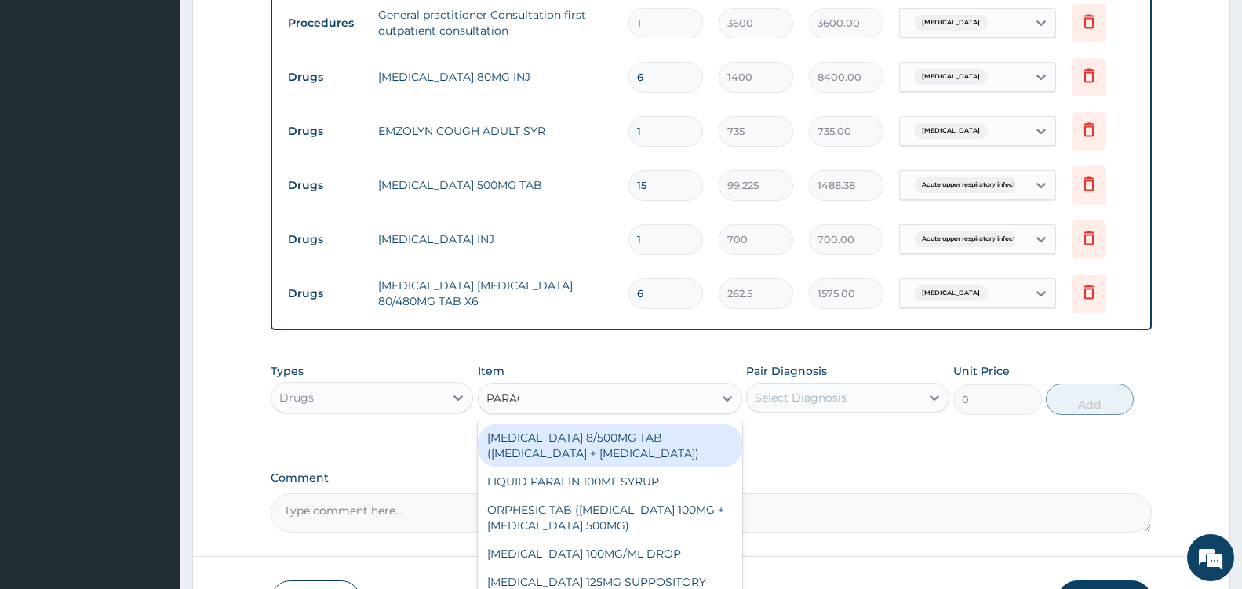
type input "PARACE"
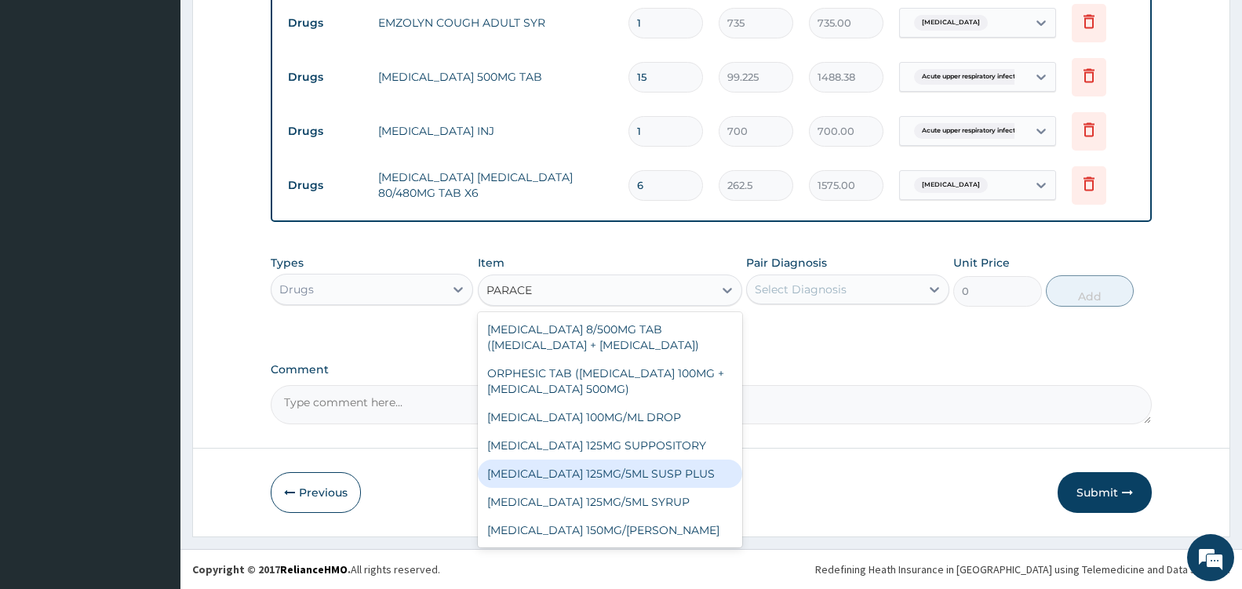
scroll to position [85, 0]
click at [643, 477] on div "PARACETAMOL 500MG TAB x 1000" at bounding box center [610, 474] width 264 height 28
type input "11.025"
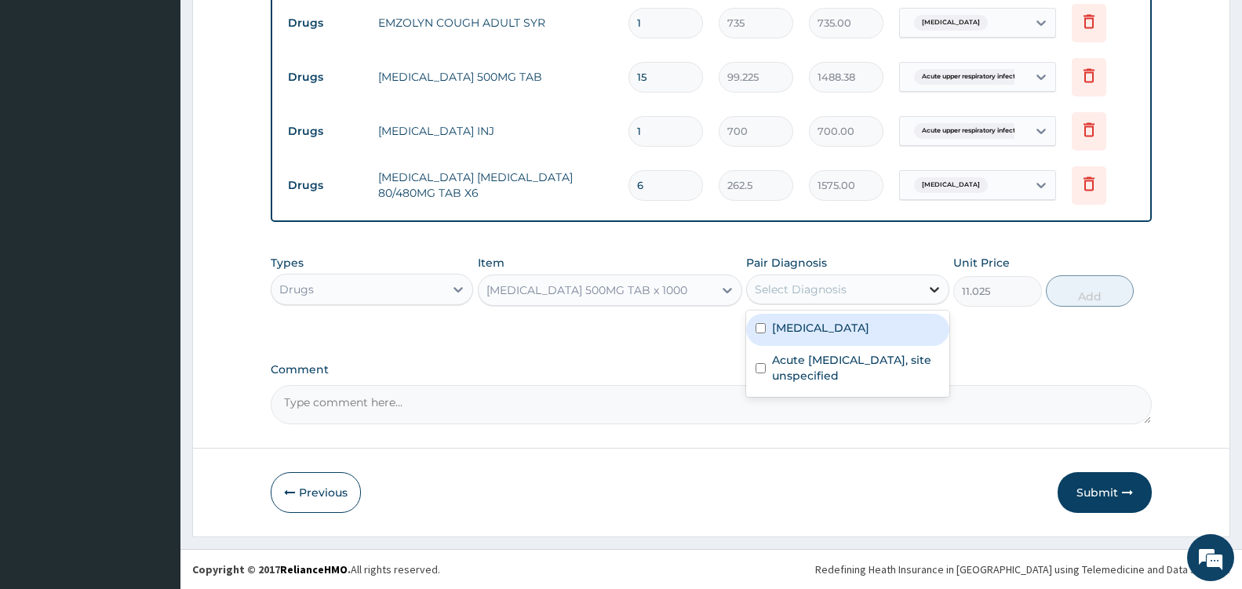
click at [936, 290] on icon at bounding box center [933, 289] width 9 height 5
click at [869, 329] on label "Malaria, unspecified" at bounding box center [820, 328] width 97 height 16
checkbox input "true"
click at [1076, 296] on button "Add" at bounding box center [1089, 290] width 88 height 31
type input "0"
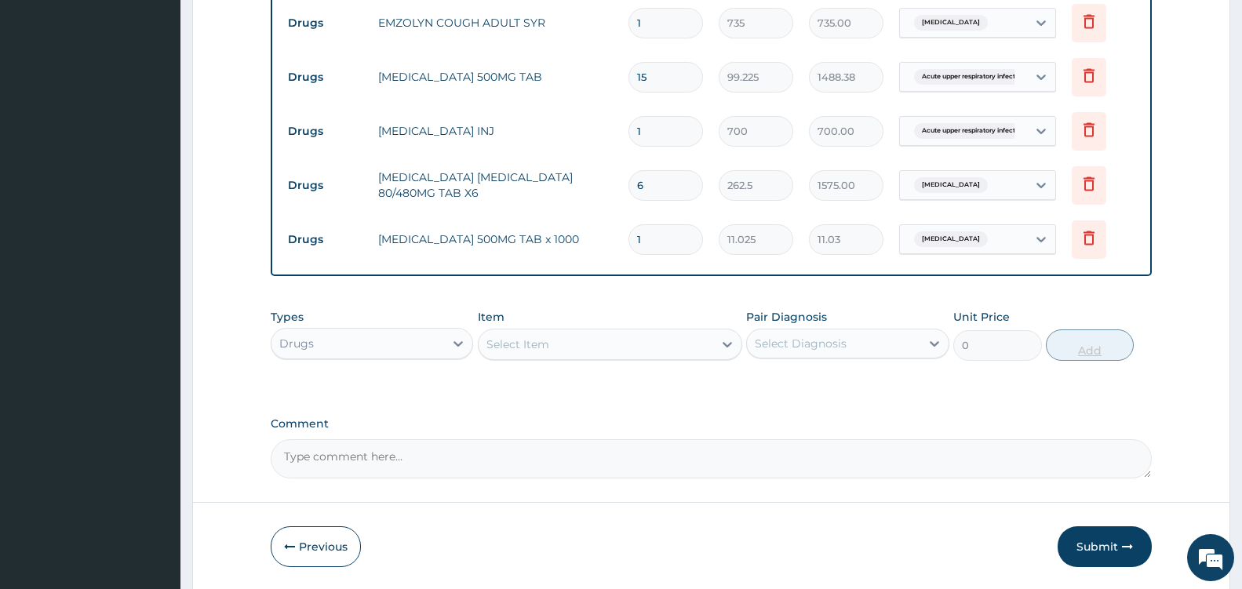
type input "18"
type input "198.45"
type input "18"
click at [1106, 544] on button "Submit" at bounding box center [1104, 546] width 94 height 41
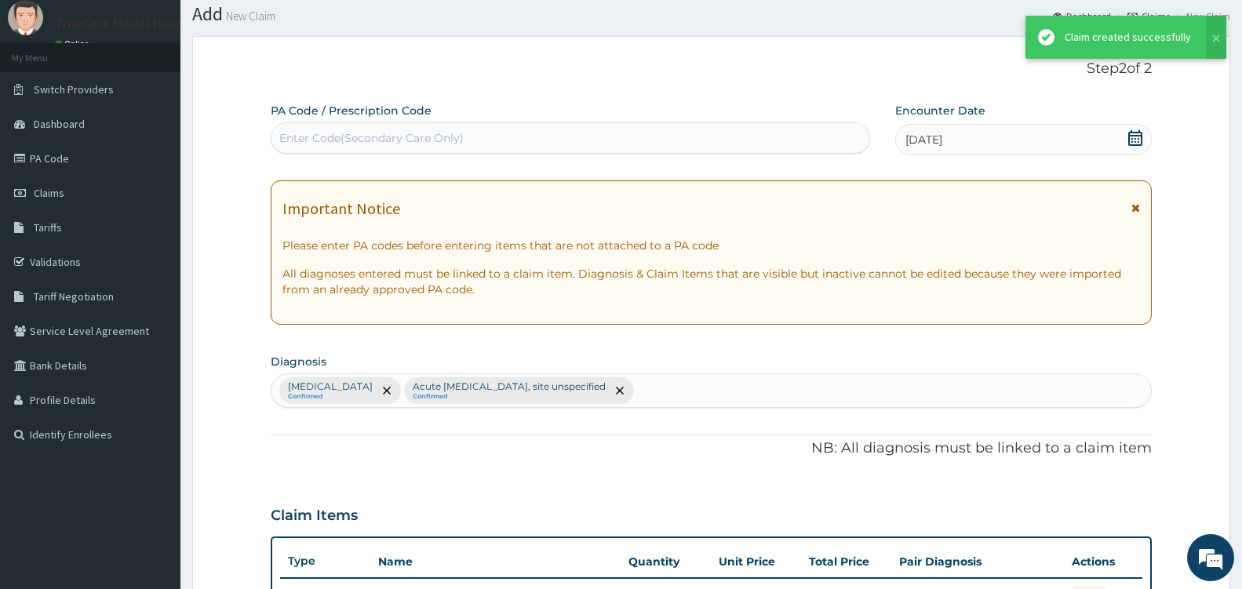
scroll to position [738, 0]
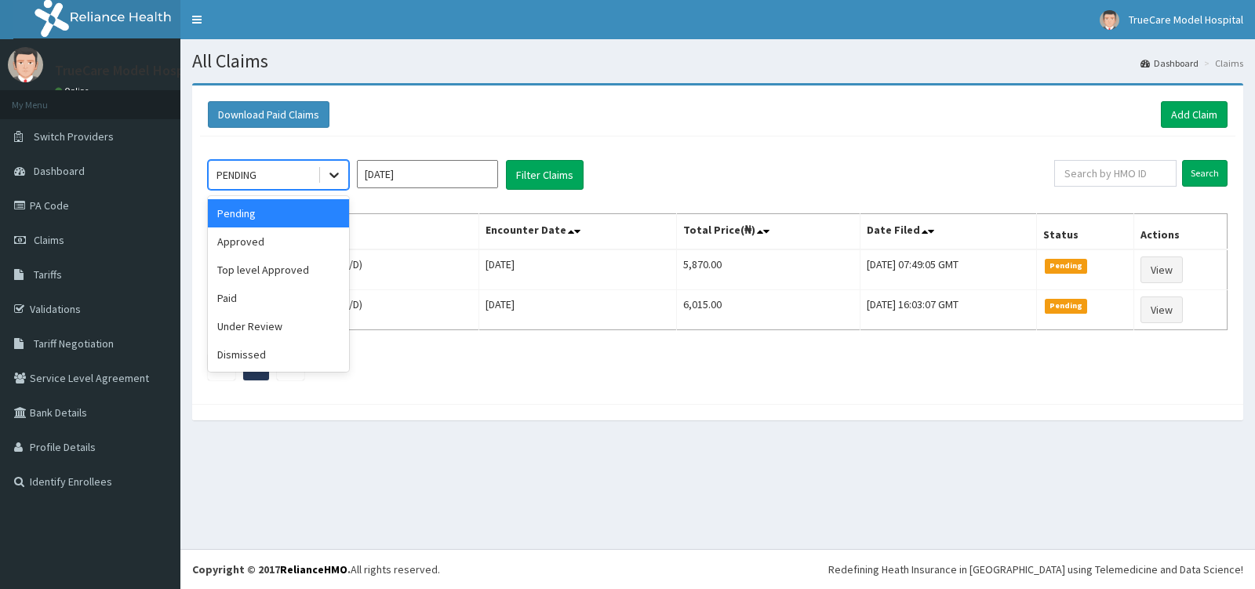
click at [341, 174] on icon at bounding box center [334, 175] width 16 height 16
click at [296, 237] on div "Approved" at bounding box center [278, 241] width 141 height 28
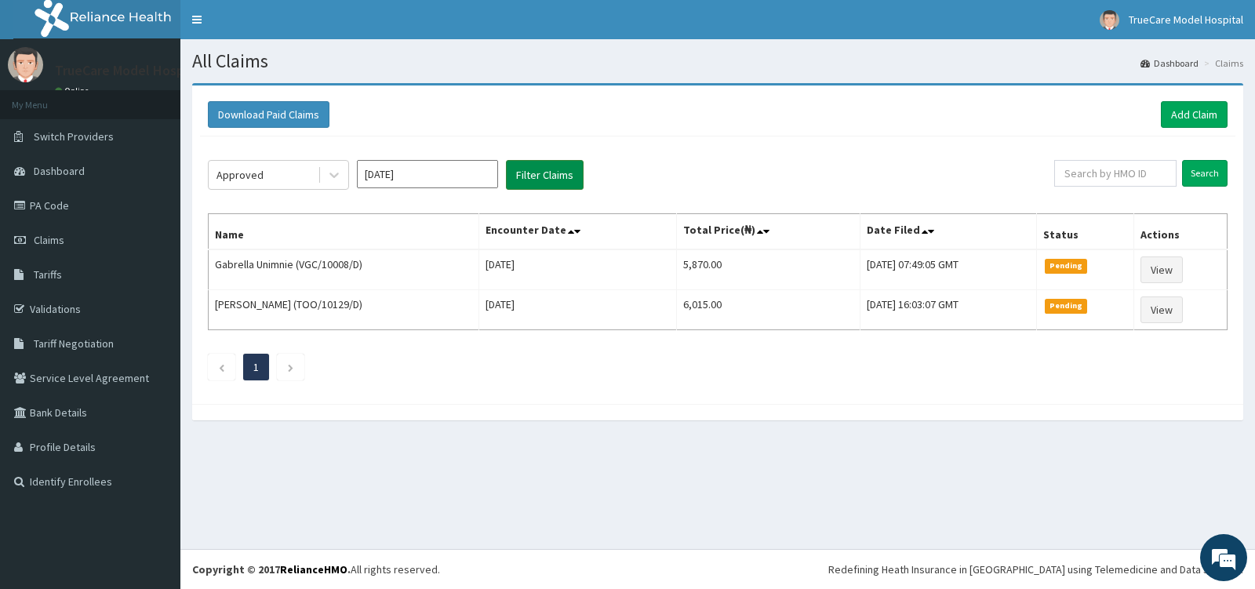
click at [516, 165] on button "Filter Claims" at bounding box center [545, 175] width 78 height 30
